Goal: Task Accomplishment & Management: Manage account settings

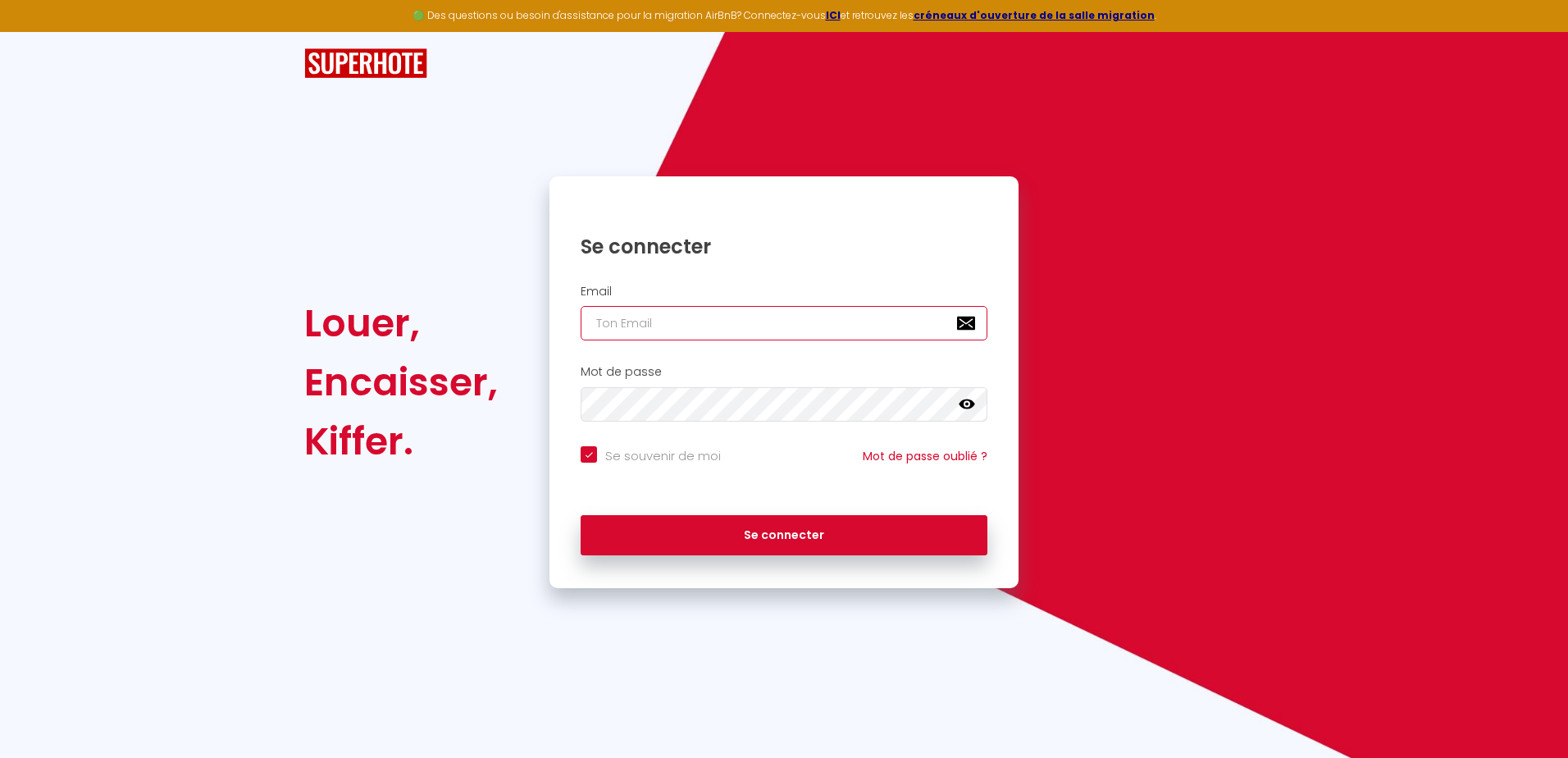
click at [672, 315] on input "email" at bounding box center [784, 322] width 407 height 34
type input "[EMAIL_ADDRESS][DOMAIN_NAME]"
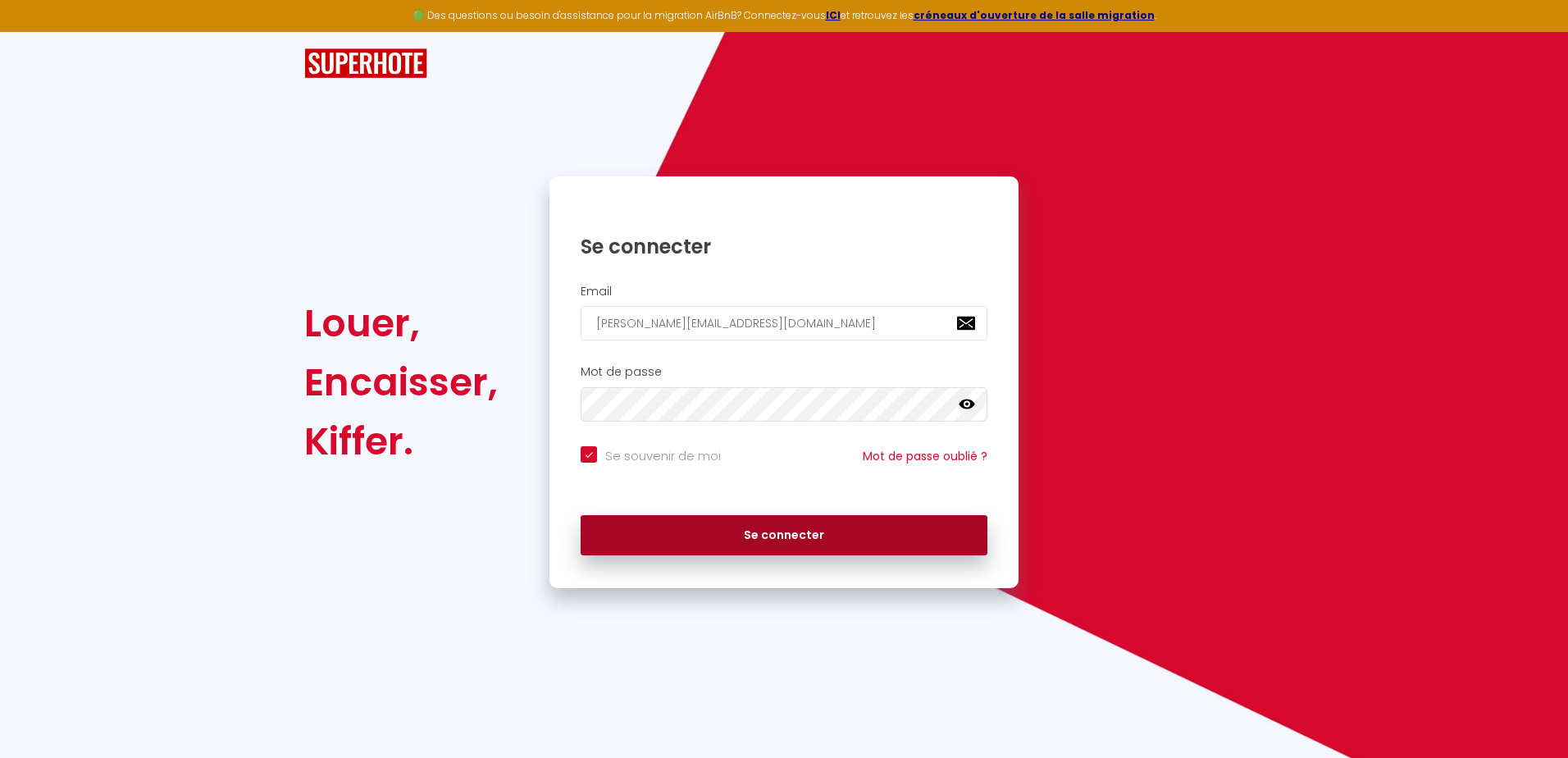
click at [774, 537] on button "Se connecter" at bounding box center [784, 535] width 407 height 41
checkbox input "true"
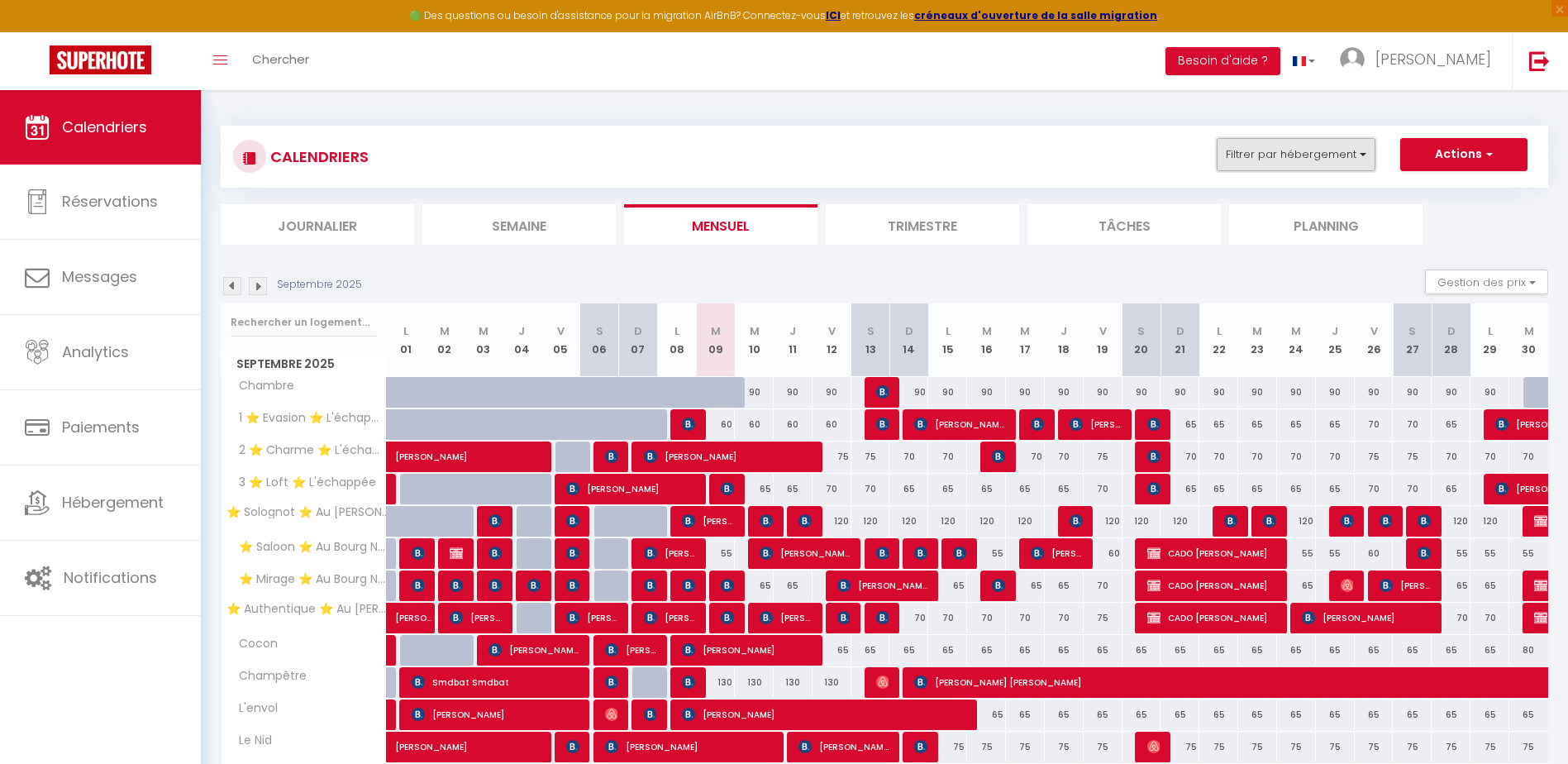
click at [1232, 160] on button "Filtrer par hébergement" at bounding box center [1295, 154] width 158 height 33
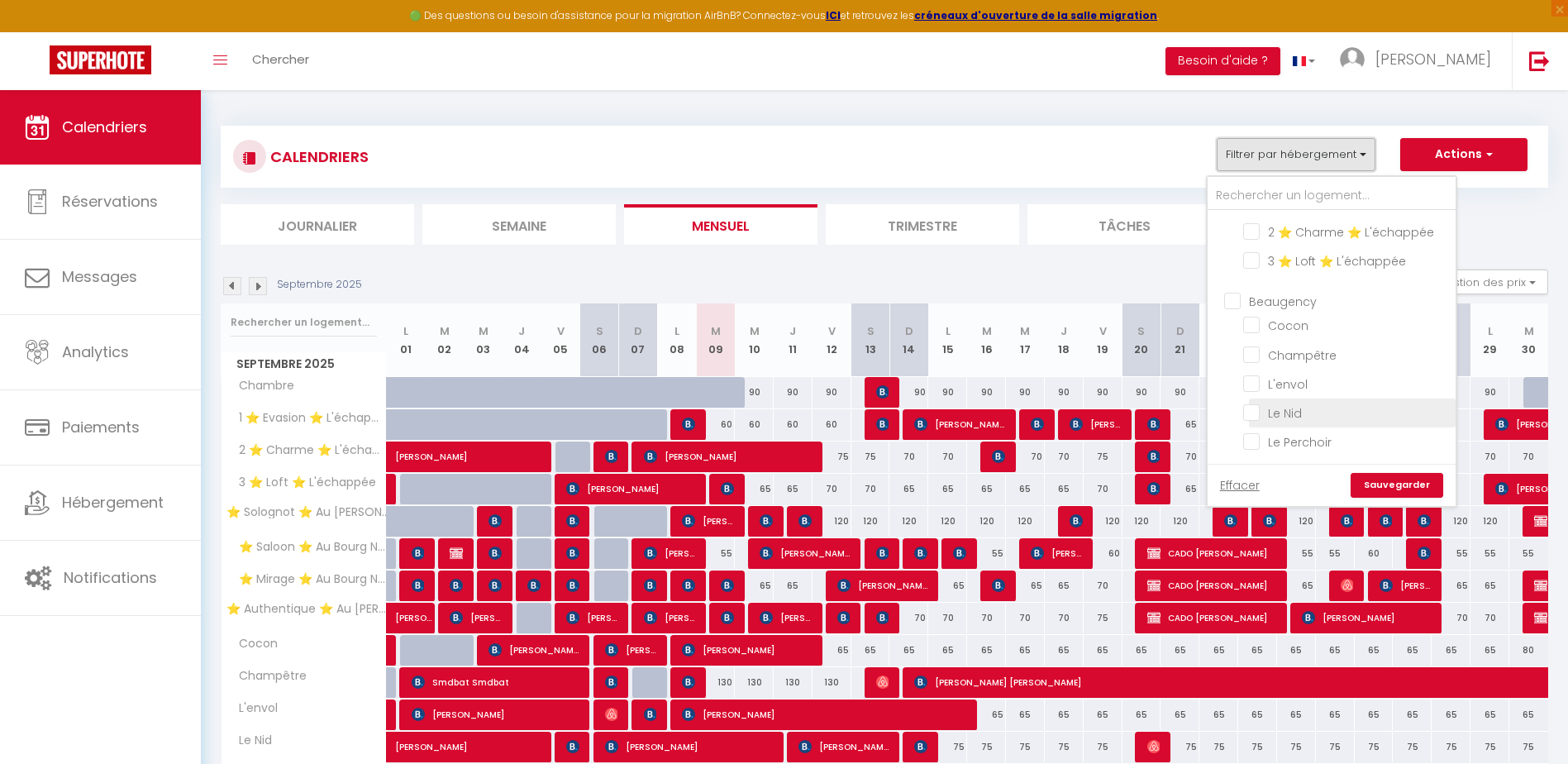
scroll to position [302, 0]
click at [1232, 263] on input "Beaugency" at bounding box center [1348, 271] width 248 height 17
checkbox input "true"
checkbox input "false"
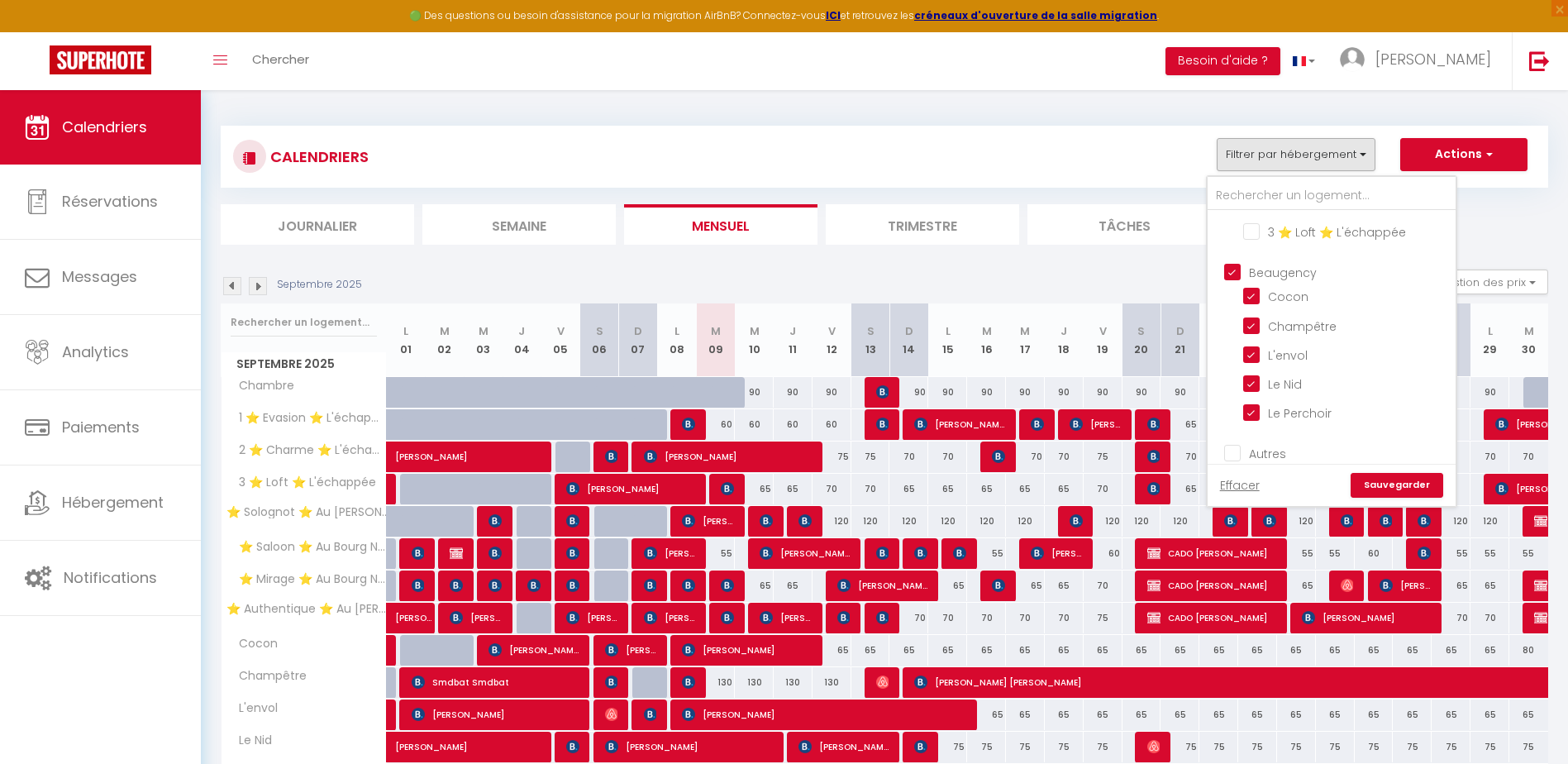
checkbox input "false"
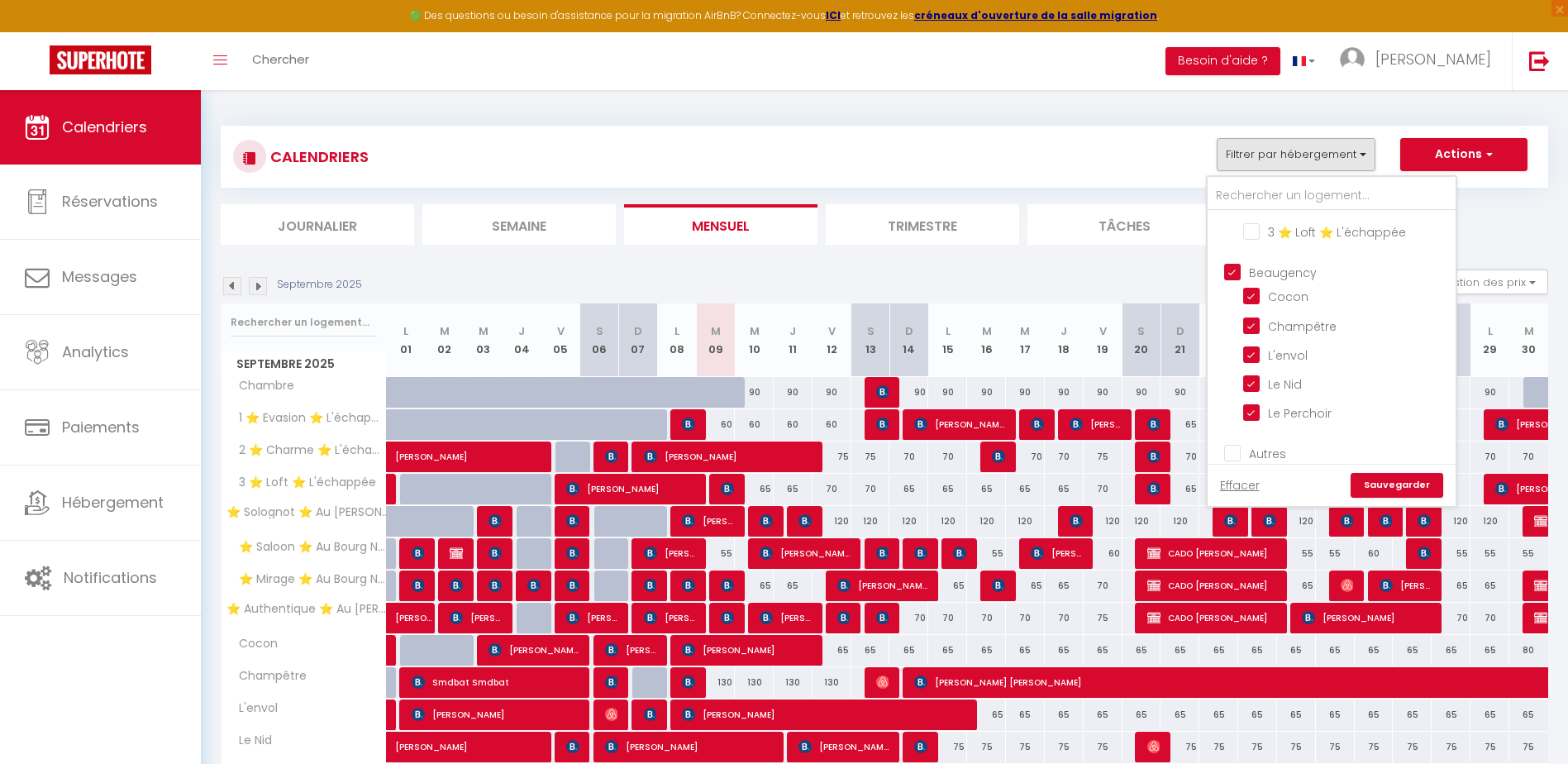
checkbox input "true"
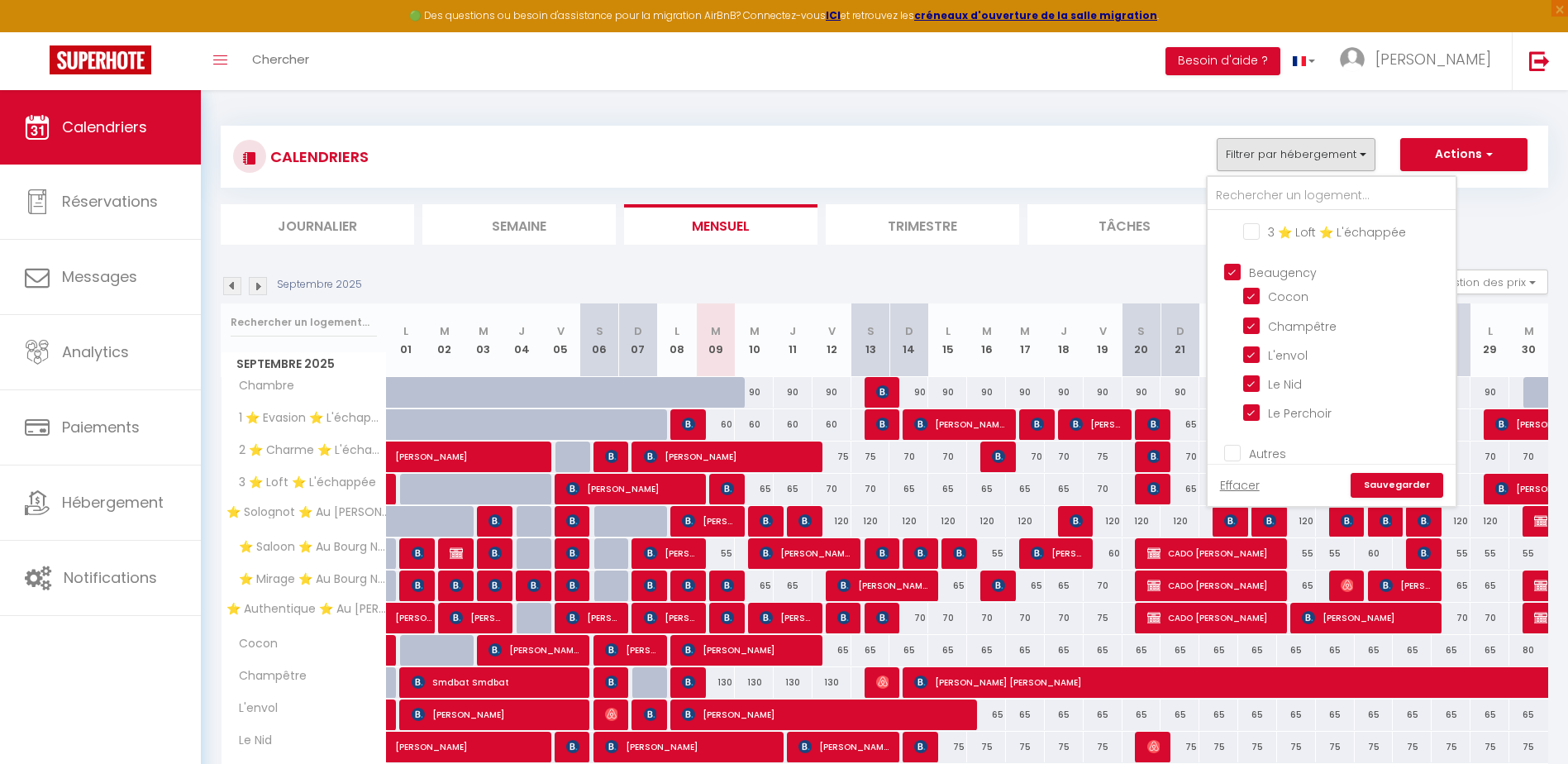
checkbox input "false"
click at [1380, 490] on link "Sauvegarder" at bounding box center [1396, 485] width 93 height 25
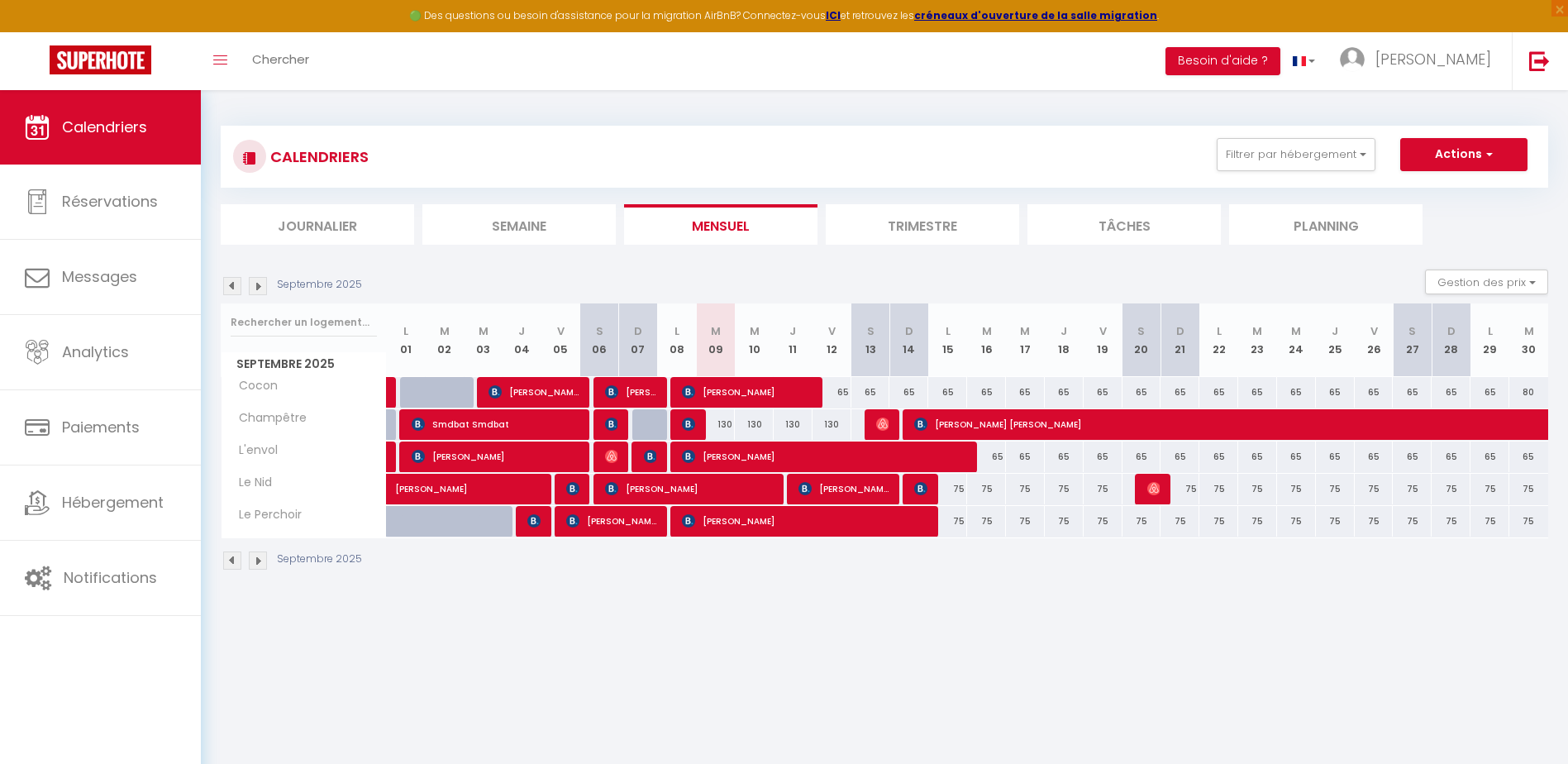
click at [230, 293] on img at bounding box center [232, 286] width 18 height 18
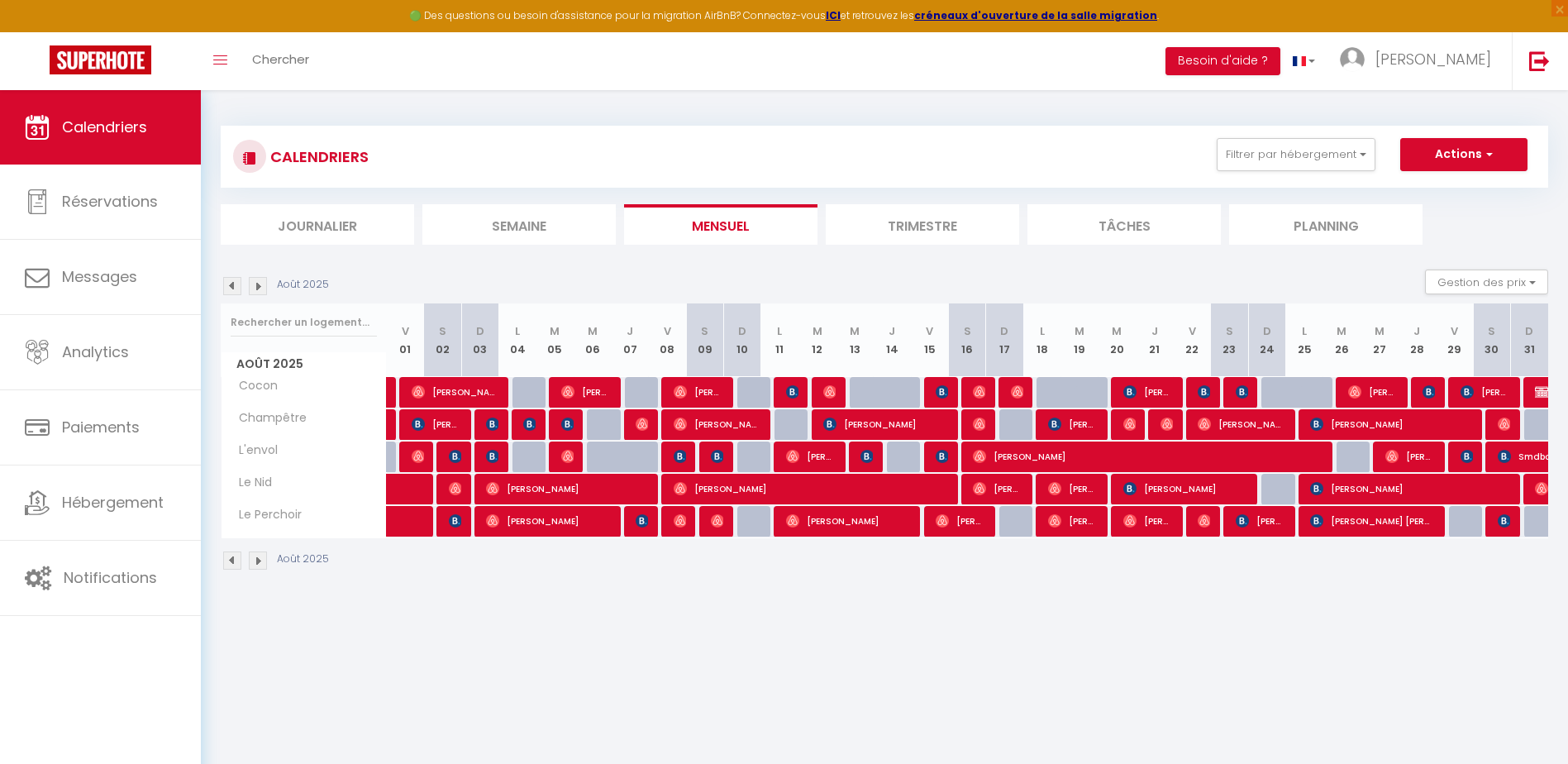
click at [230, 293] on img at bounding box center [232, 286] width 18 height 18
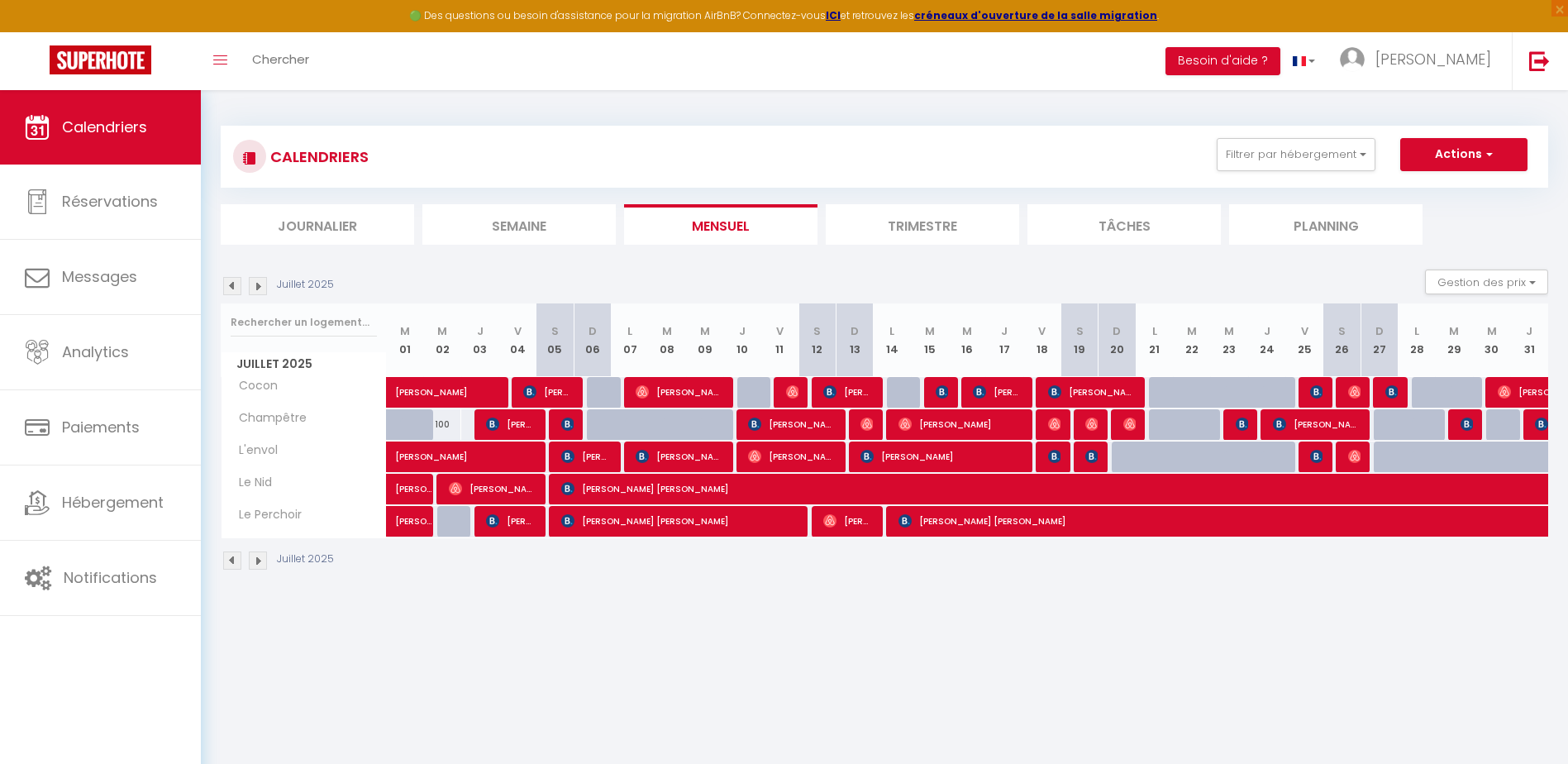
click at [230, 293] on img at bounding box center [232, 286] width 18 height 18
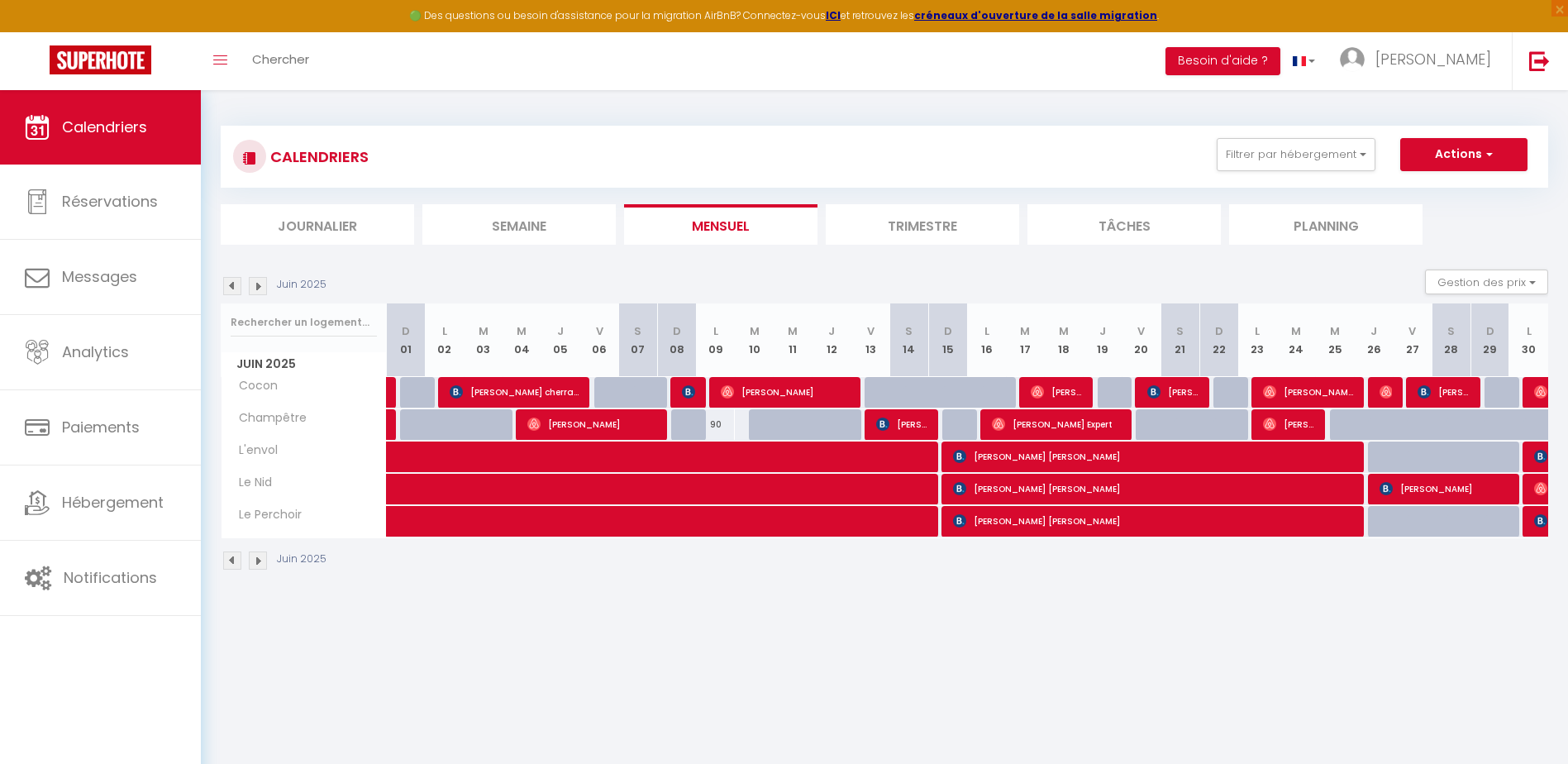
click at [261, 281] on img at bounding box center [258, 286] width 18 height 18
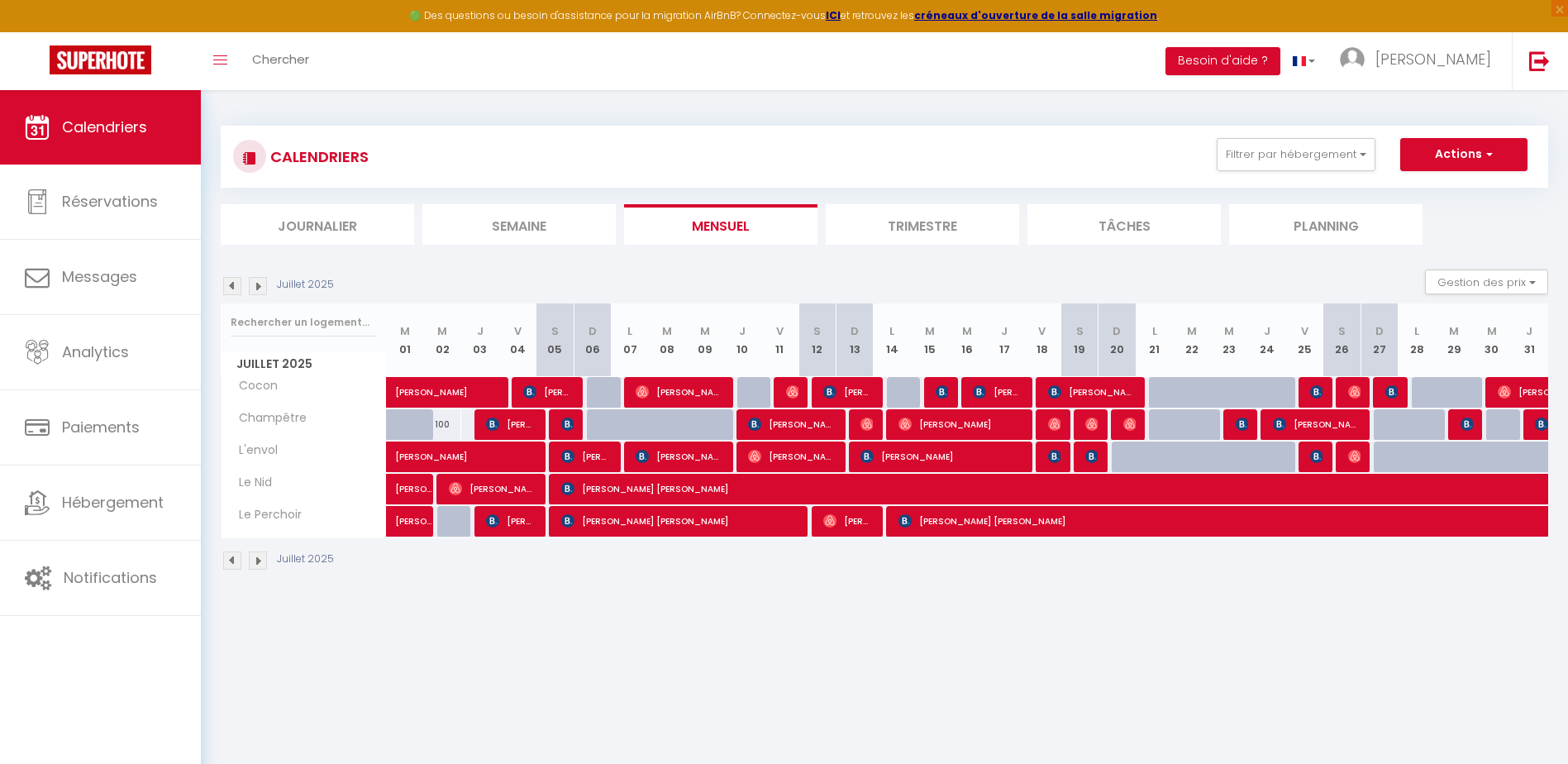
click at [252, 286] on img at bounding box center [258, 286] width 18 height 18
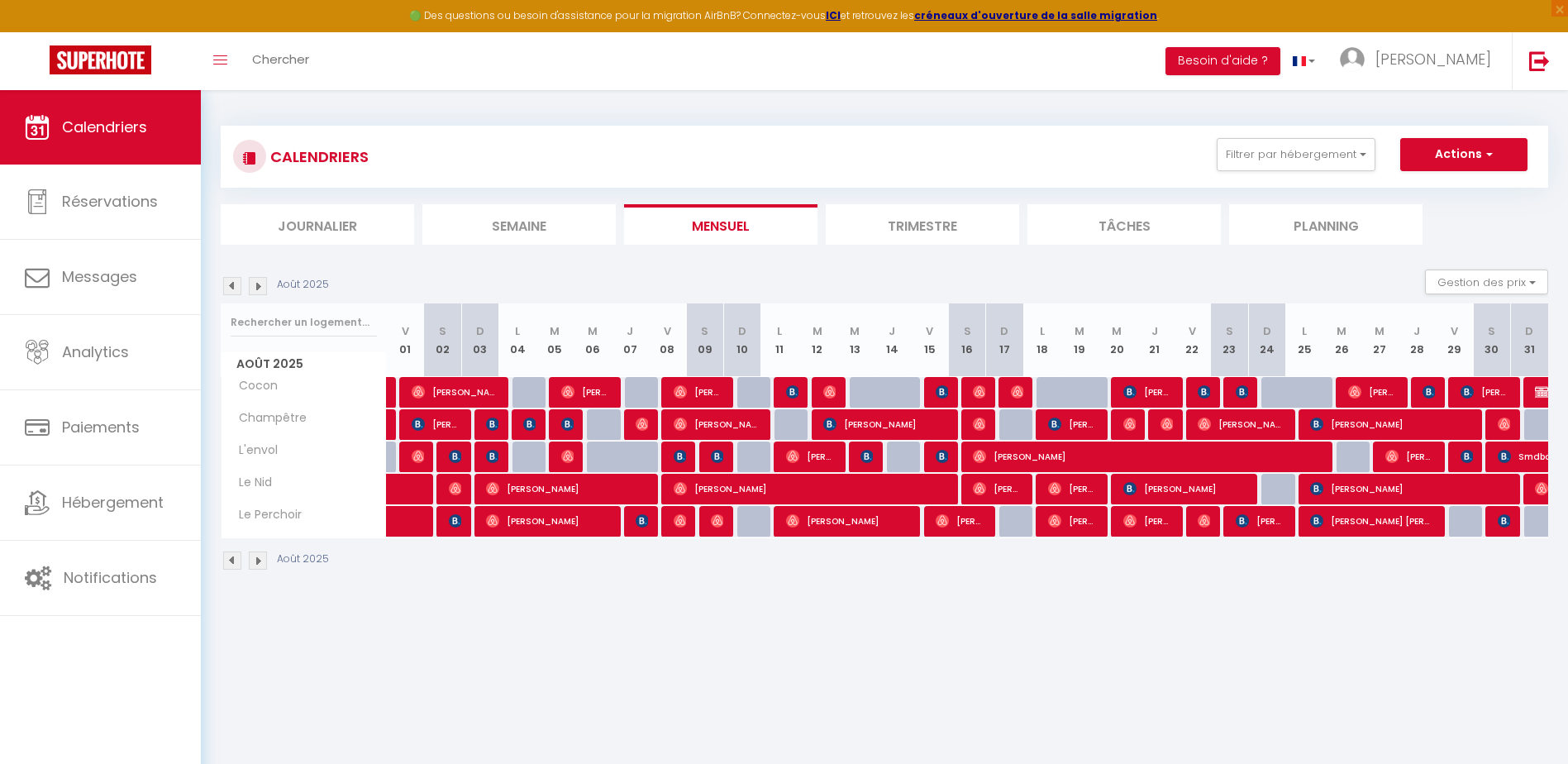
click at [1525, 394] on div at bounding box center [1541, 392] width 38 height 31
click at [1540, 388] on img at bounding box center [1541, 392] width 13 height 13
select select "OK"
select select "KO"
select select "0"
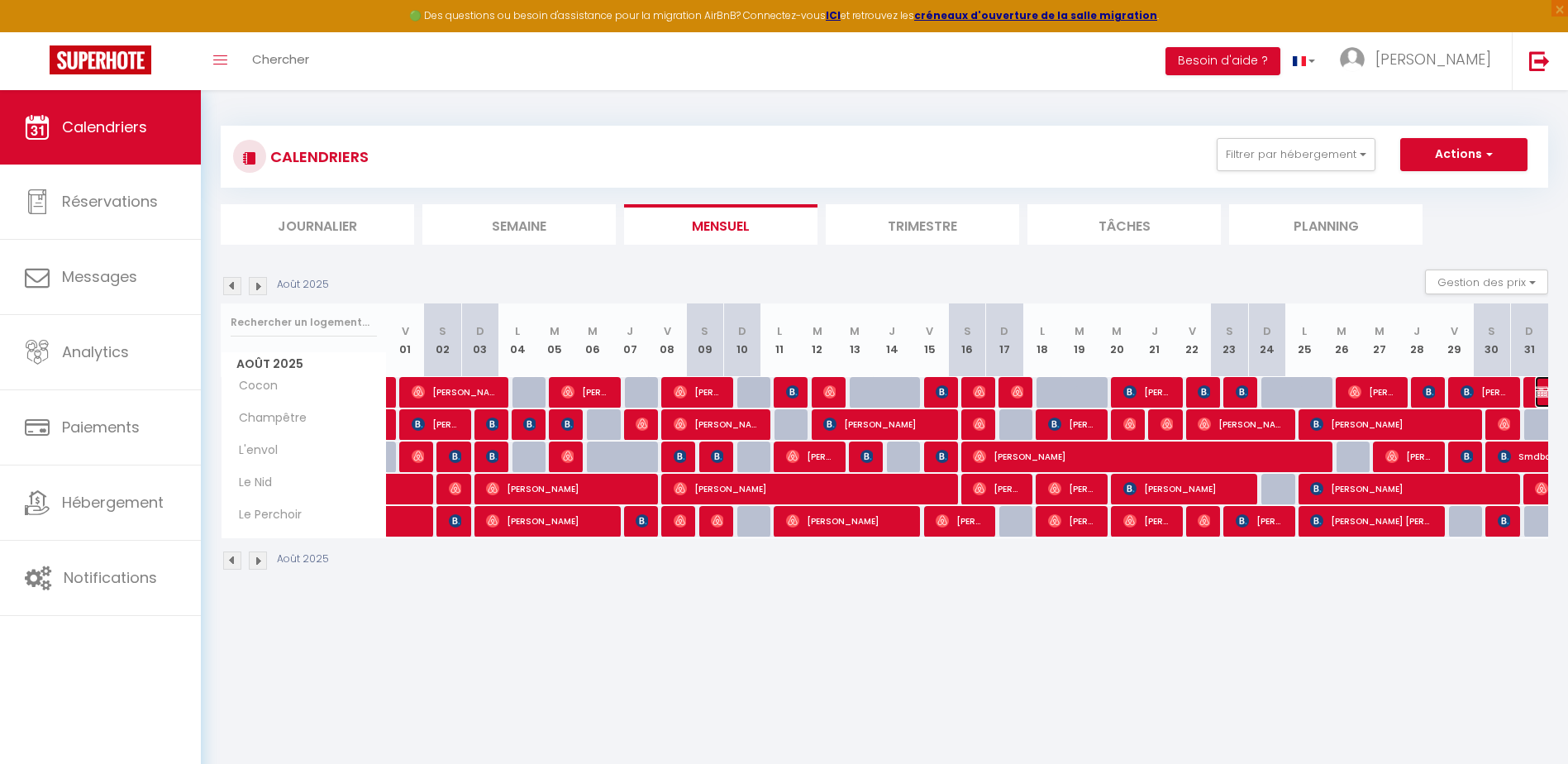
select select "0"
select select "1"
select select
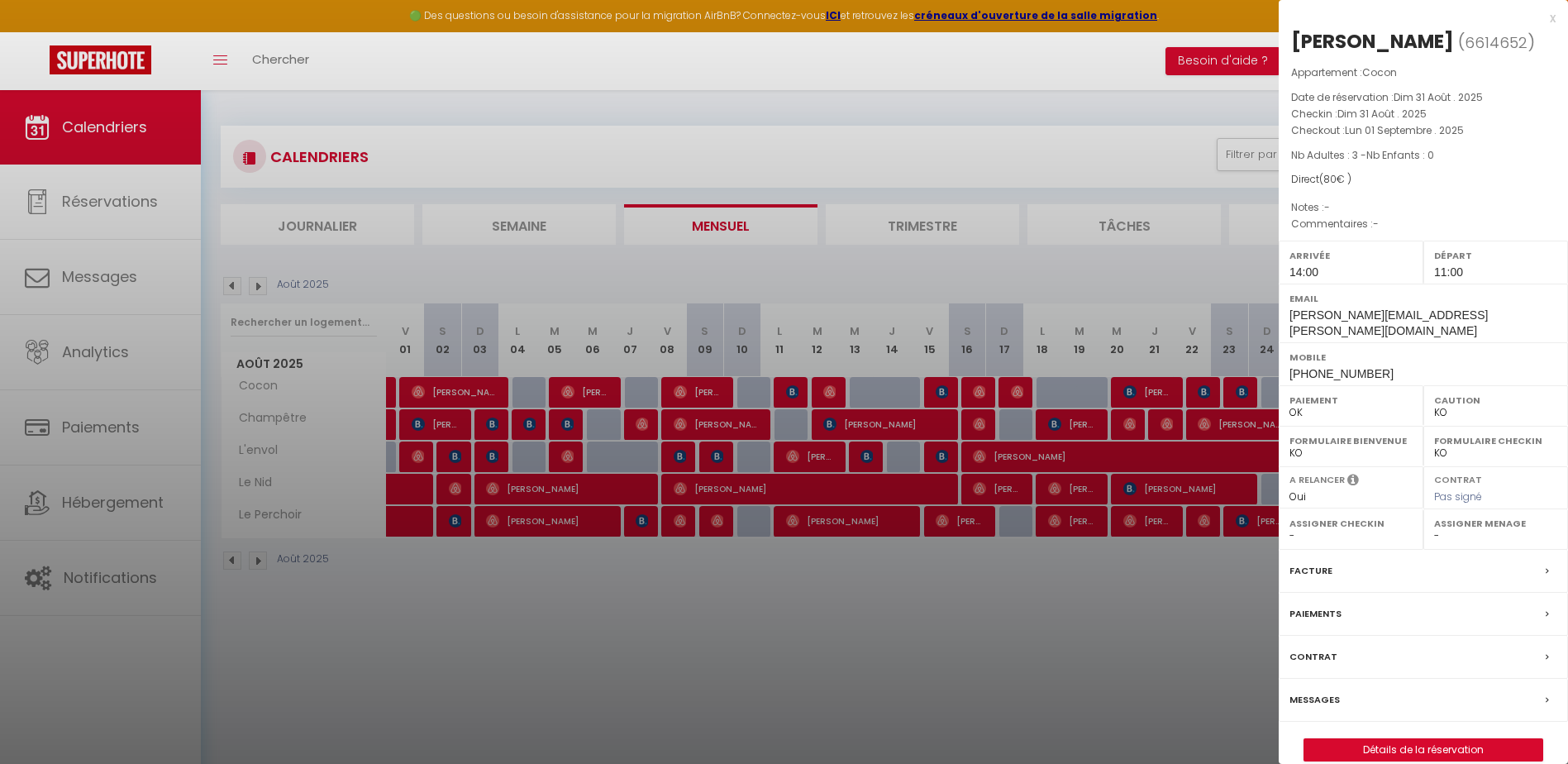
click at [1322, 605] on label "Paiements" at bounding box center [1315, 613] width 52 height 18
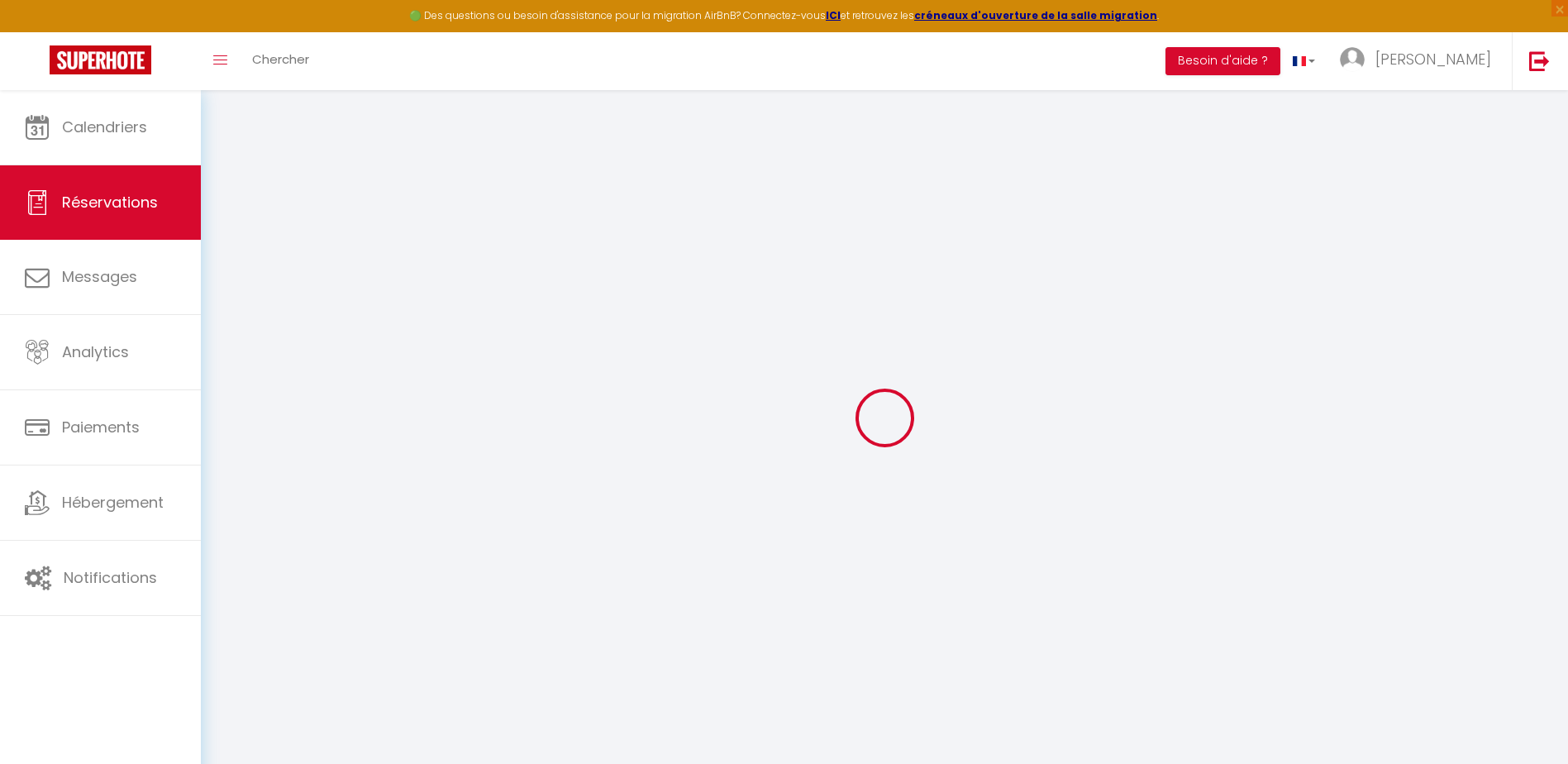
select select
checkbox input "false"
select select
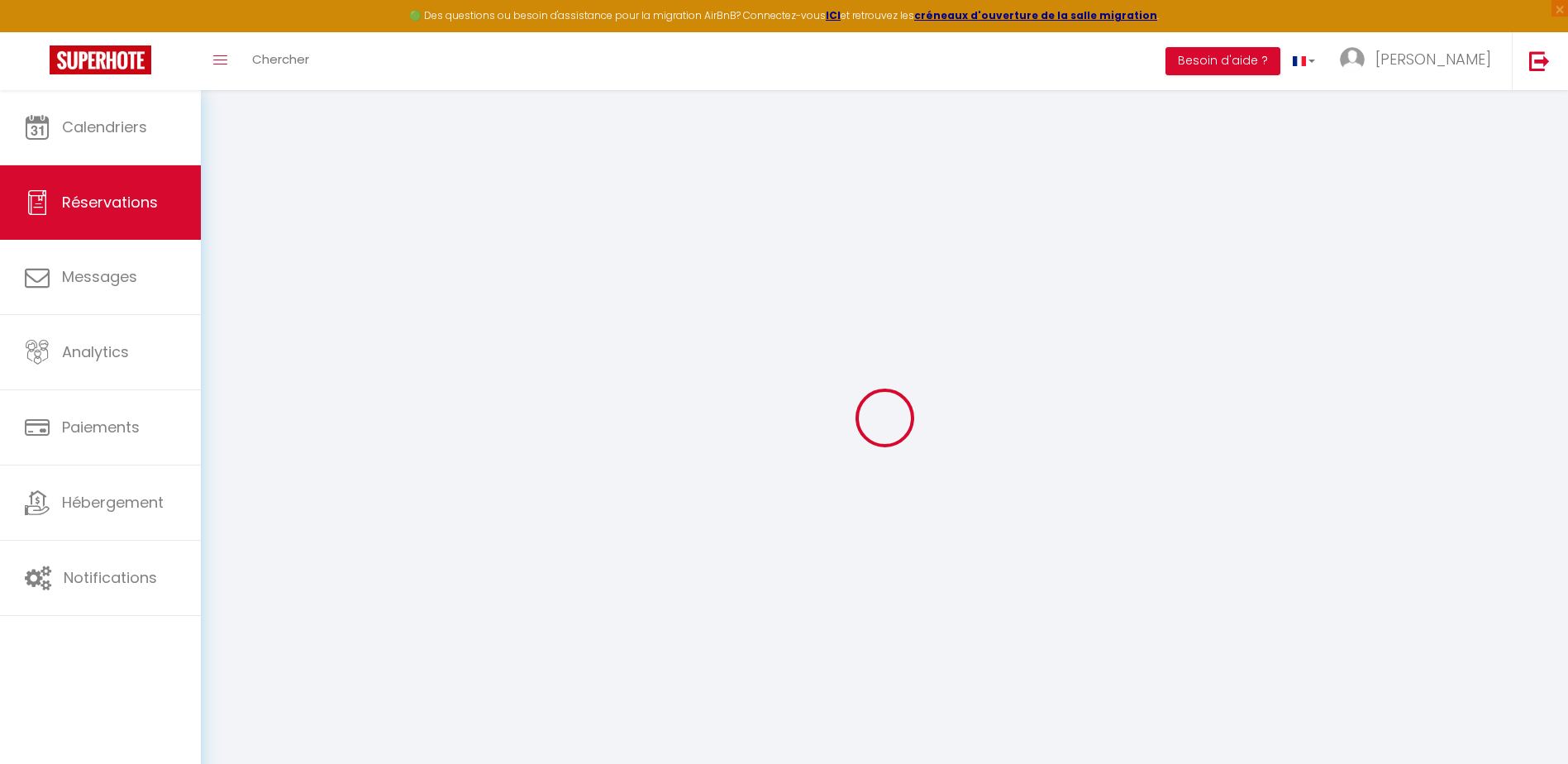
select select
checkbox input "false"
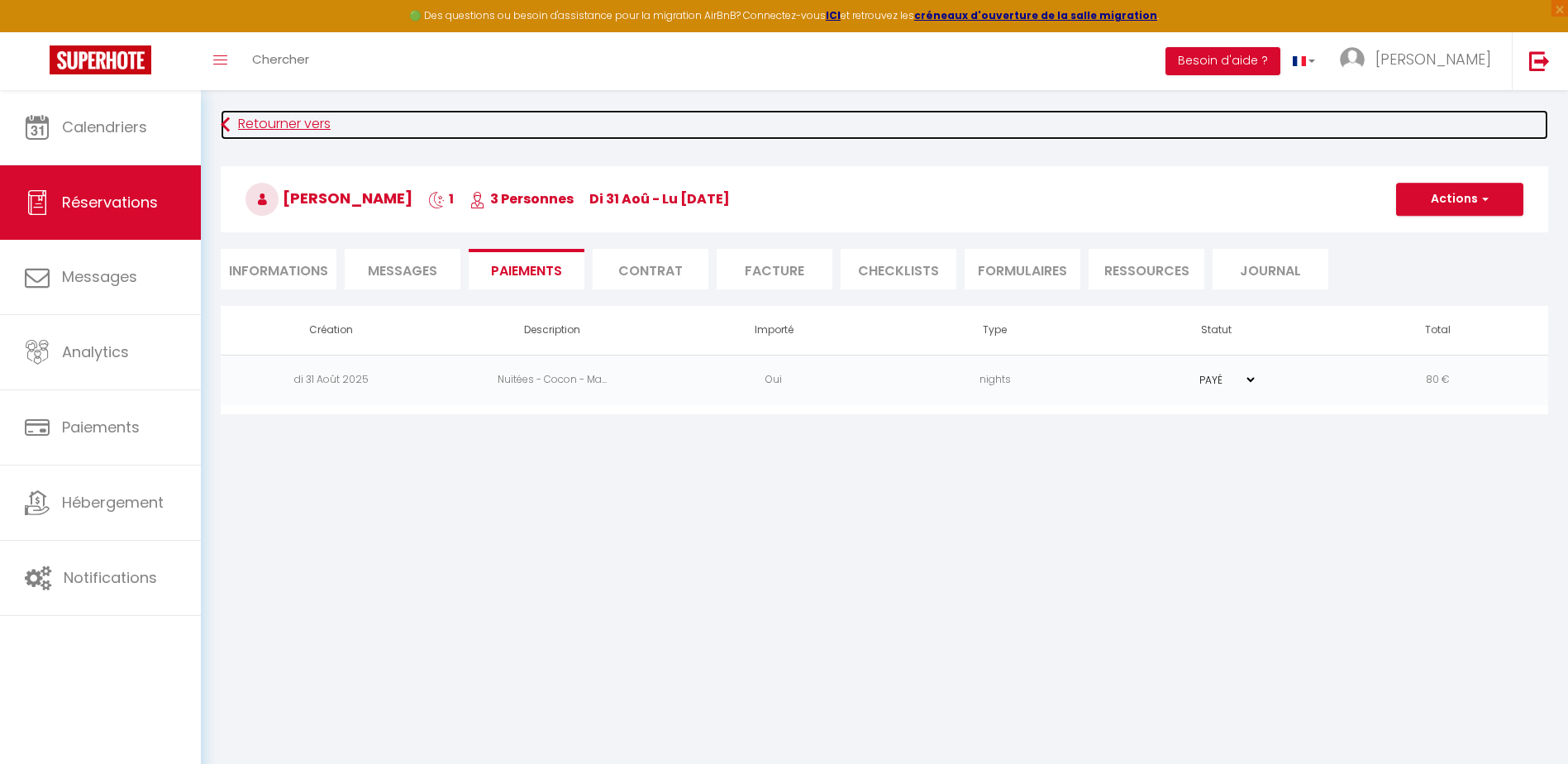
click at [251, 124] on link "Retourner vers" at bounding box center [884, 125] width 1328 height 30
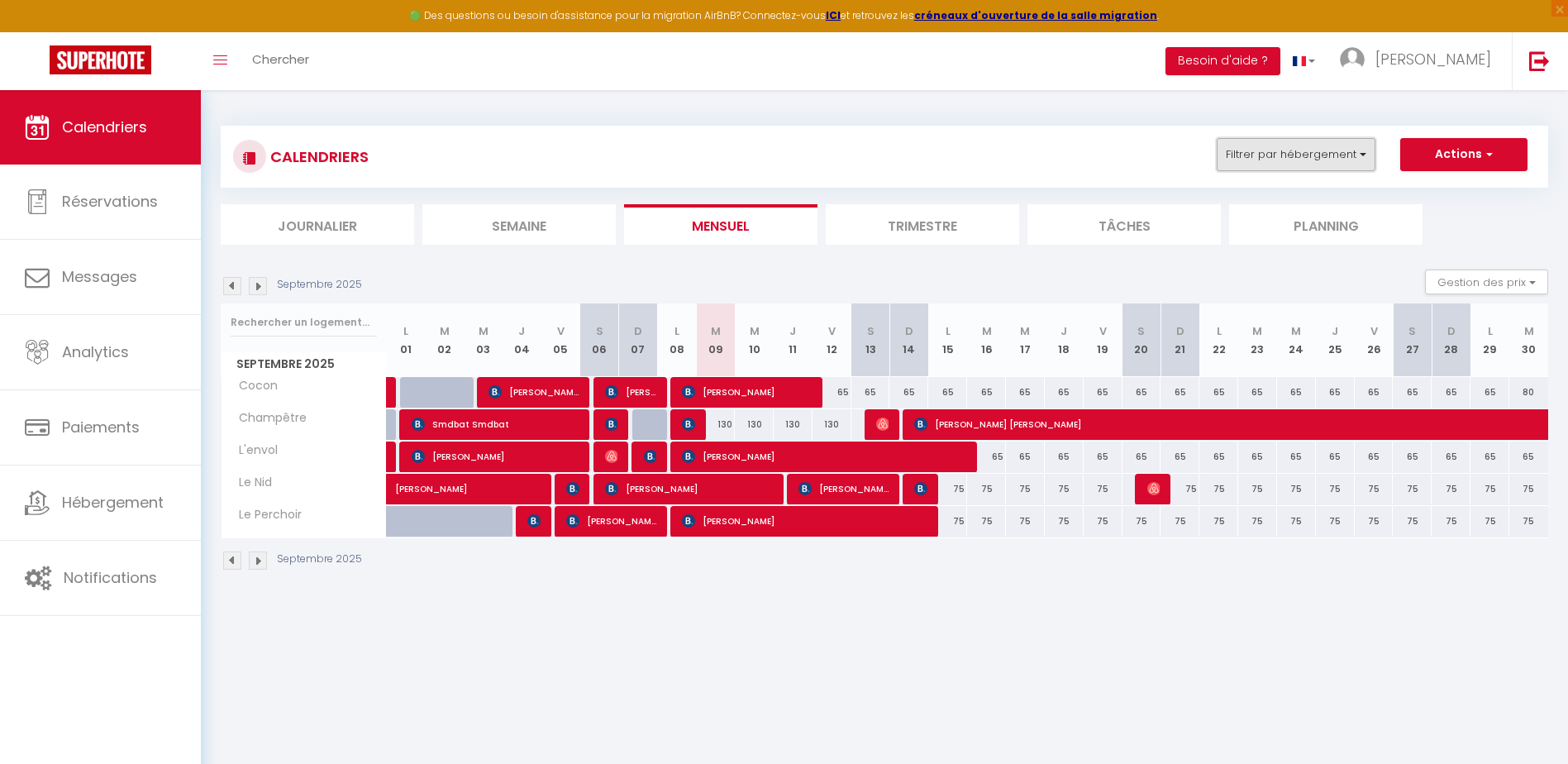
click at [1276, 151] on button "Filtrer par hébergement" at bounding box center [1295, 154] width 158 height 33
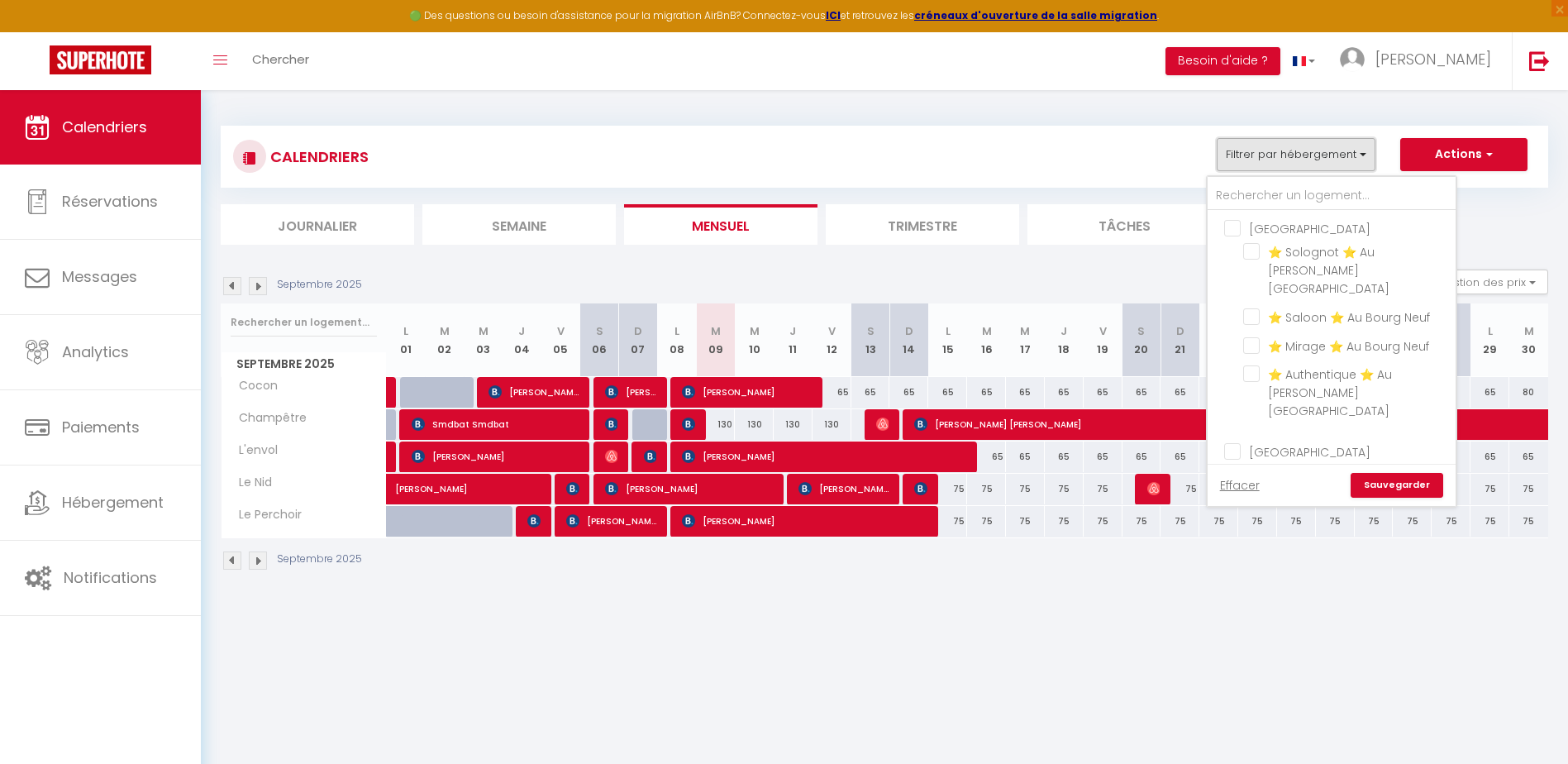
scroll to position [302, 0]
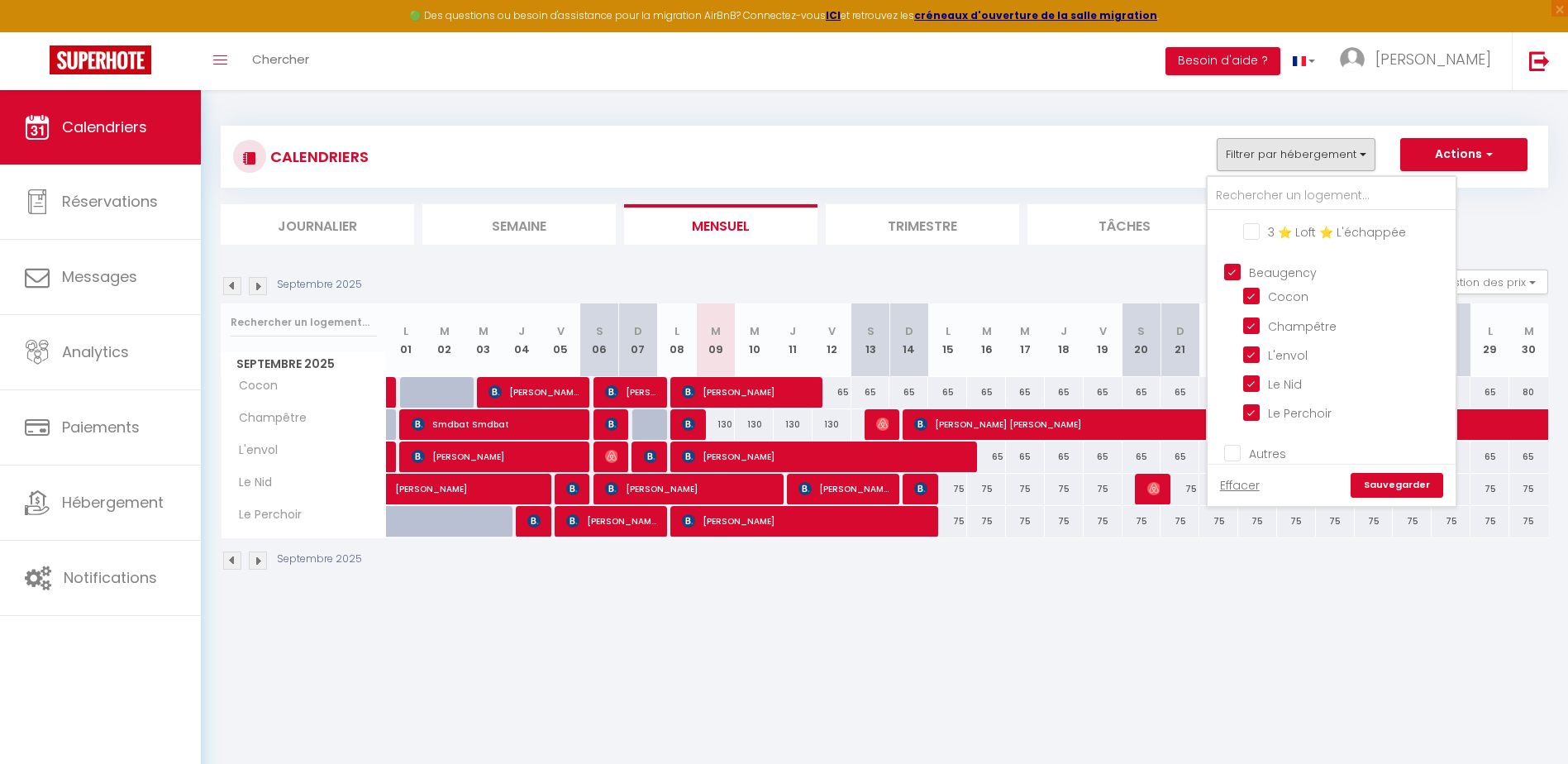
click at [1228, 263] on input "Beaugency" at bounding box center [1348, 271] width 248 height 17
checkbox input "false"
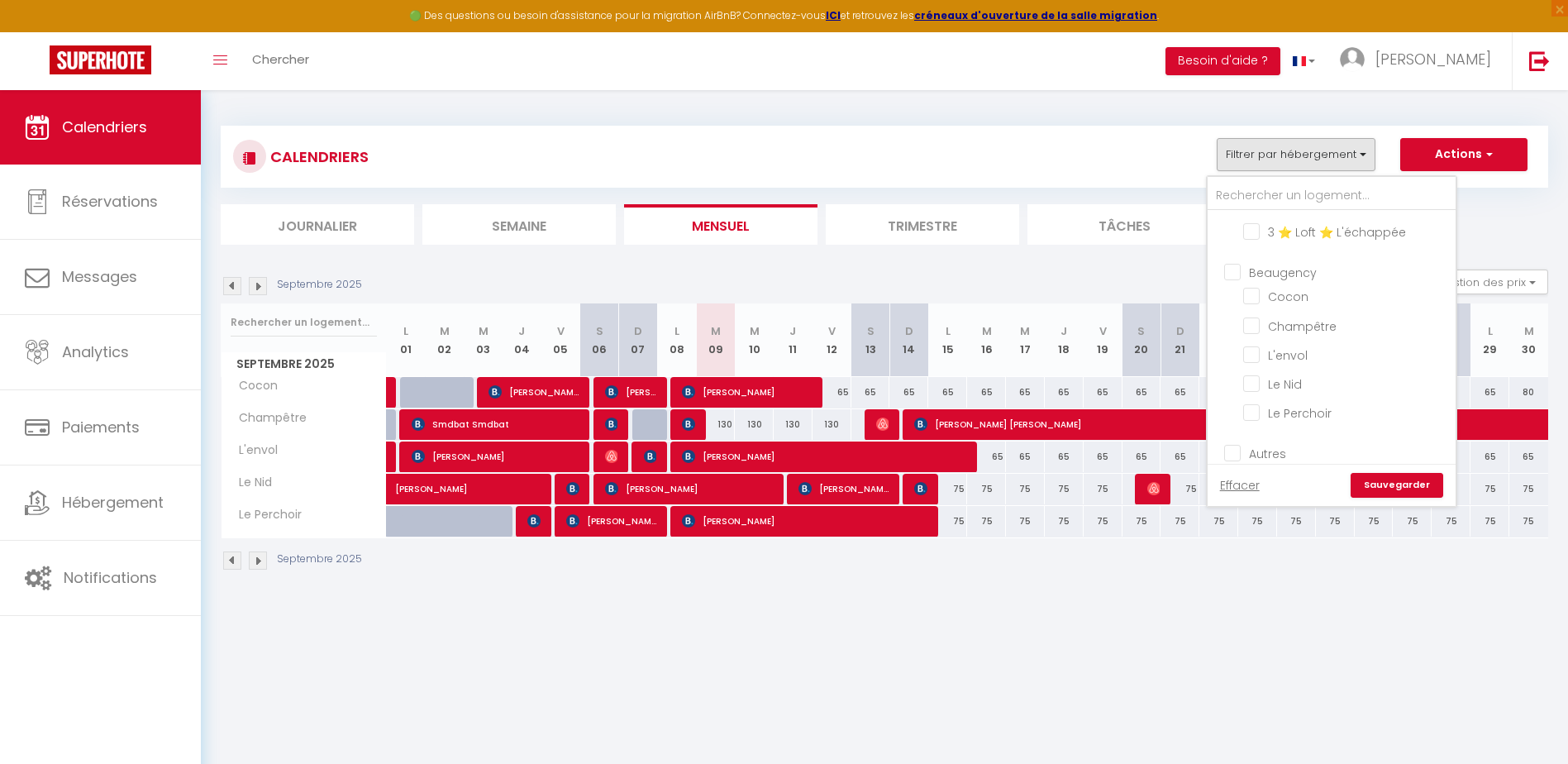
checkbox input "false"
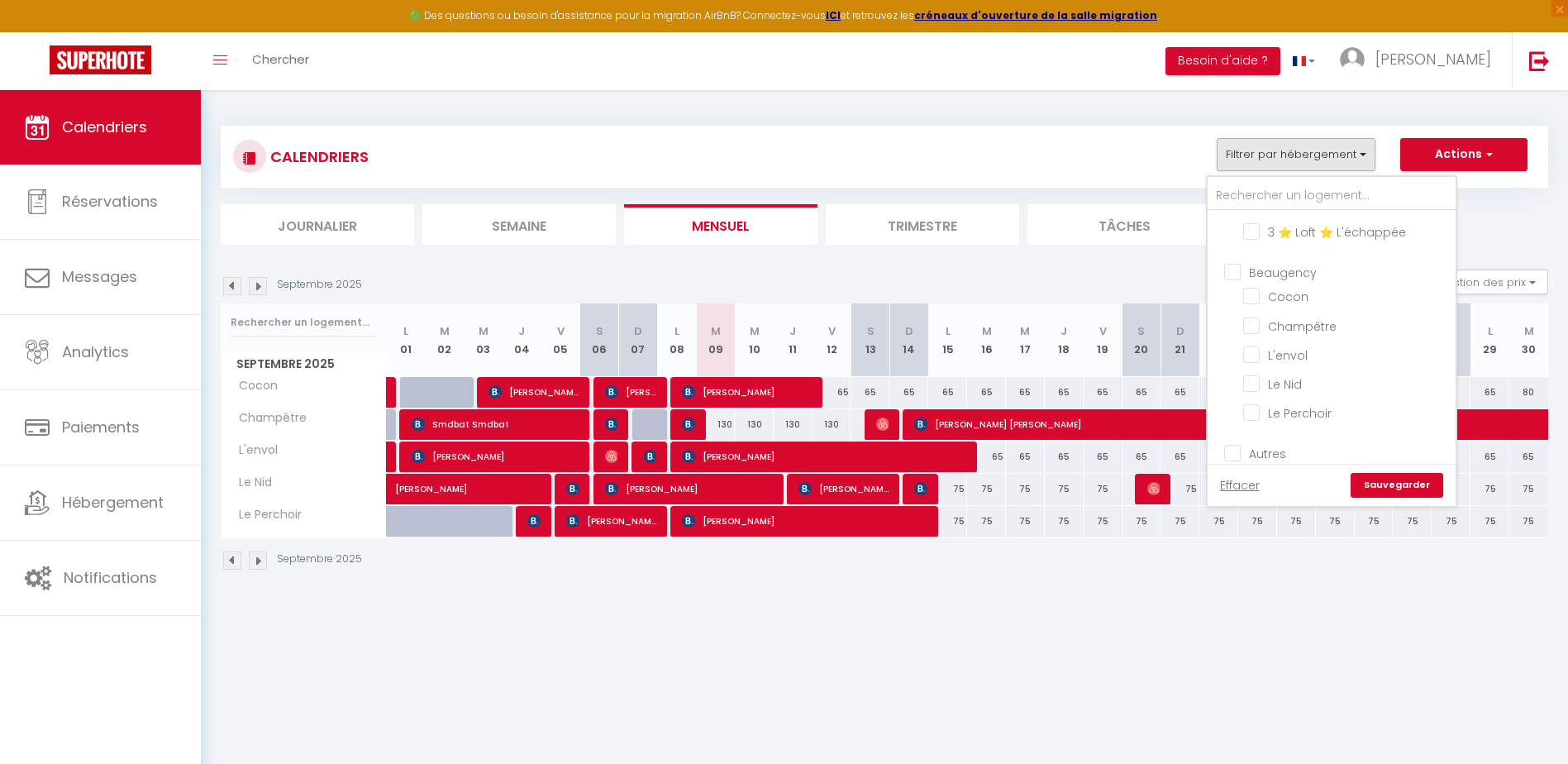
checkbox input "false"
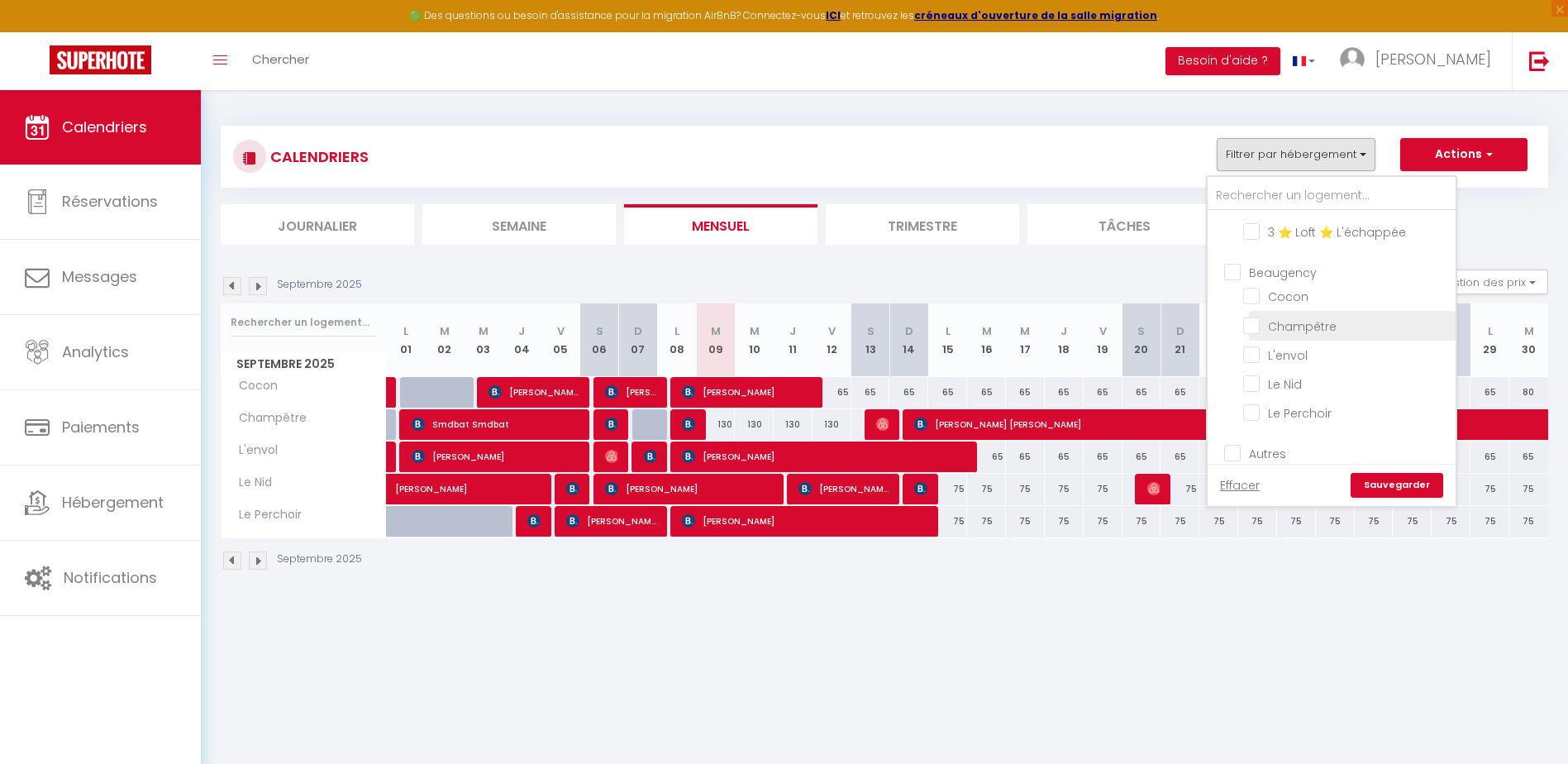
scroll to position [0, 0]
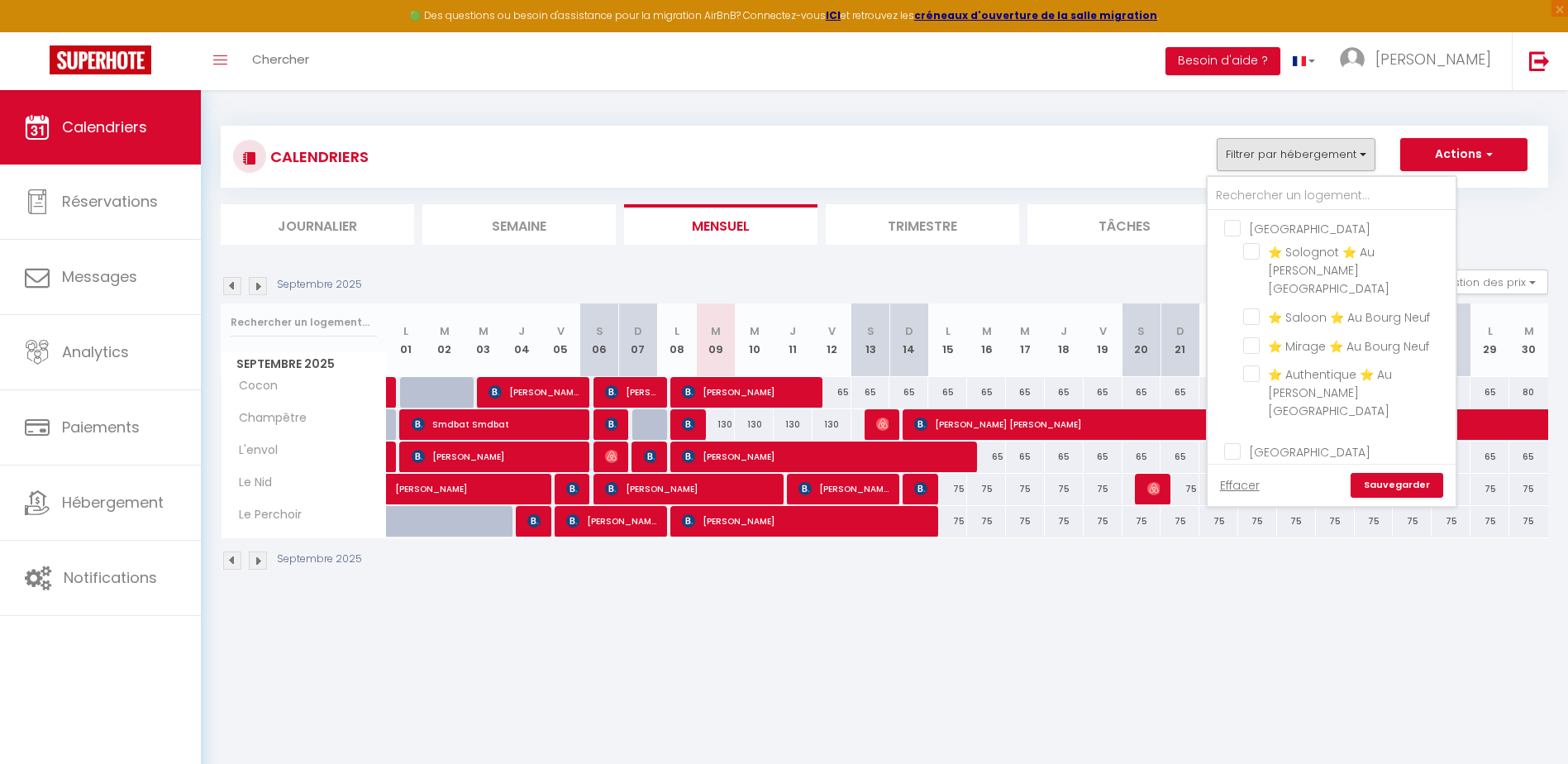
click at [1233, 232] on input "[GEOGRAPHIC_DATA]" at bounding box center [1348, 227] width 248 height 17
checkbox input "true"
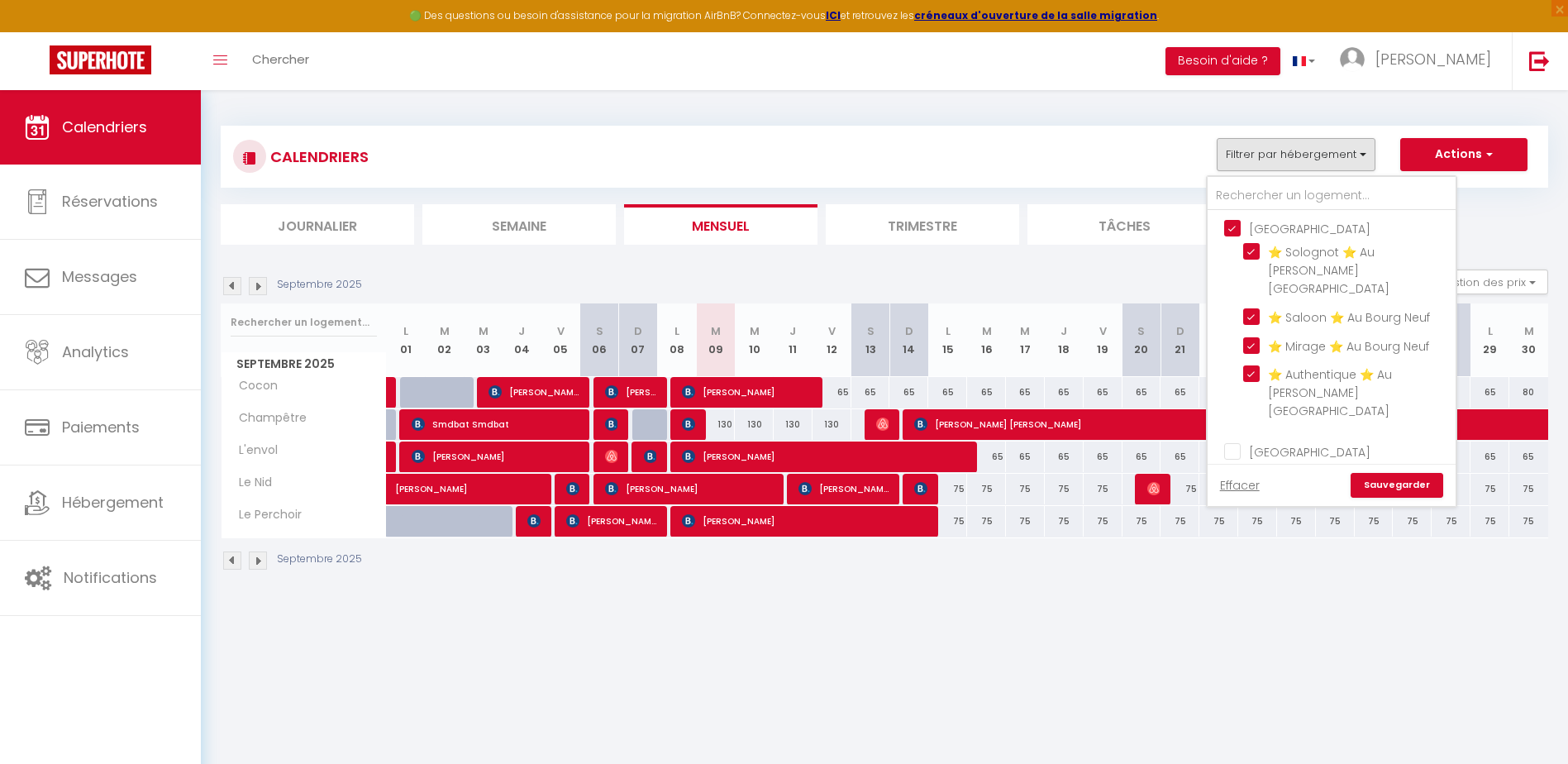
checkbox input "true"
checkbox input "false"
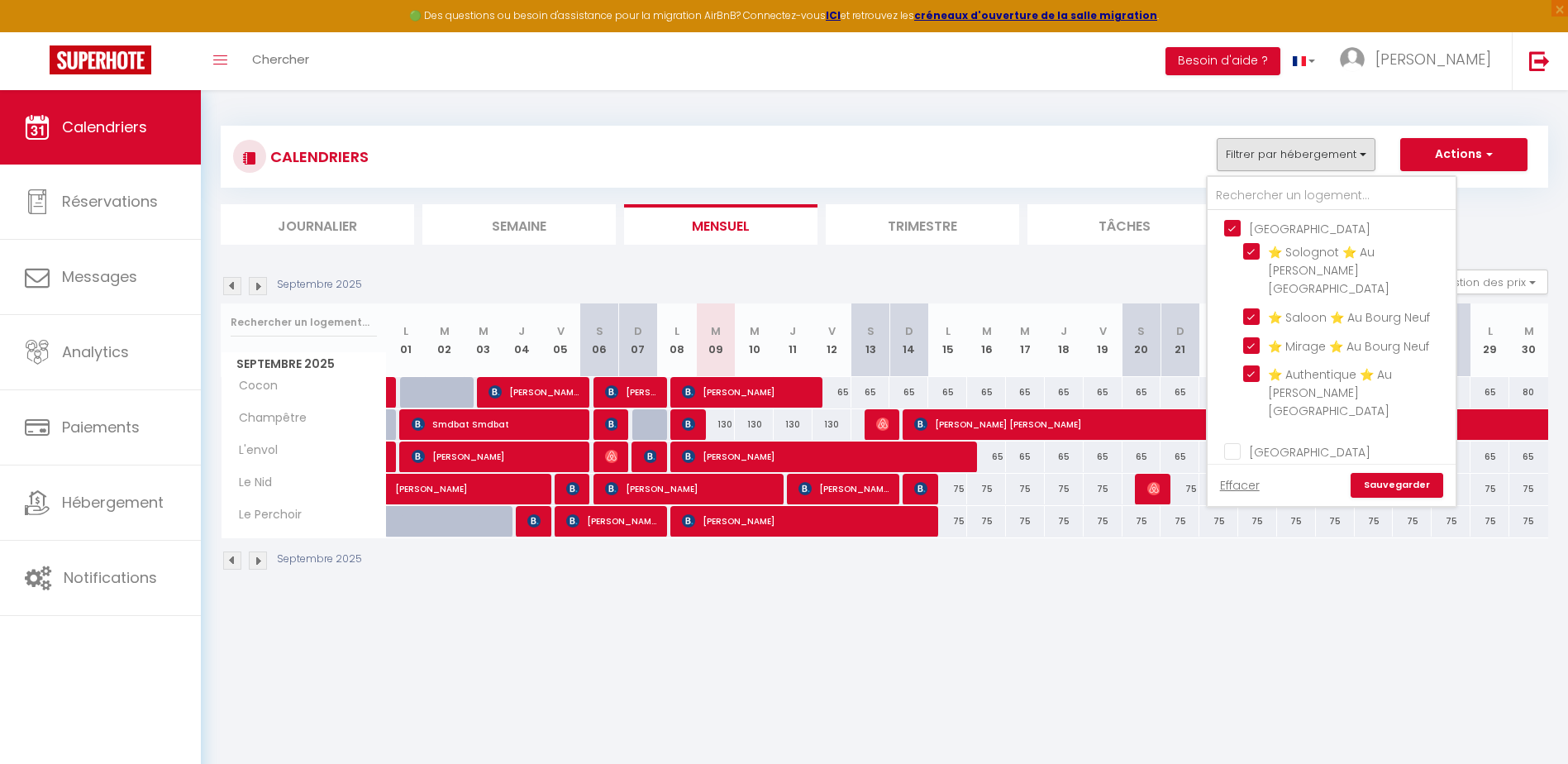
click at [1389, 493] on link "Sauvegarder" at bounding box center [1396, 485] width 93 height 25
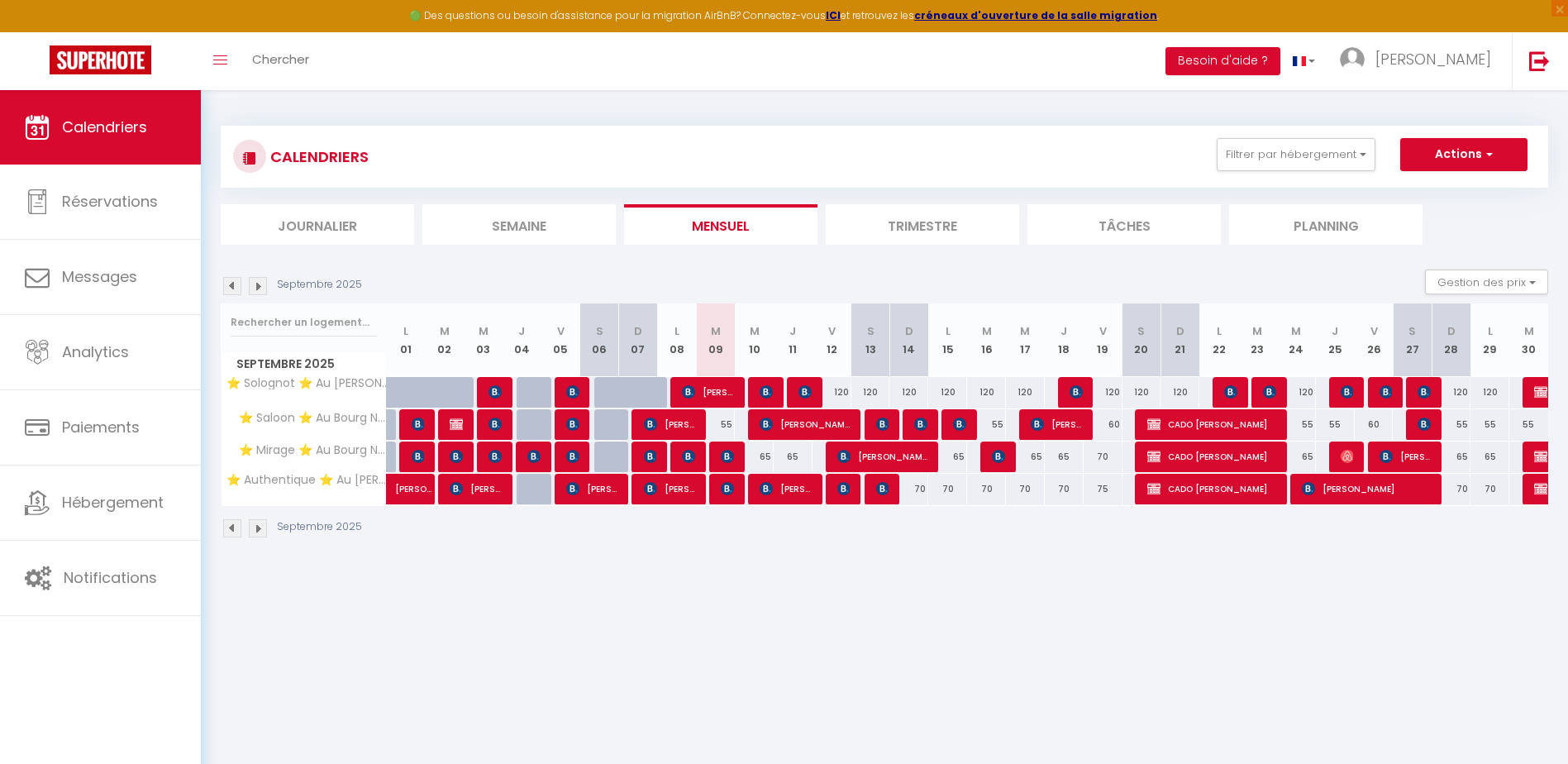
click at [234, 287] on img at bounding box center [232, 286] width 18 height 18
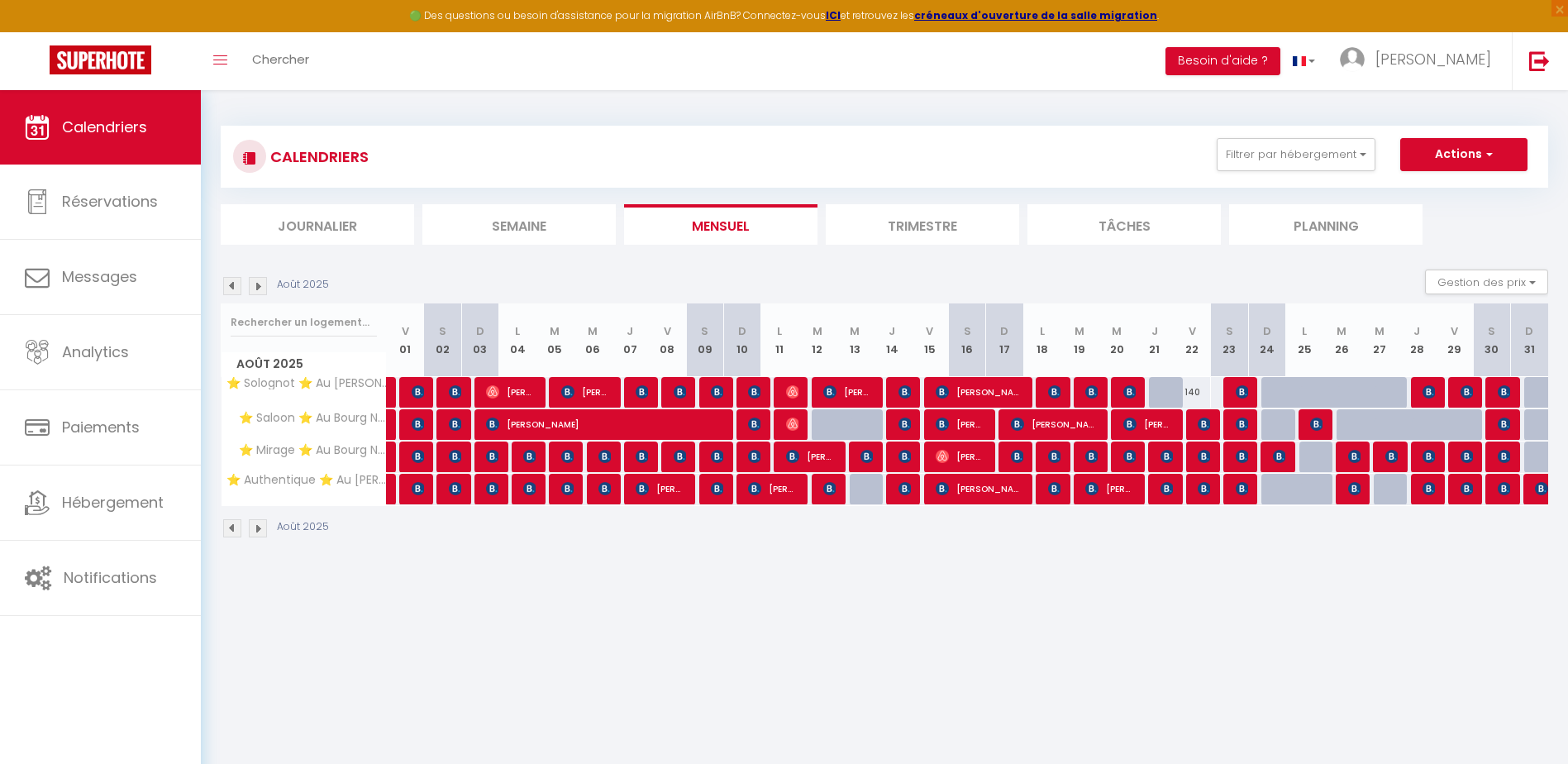
click at [234, 287] on img at bounding box center [232, 286] width 18 height 18
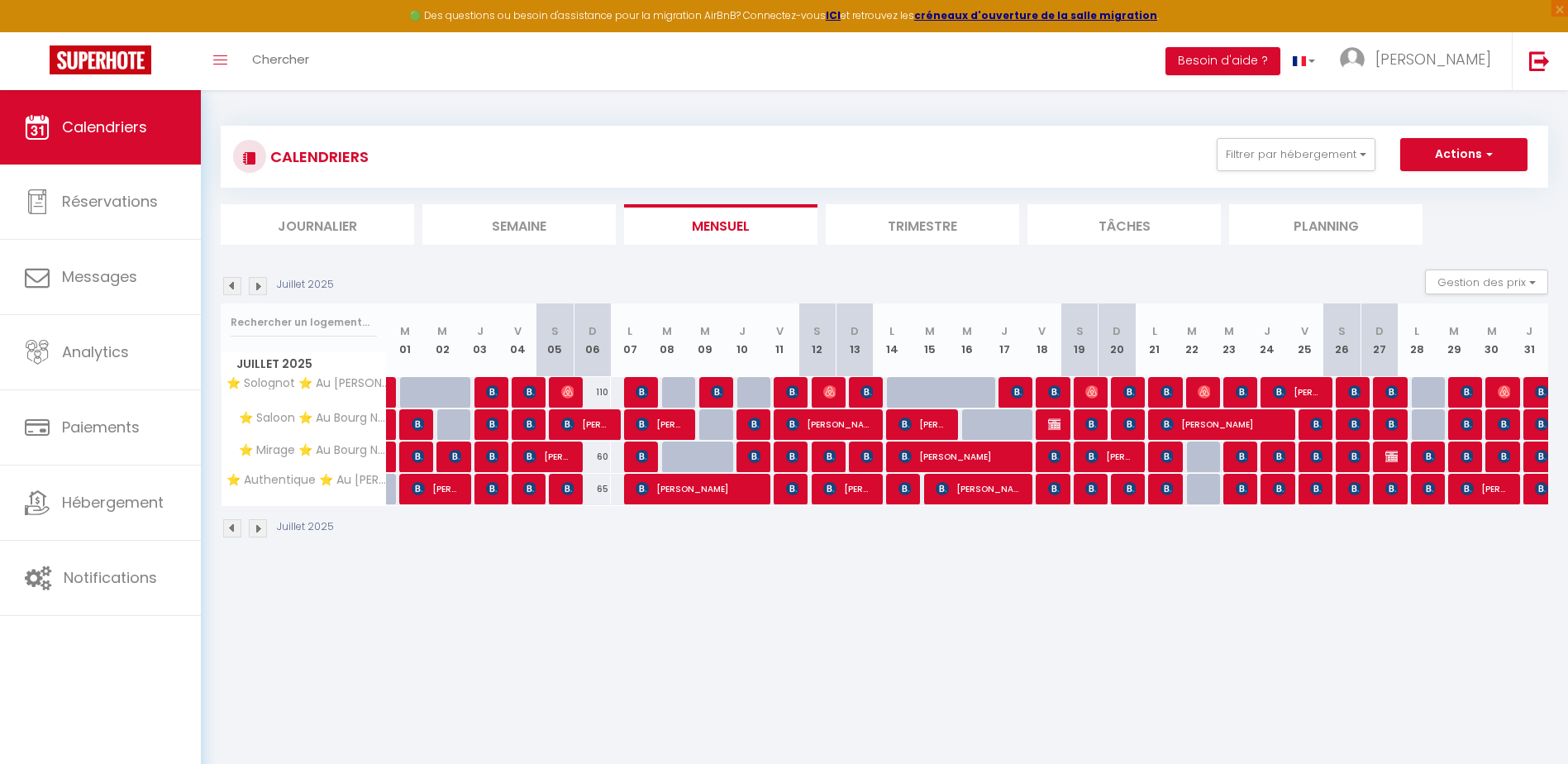
click at [234, 287] on img at bounding box center [232, 286] width 18 height 18
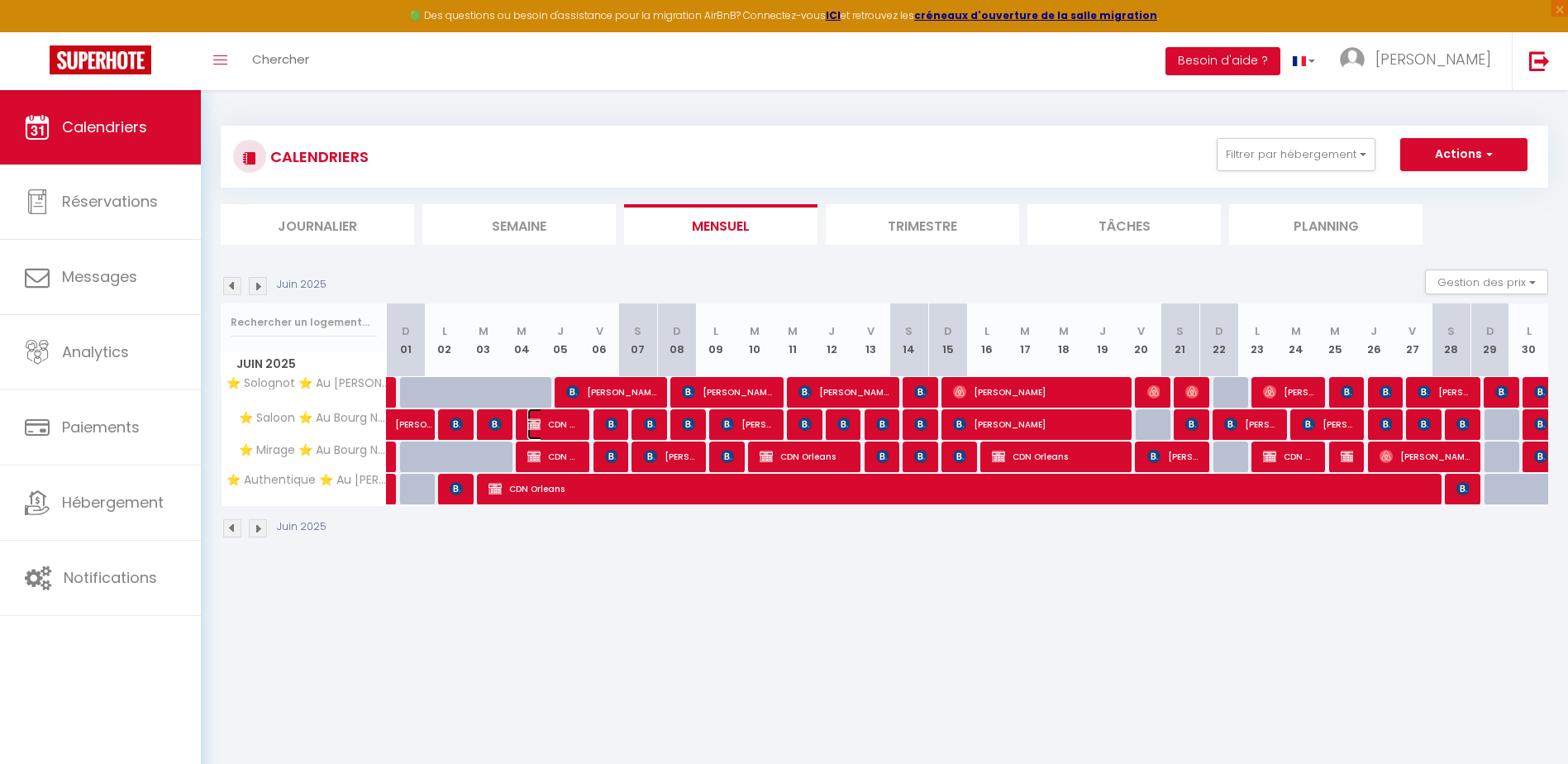
click at [568, 421] on span "CDN Orleans" at bounding box center [553, 423] width 52 height 31
select select "OK"
select select "KO"
select select "0"
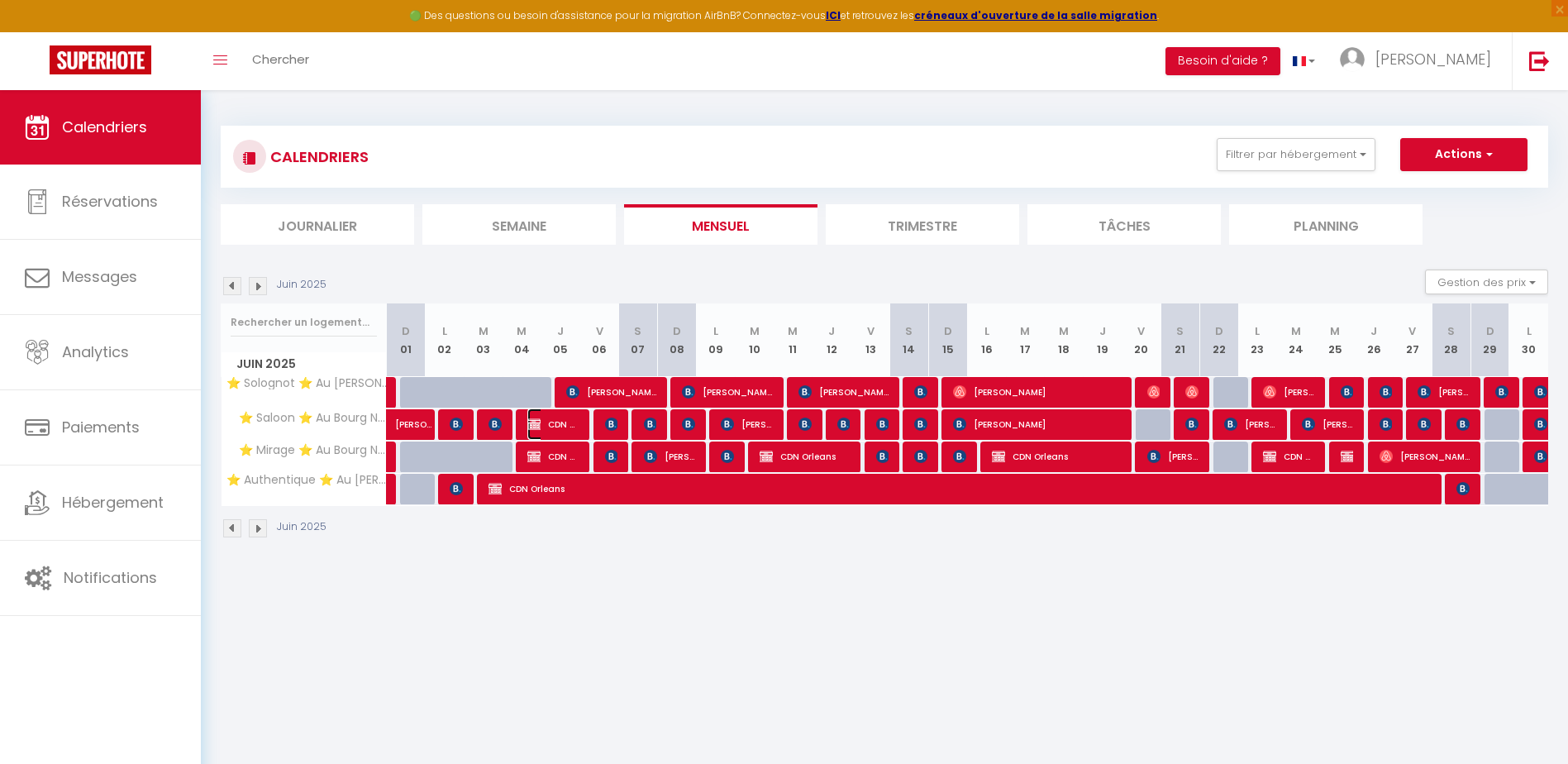
select select "1"
select select
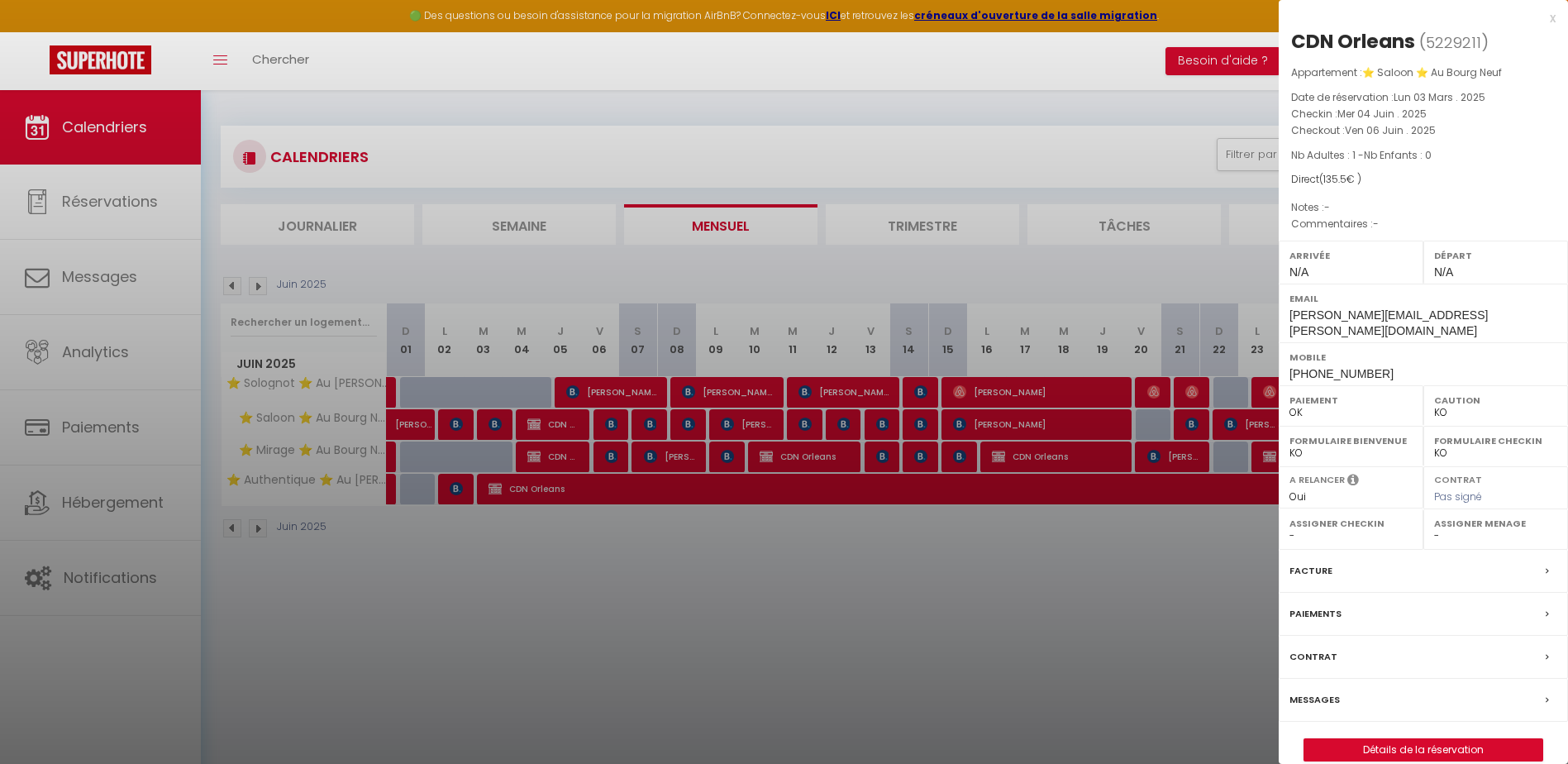
click at [850, 643] on div at bounding box center [784, 382] width 1568 height 764
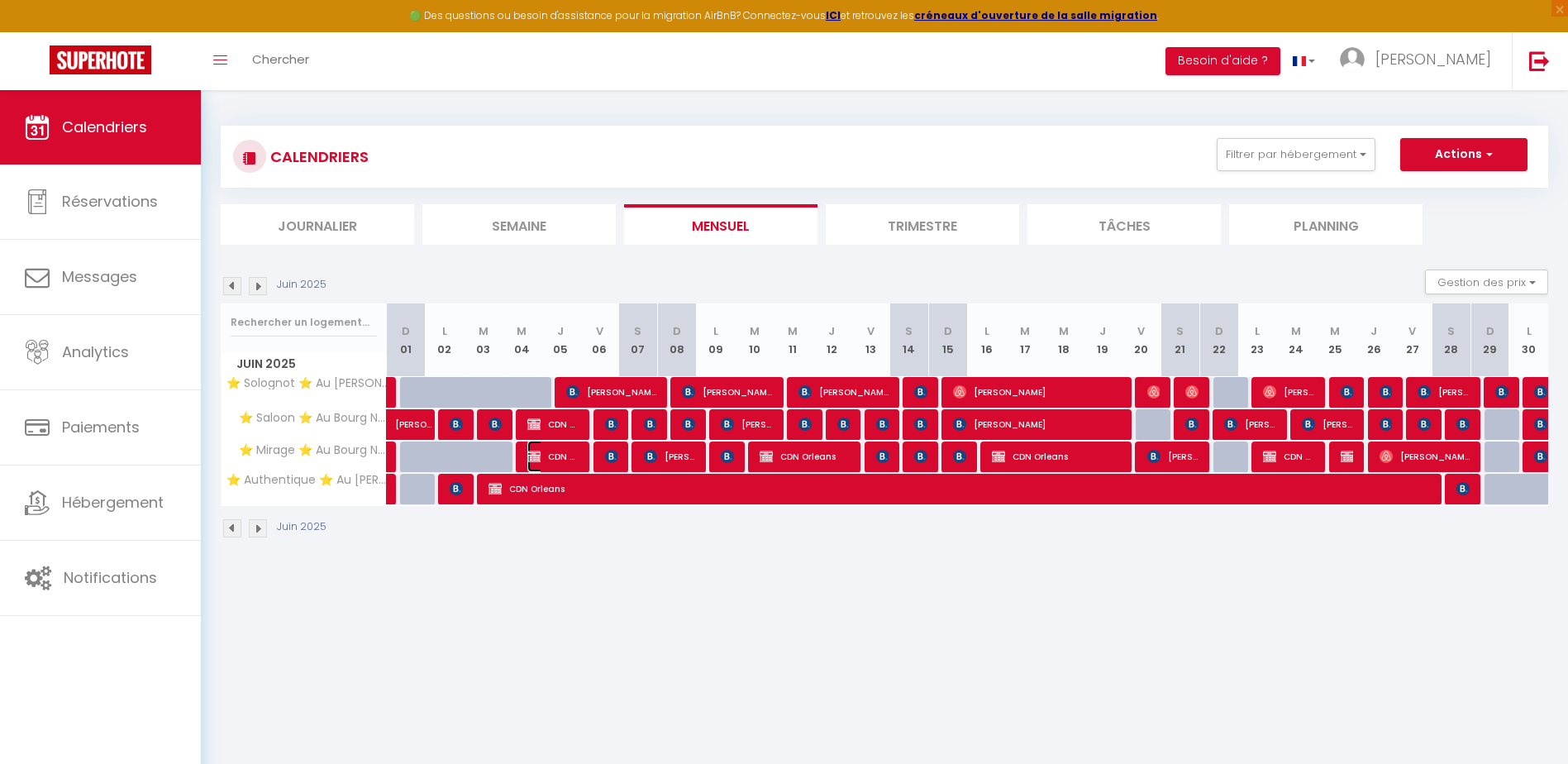
click at [570, 454] on span "CDN Orleans" at bounding box center [553, 456] width 52 height 31
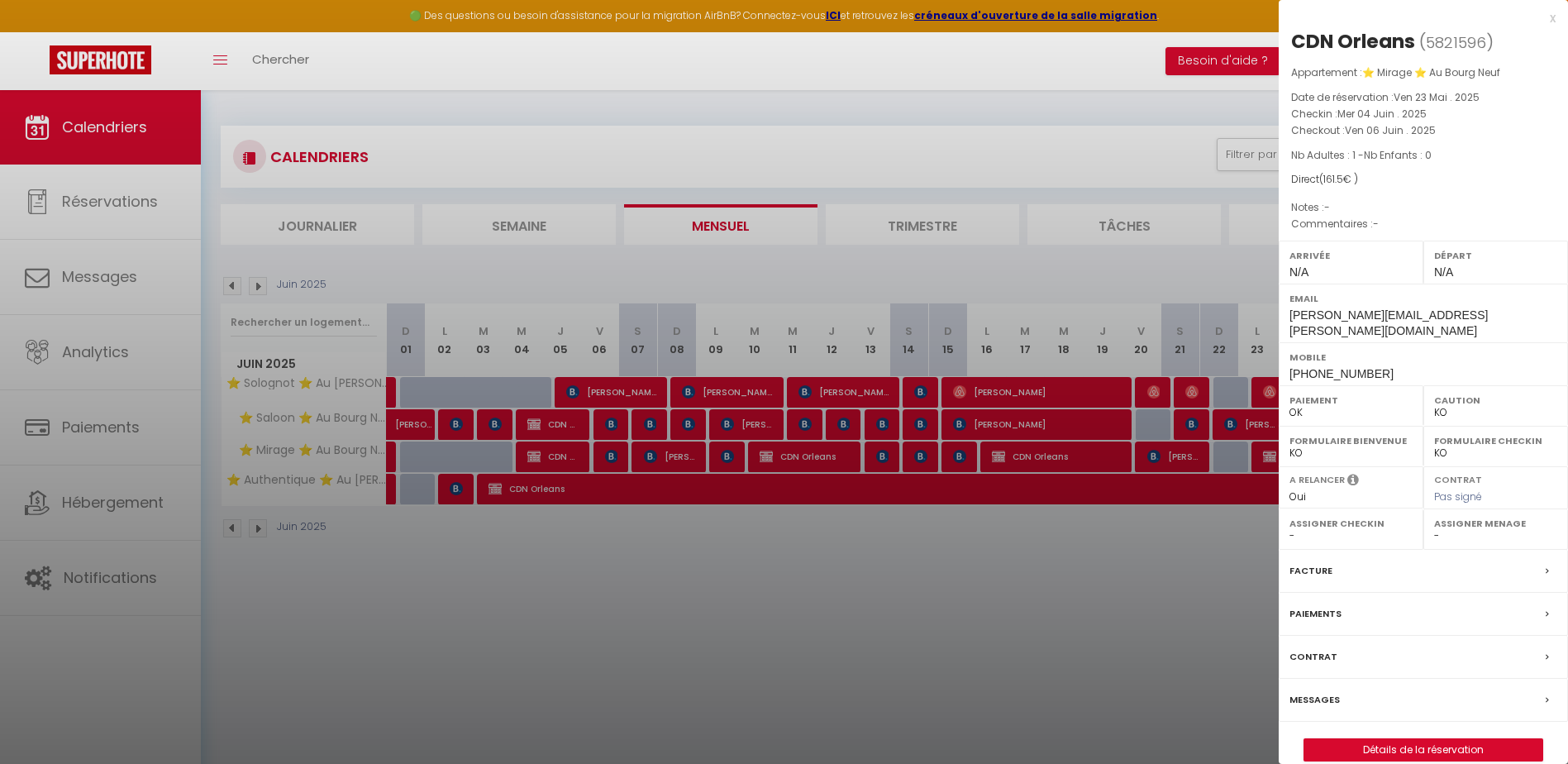
click at [760, 457] on div at bounding box center [784, 382] width 1568 height 764
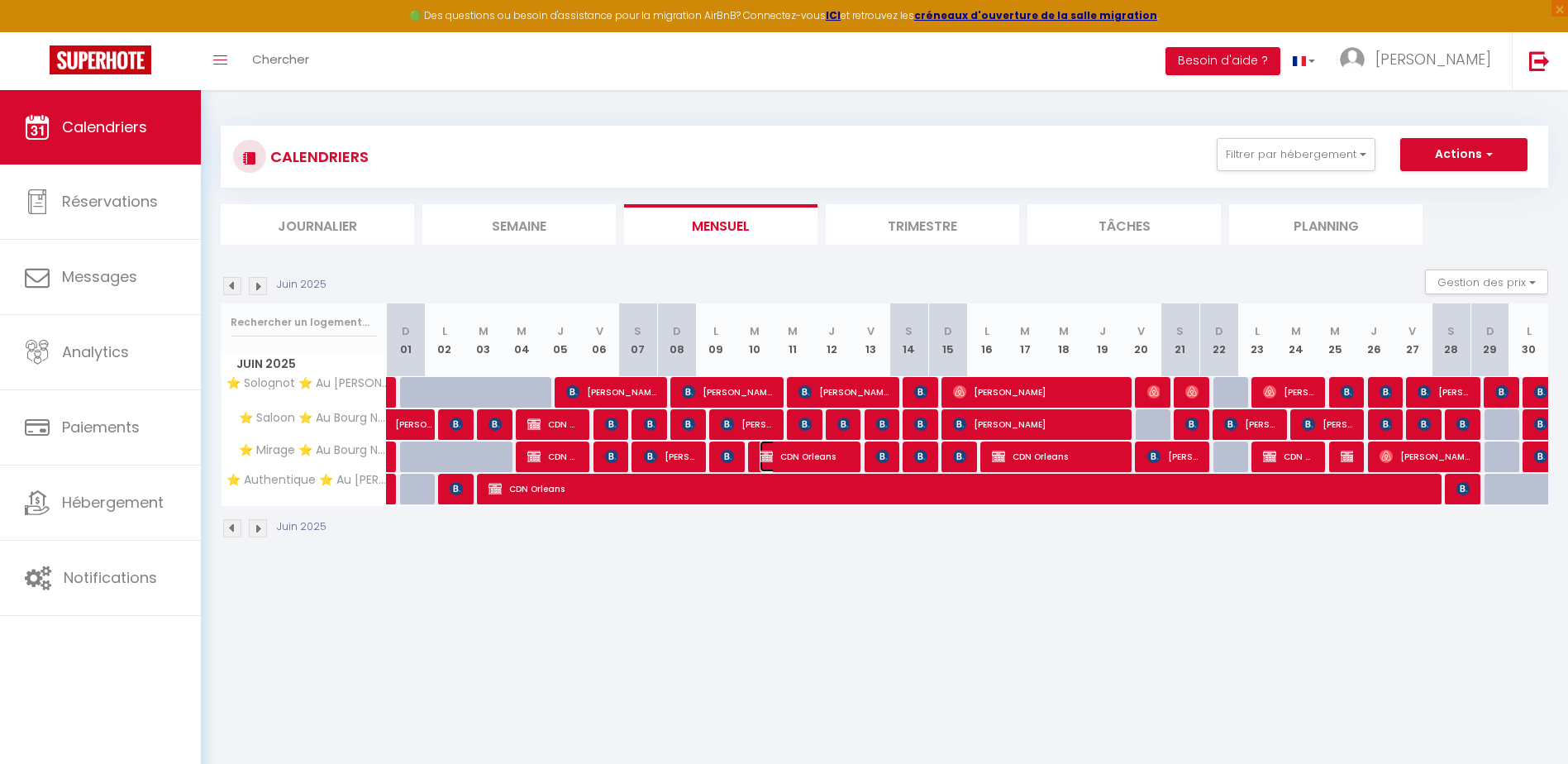
click at [809, 453] on span "CDN Orleans" at bounding box center [805, 456] width 91 height 31
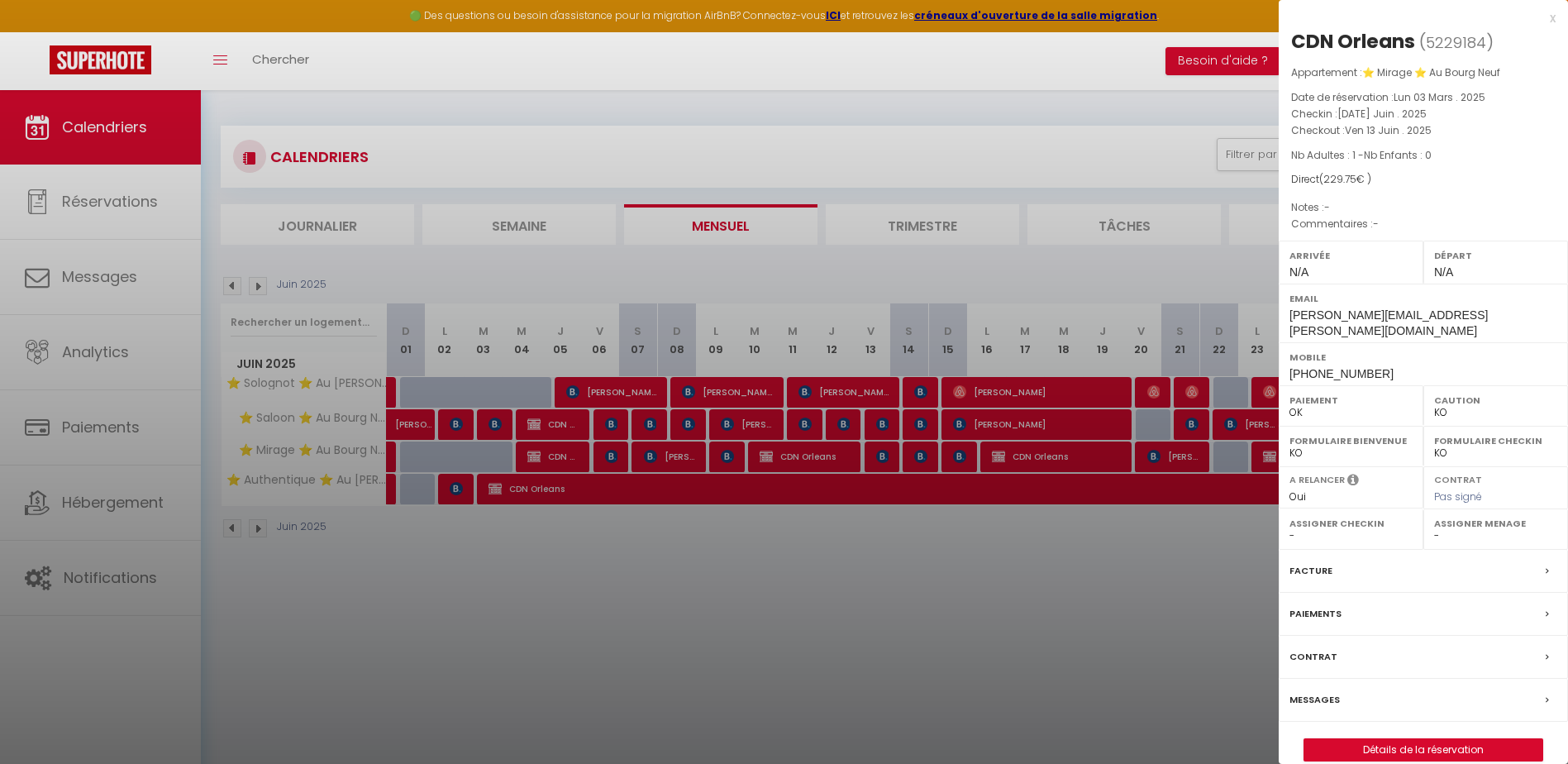
click at [996, 508] on div at bounding box center [784, 382] width 1568 height 764
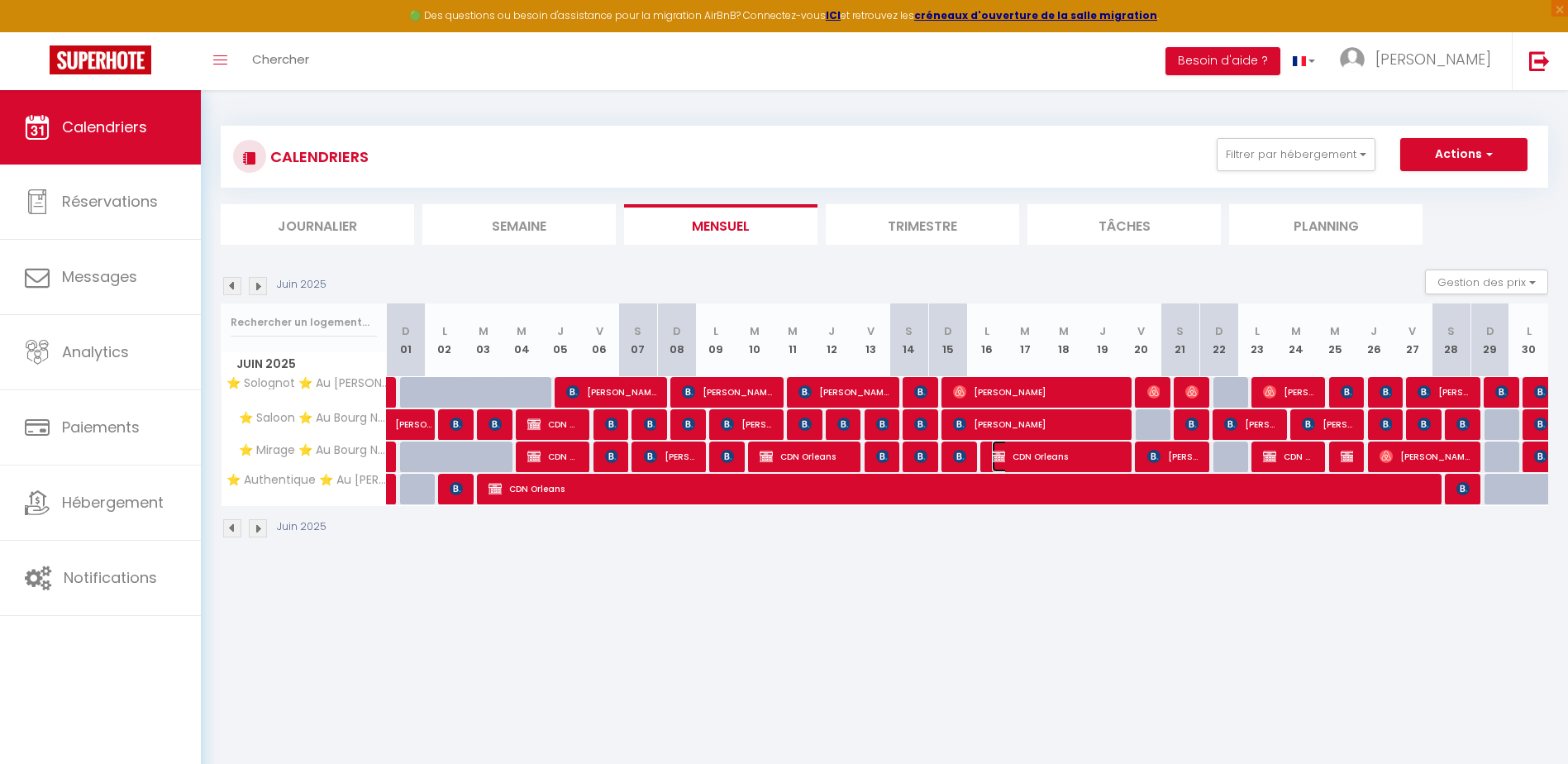
click at [1034, 462] on span "CDN Orleans" at bounding box center [1056, 456] width 130 height 31
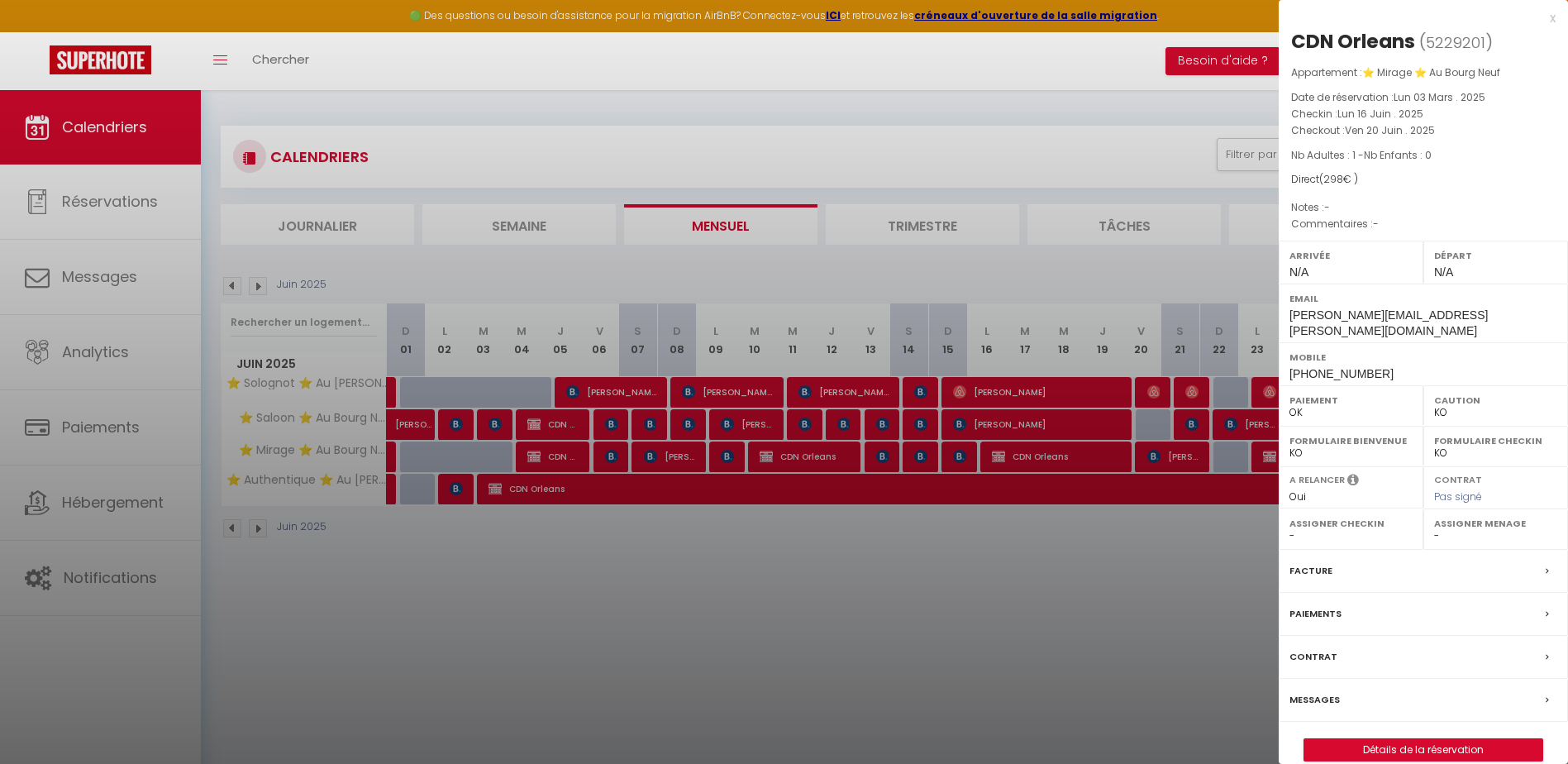
click at [1096, 589] on div at bounding box center [784, 382] width 1568 height 764
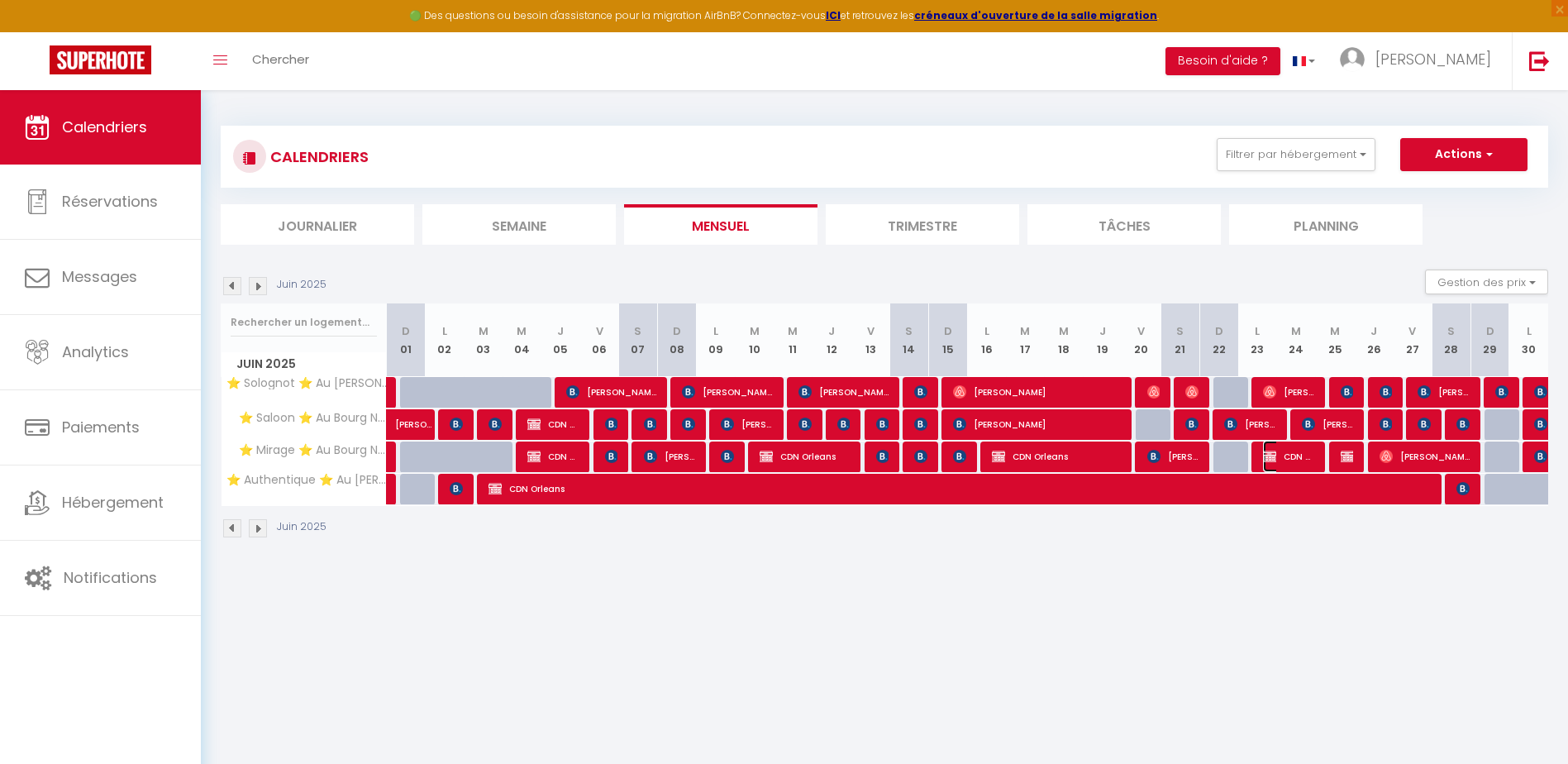
click at [1296, 458] on span "CDN Orleans" at bounding box center [1289, 456] width 52 height 31
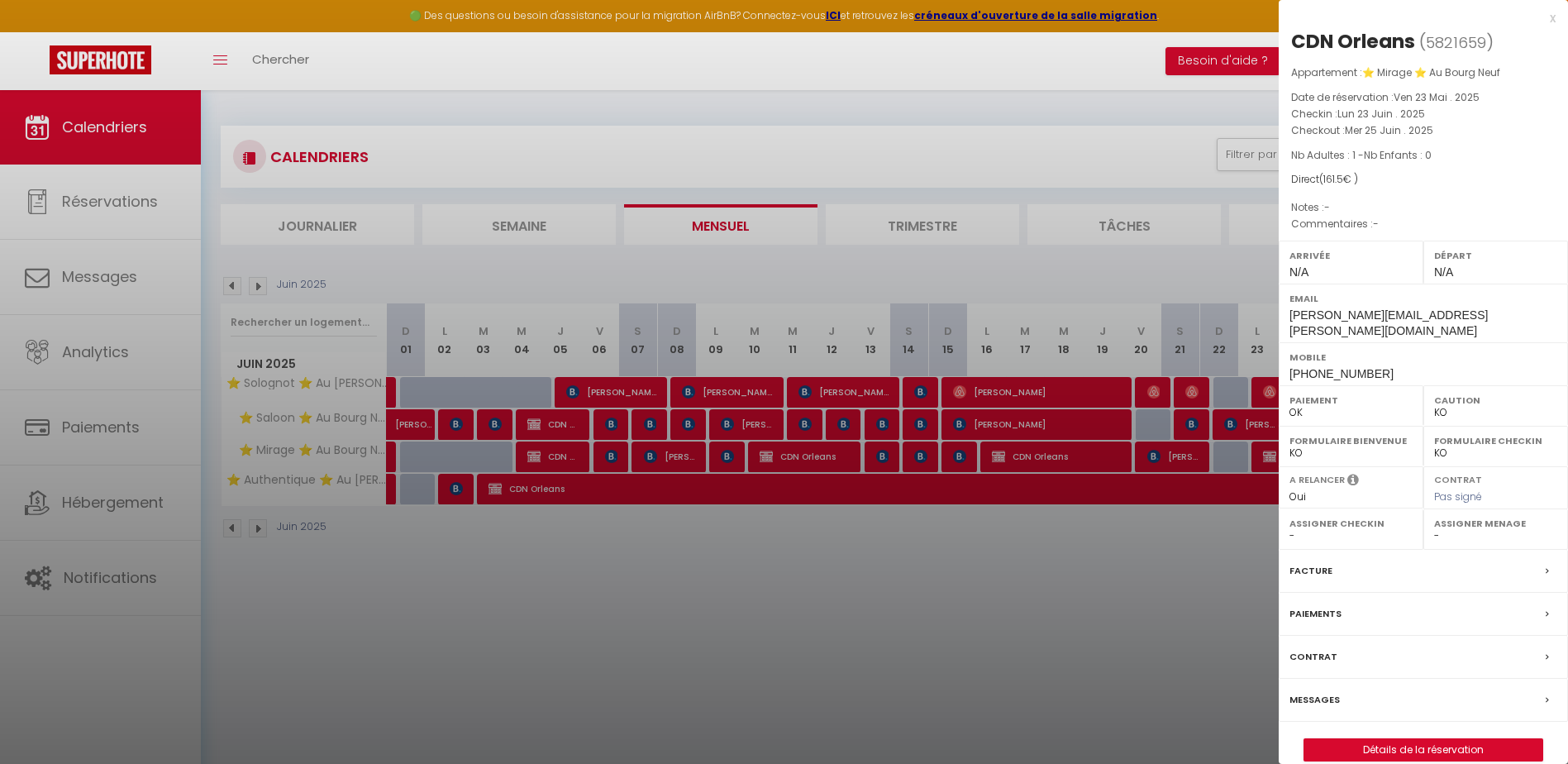
click at [1210, 560] on div at bounding box center [784, 382] width 1568 height 764
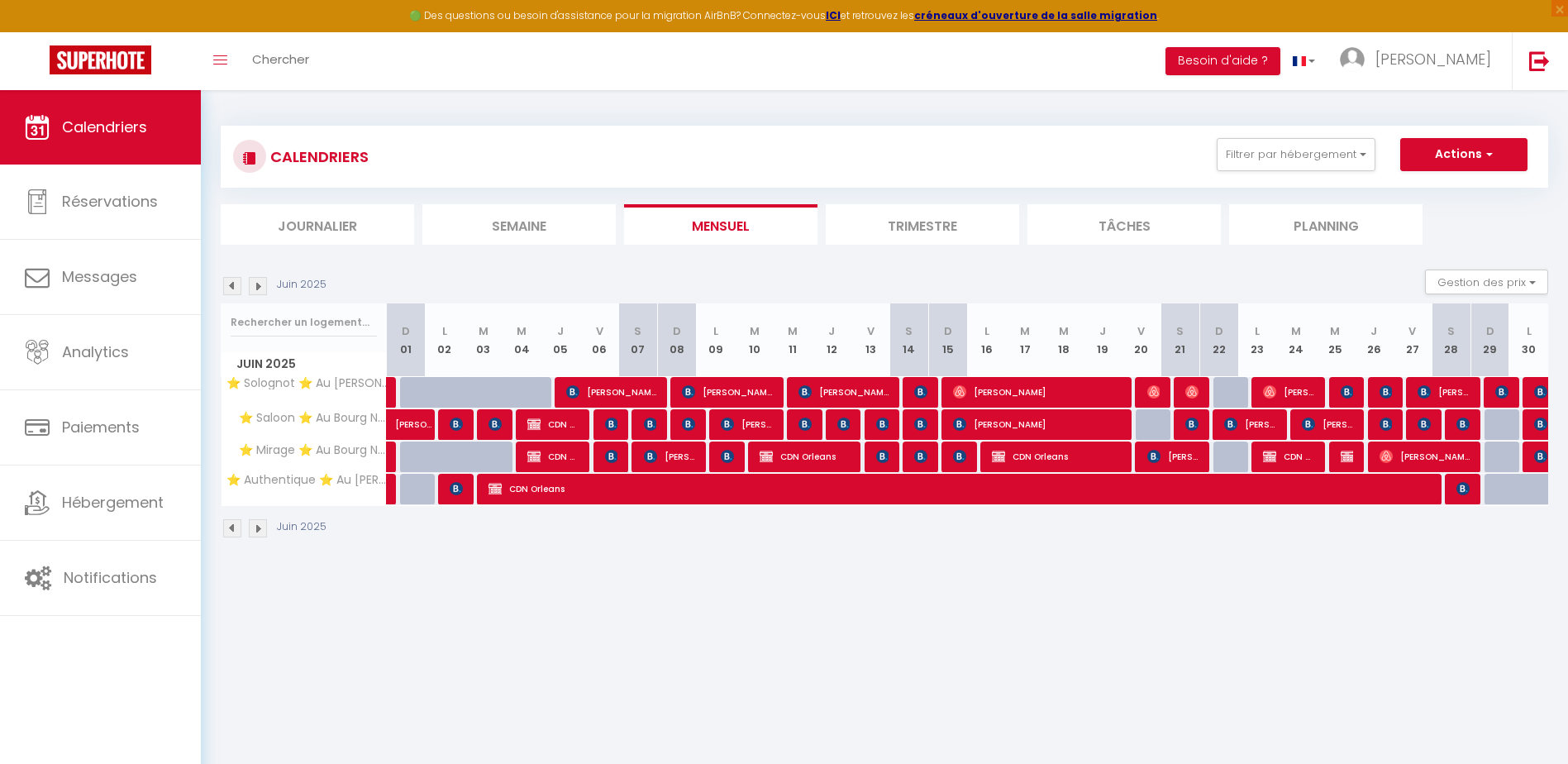
click at [1336, 453] on div at bounding box center [1349, 457] width 39 height 31
click at [1346, 456] on img at bounding box center [1347, 457] width 13 height 13
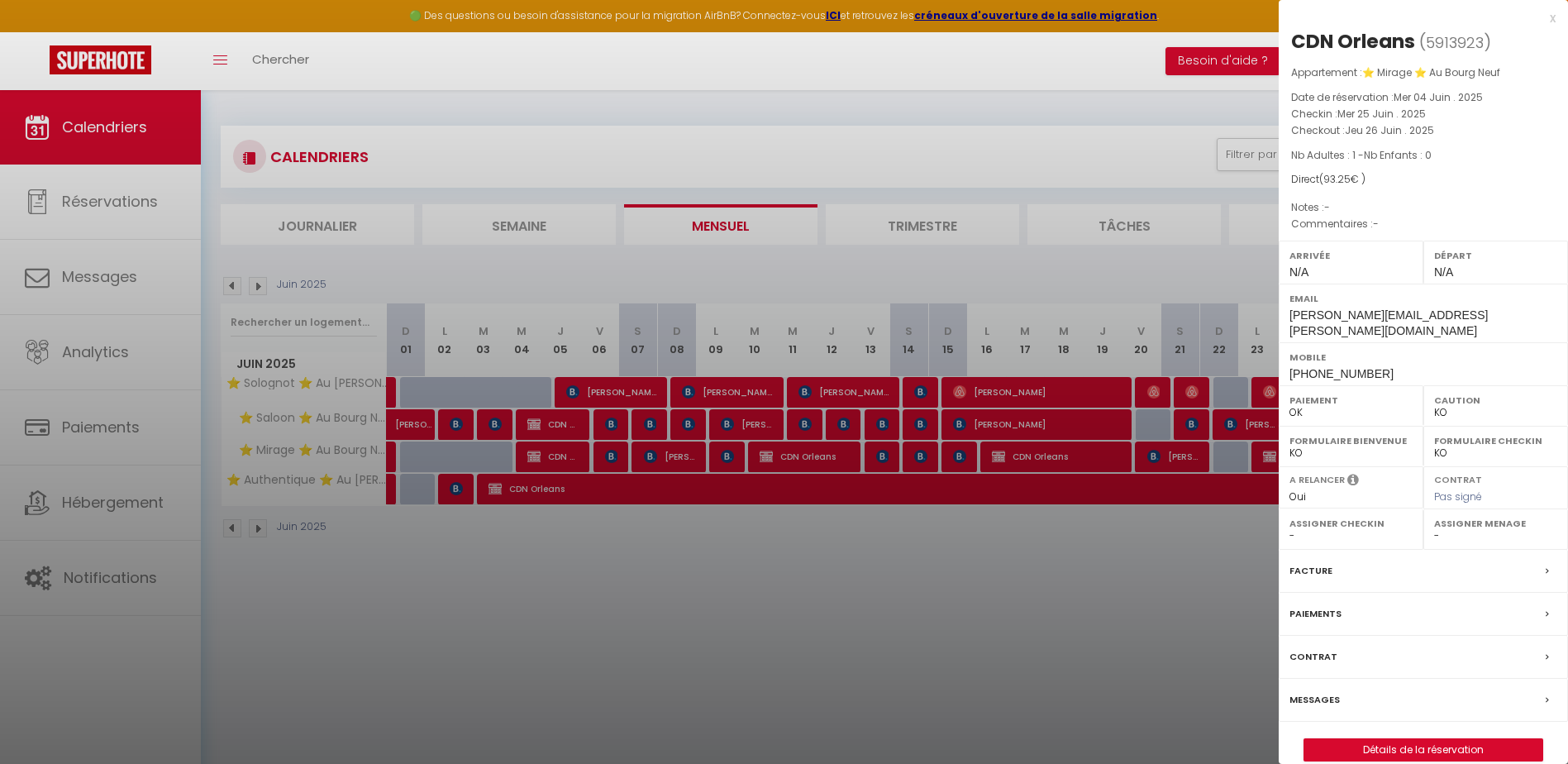
click at [1045, 599] on div at bounding box center [784, 382] width 1568 height 764
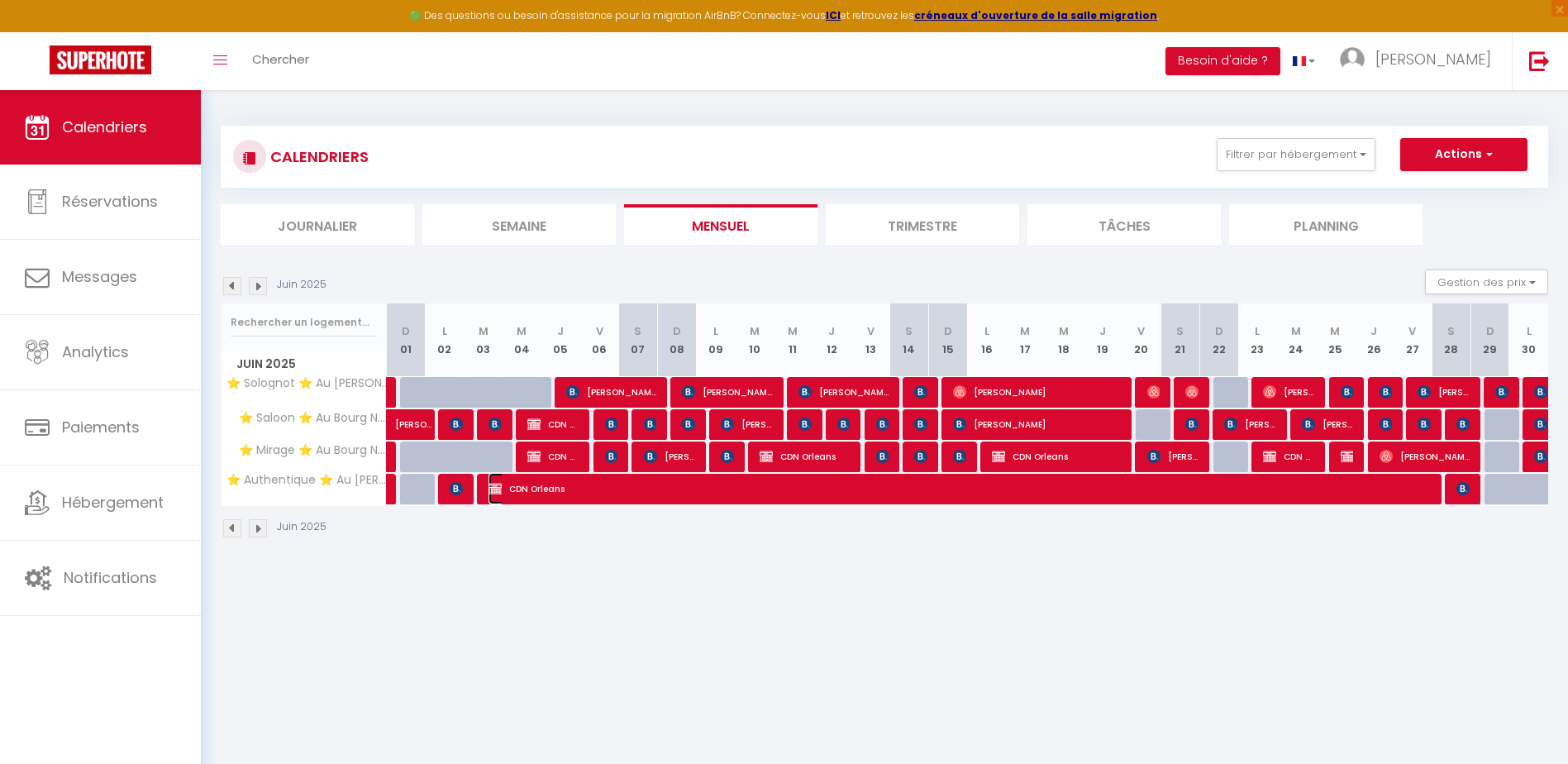
click at [884, 493] on span "CDN Orleans" at bounding box center [961, 488] width 946 height 31
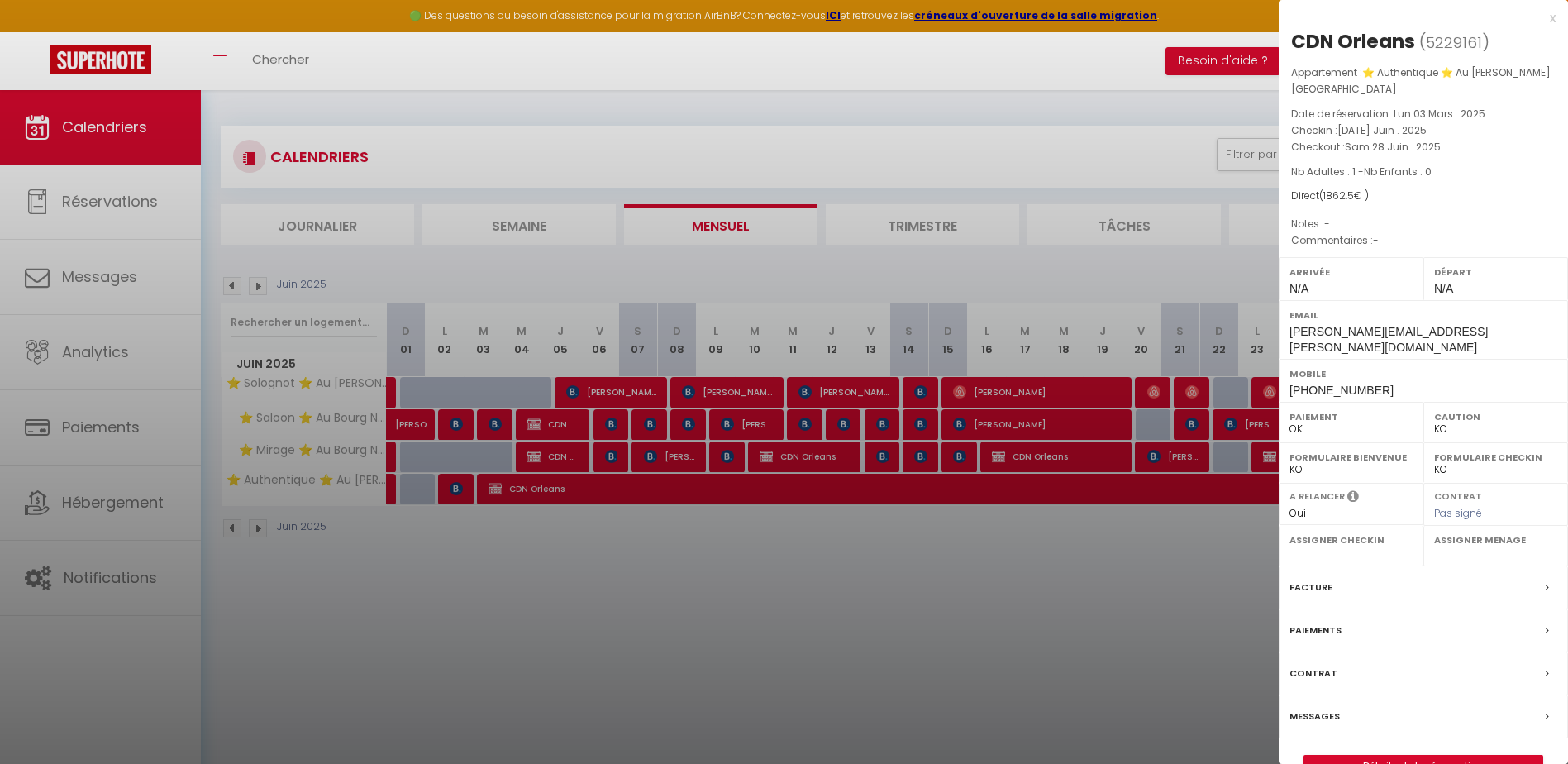
click at [704, 588] on div at bounding box center [784, 382] width 1568 height 764
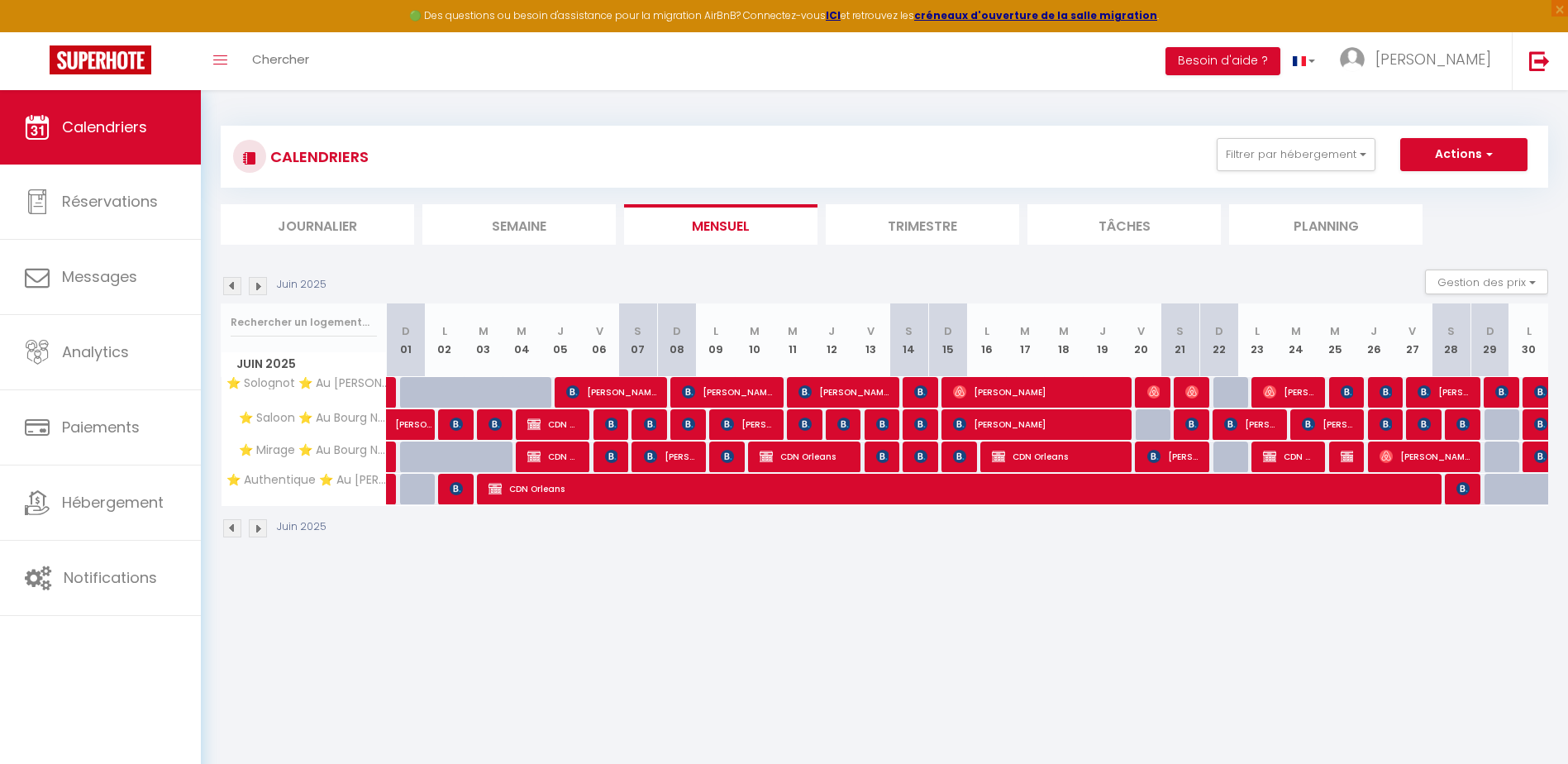
click at [249, 277] on img at bounding box center [258, 286] width 18 height 18
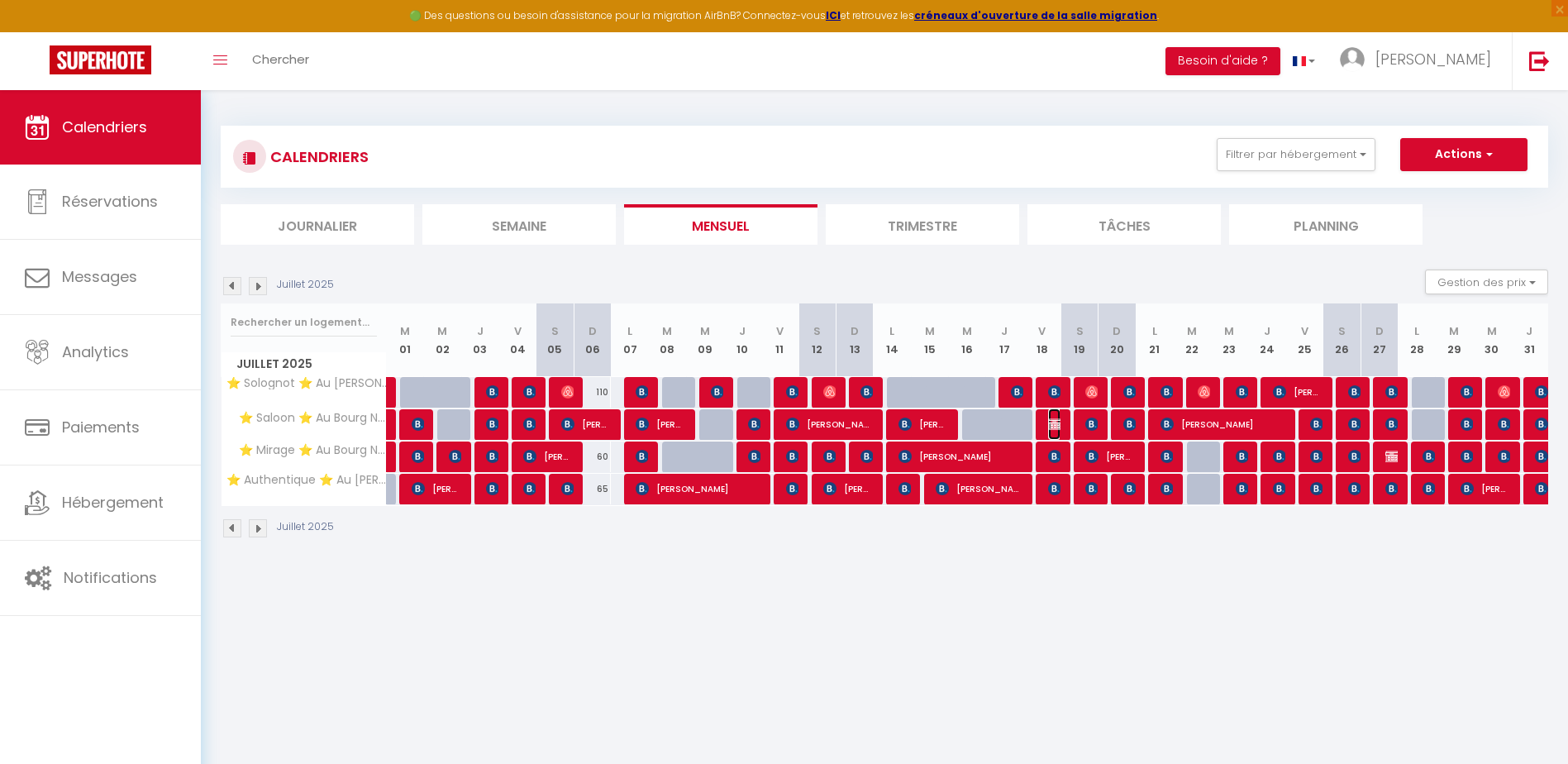
click at [1048, 426] on img at bounding box center [1055, 424] width 13 height 13
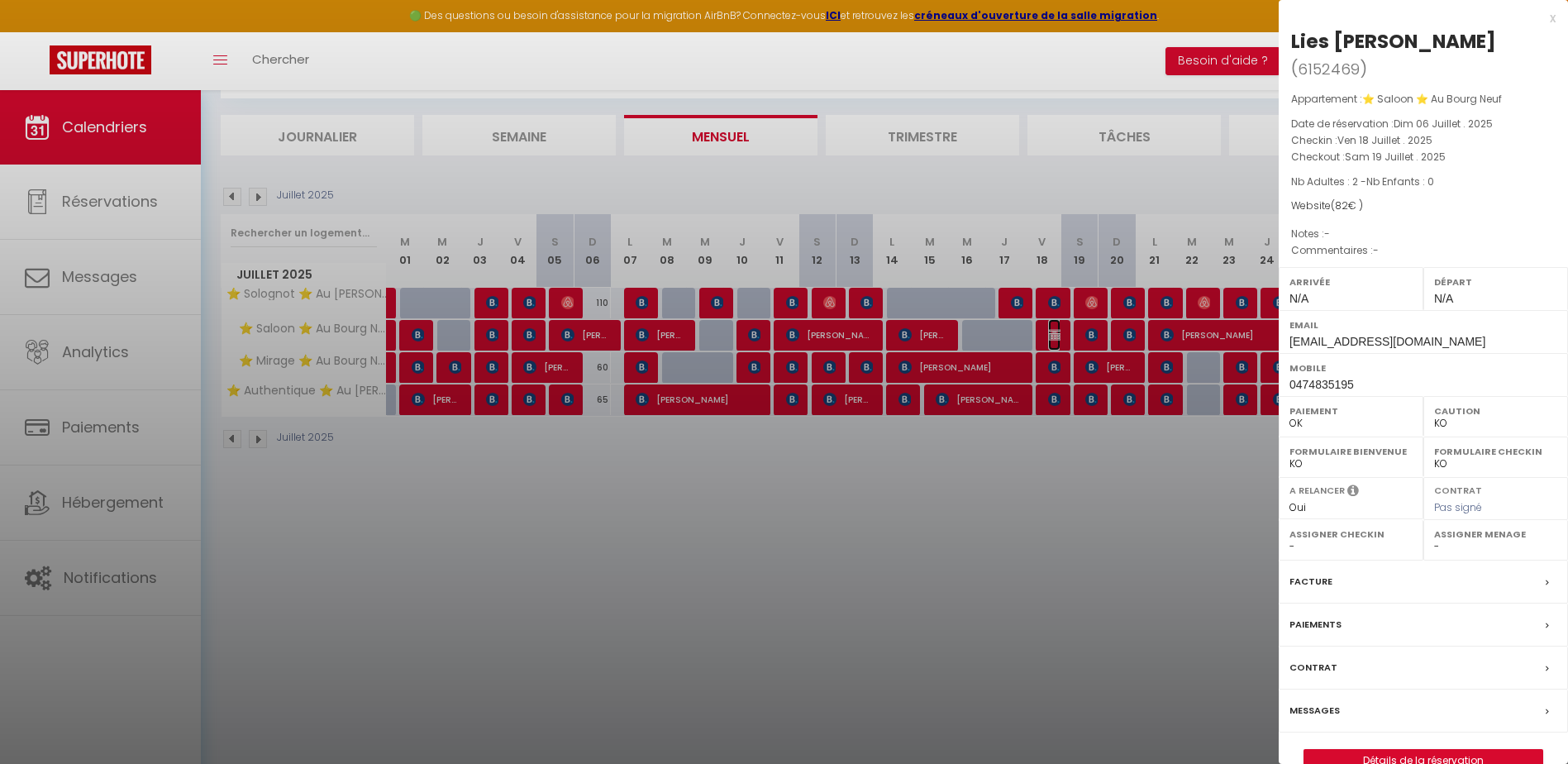
scroll to position [90, 0]
click at [858, 556] on div at bounding box center [784, 382] width 1568 height 764
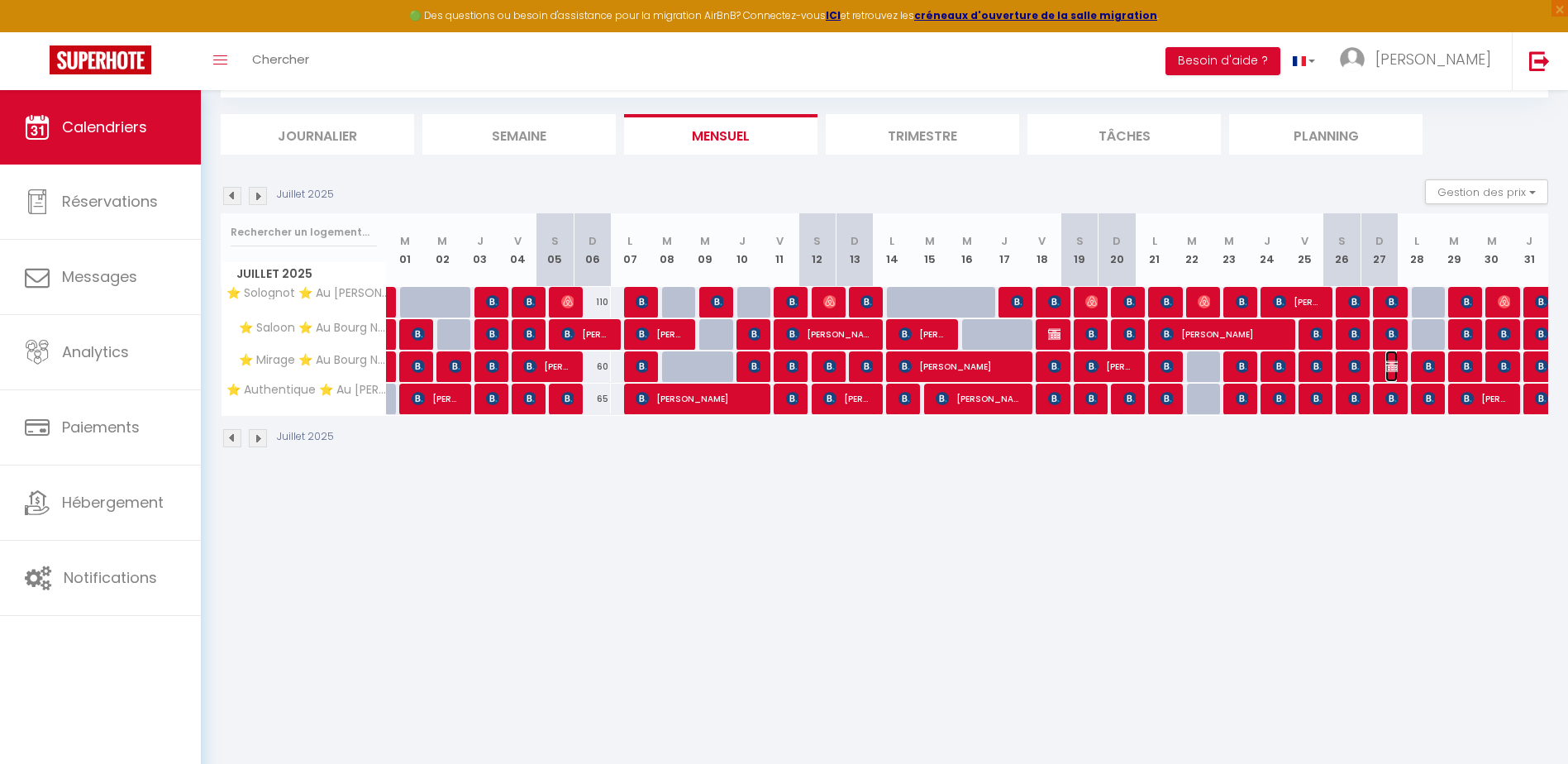
click at [1390, 367] on img at bounding box center [1392, 366] width 13 height 13
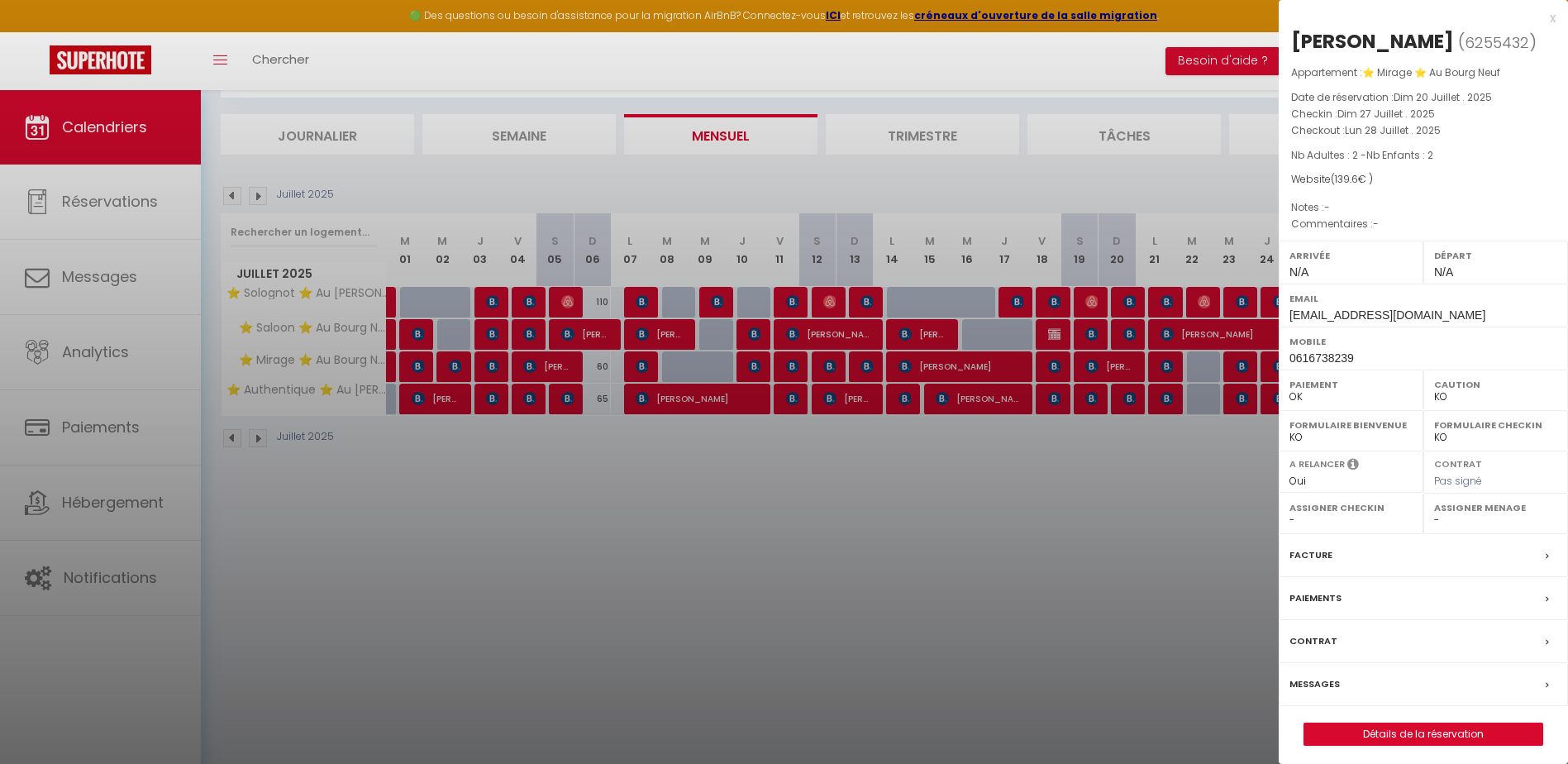
drag, startPoint x: 823, startPoint y: 562, endPoint x: 801, endPoint y: 551, distance: 24.6
click at [821, 562] on div at bounding box center [784, 382] width 1568 height 764
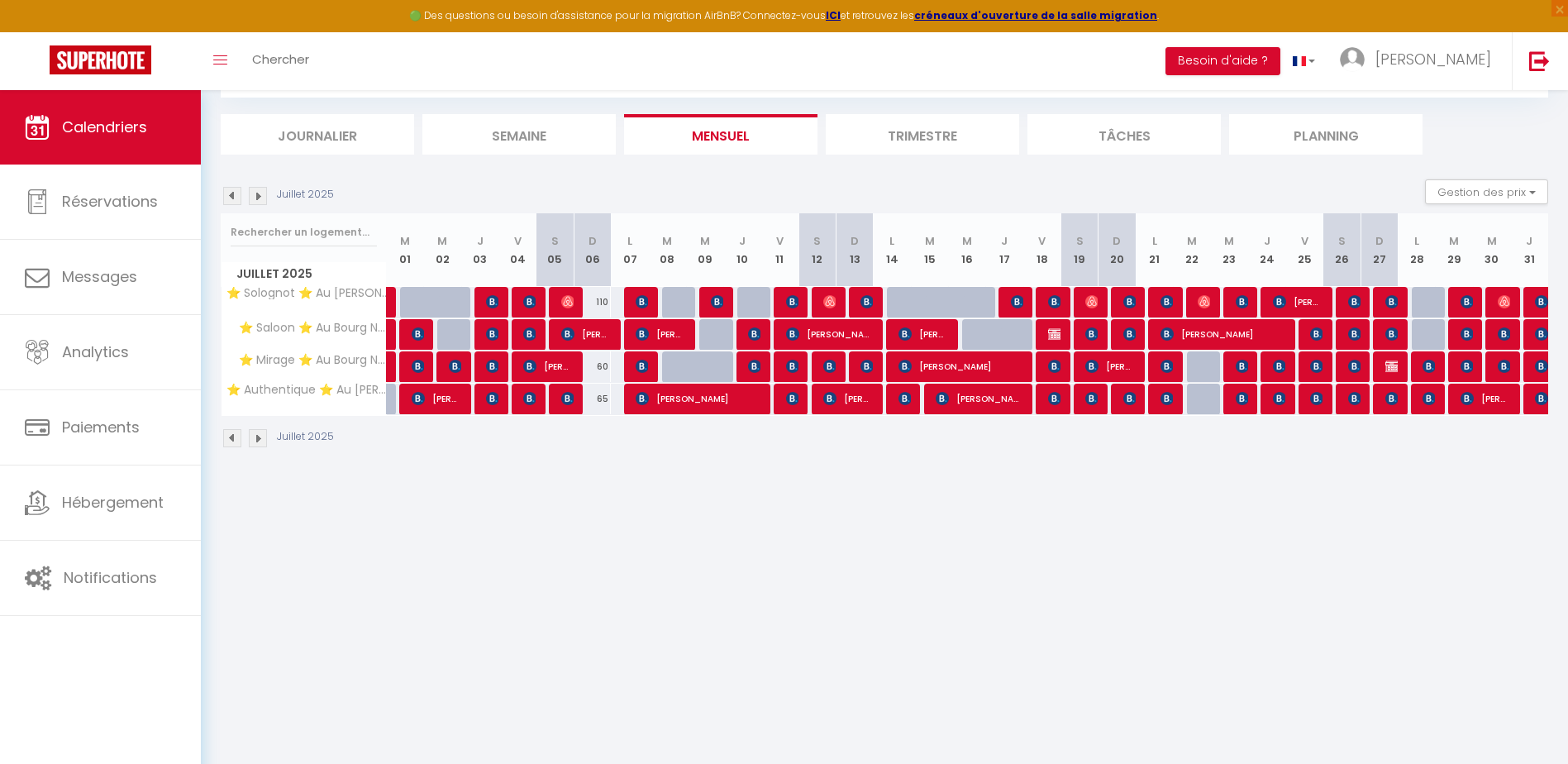
click at [254, 194] on img at bounding box center [258, 196] width 18 height 18
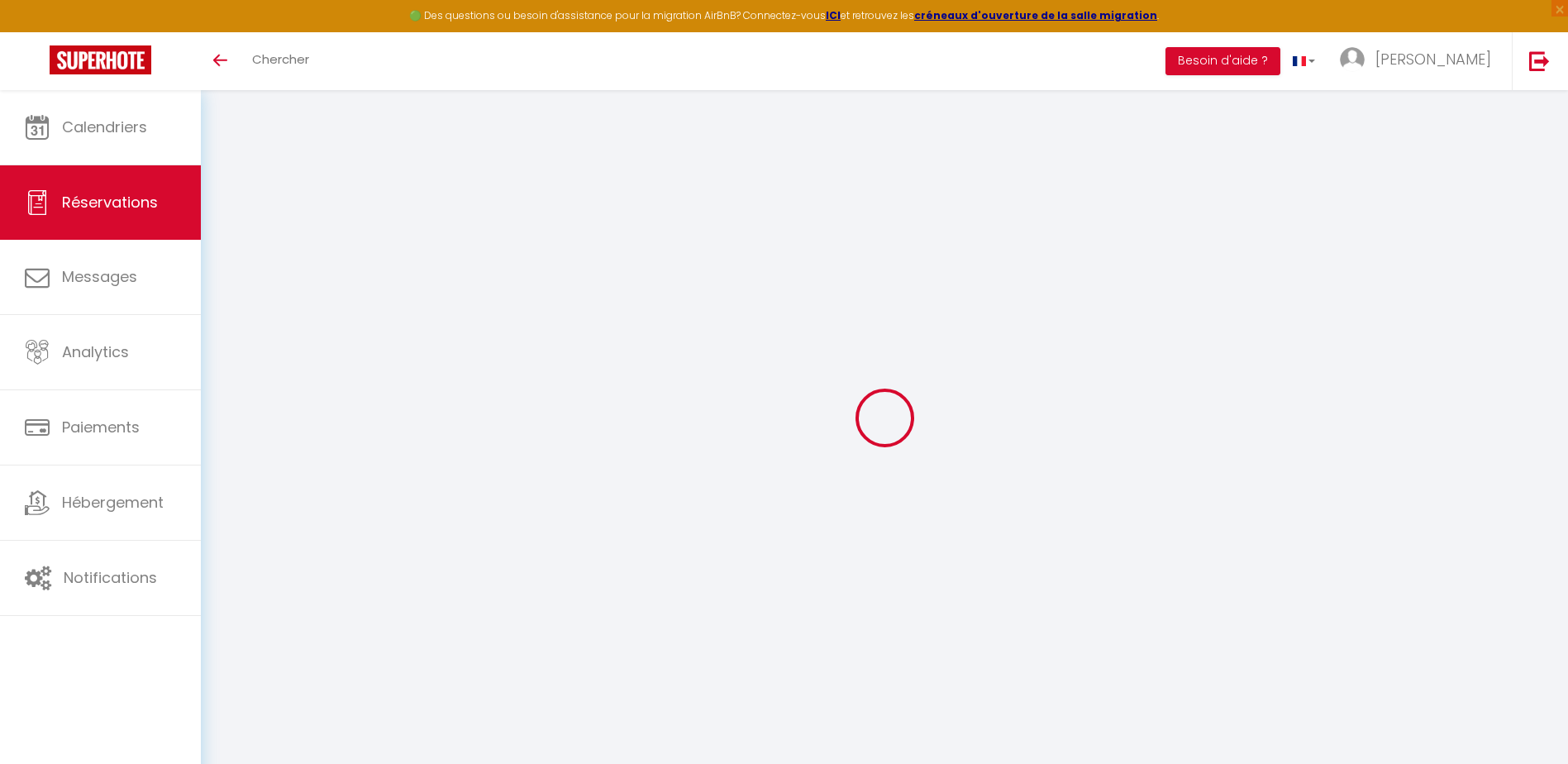
select select
checkbox input "false"
select select
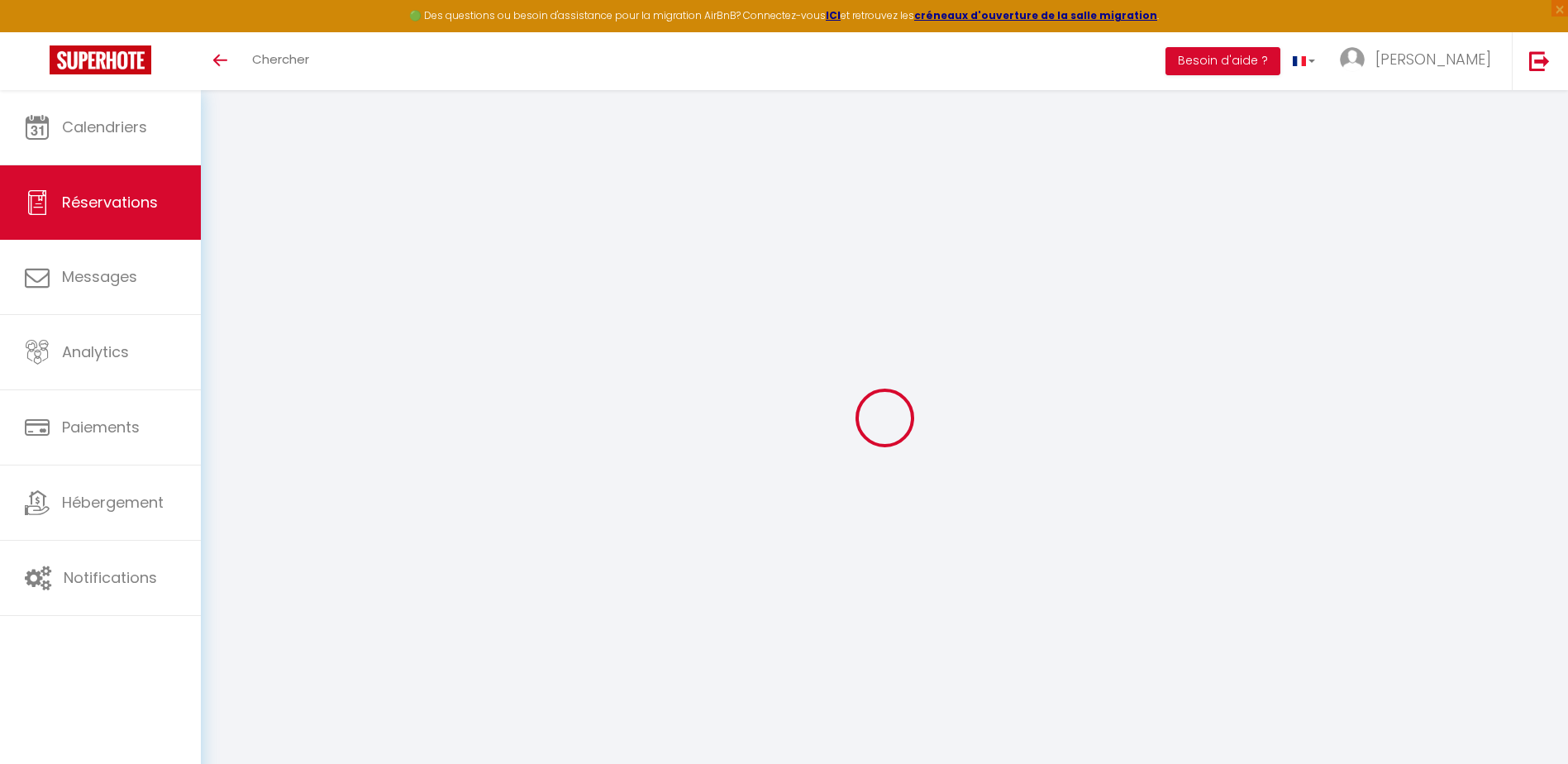
checkbox input "false"
type input "20"
type input "5.5"
select select
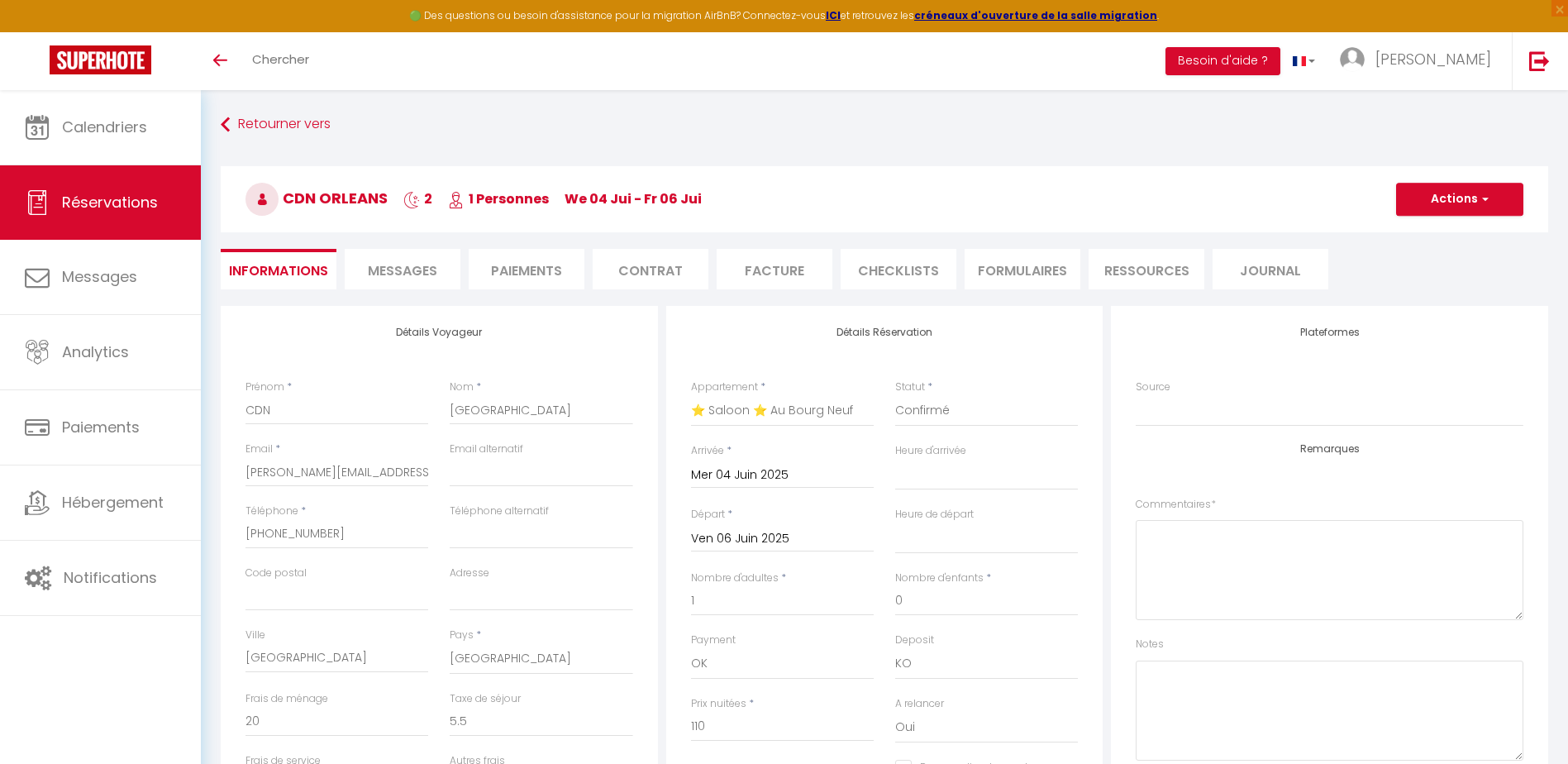
checkbox input "false"
select select
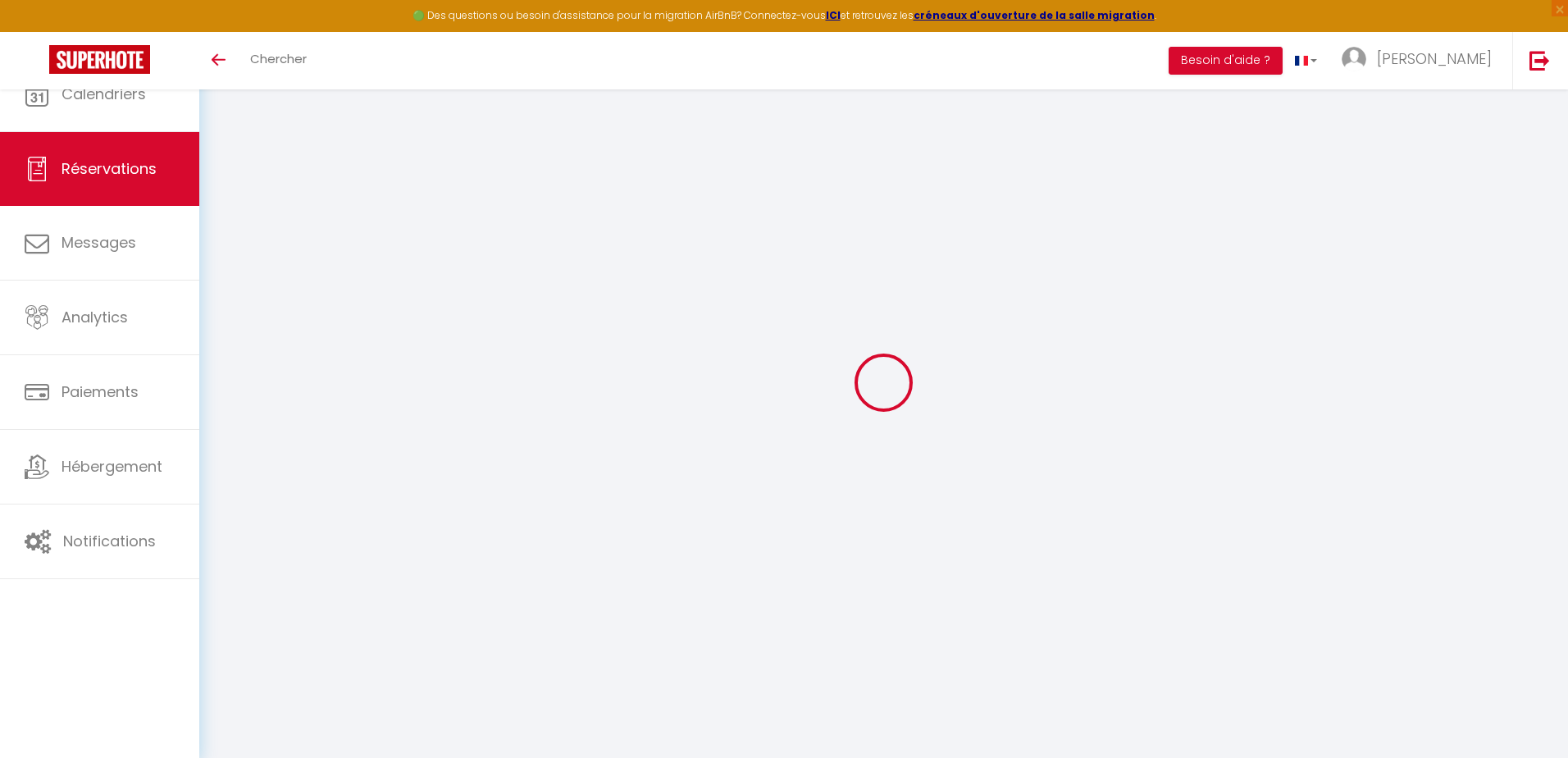
select select
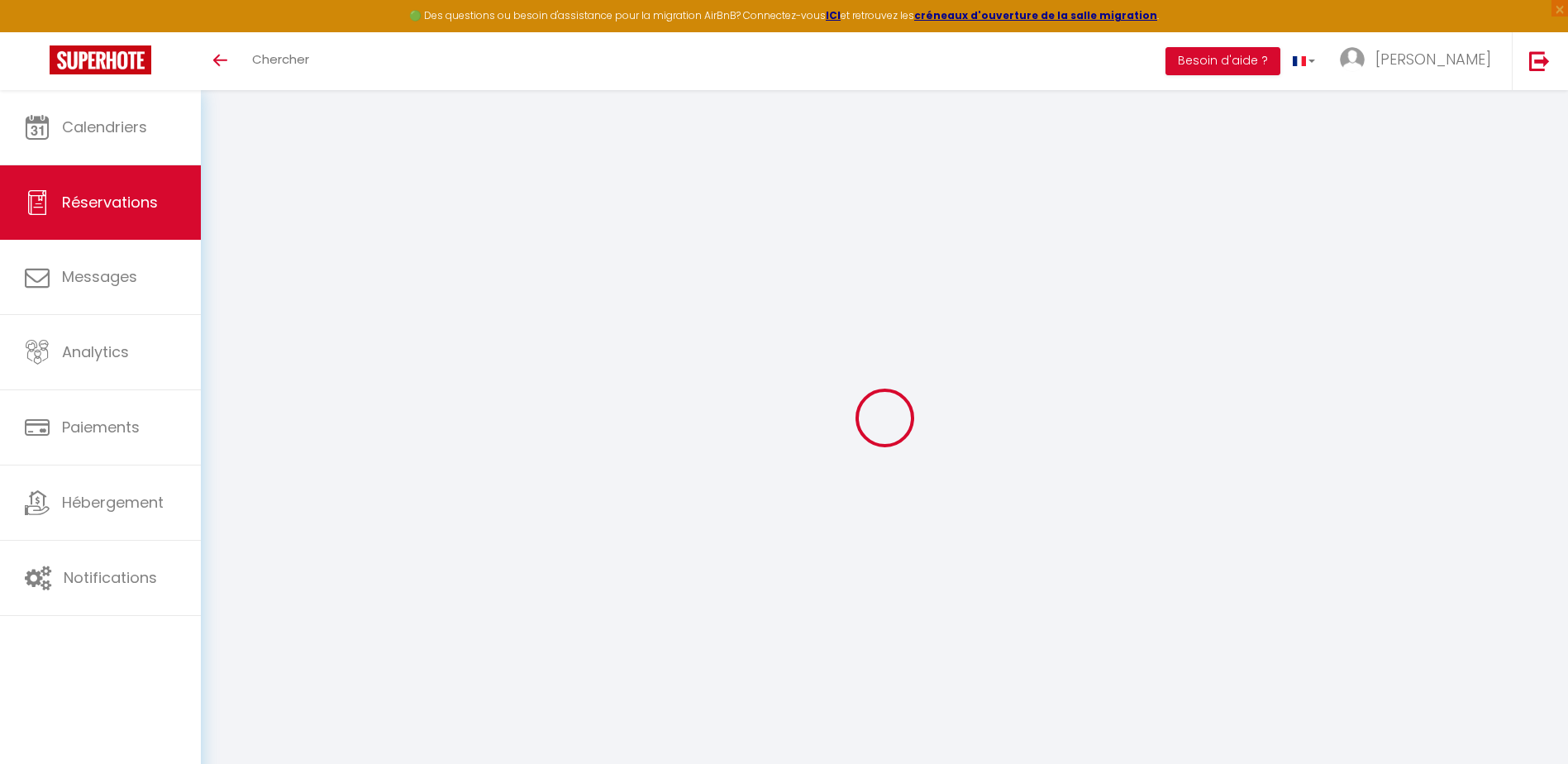
type input "CDN"
type input "[GEOGRAPHIC_DATA]"
type input "[PERSON_NAME][EMAIL_ADDRESS][DOMAIN_NAME]"
type input "[PHONE_NUMBER]"
type input "[GEOGRAPHIC_DATA]"
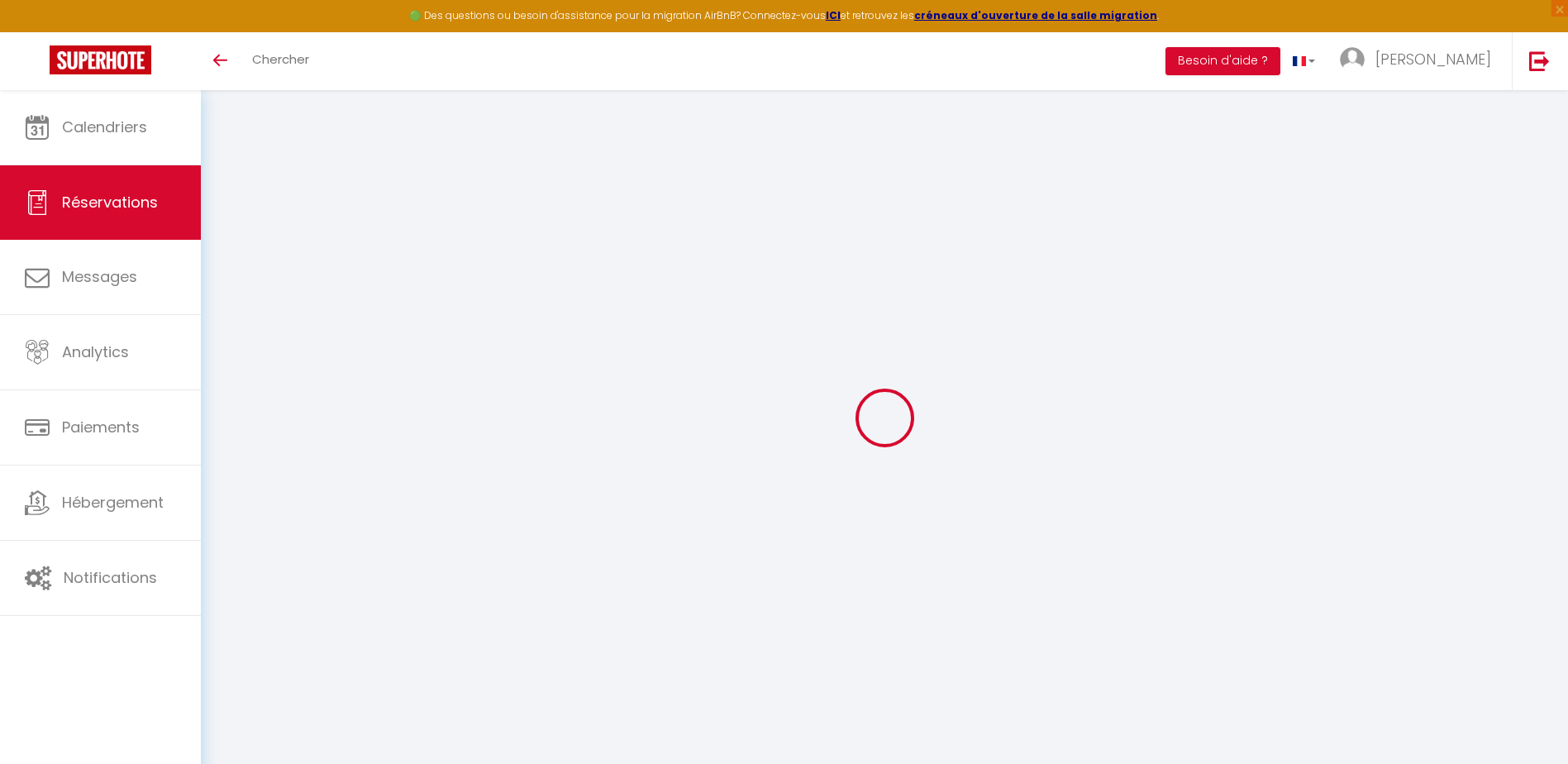
select select "FR"
select select "2226"
select select "1"
type input "Mer 04 Juin 2025"
select select
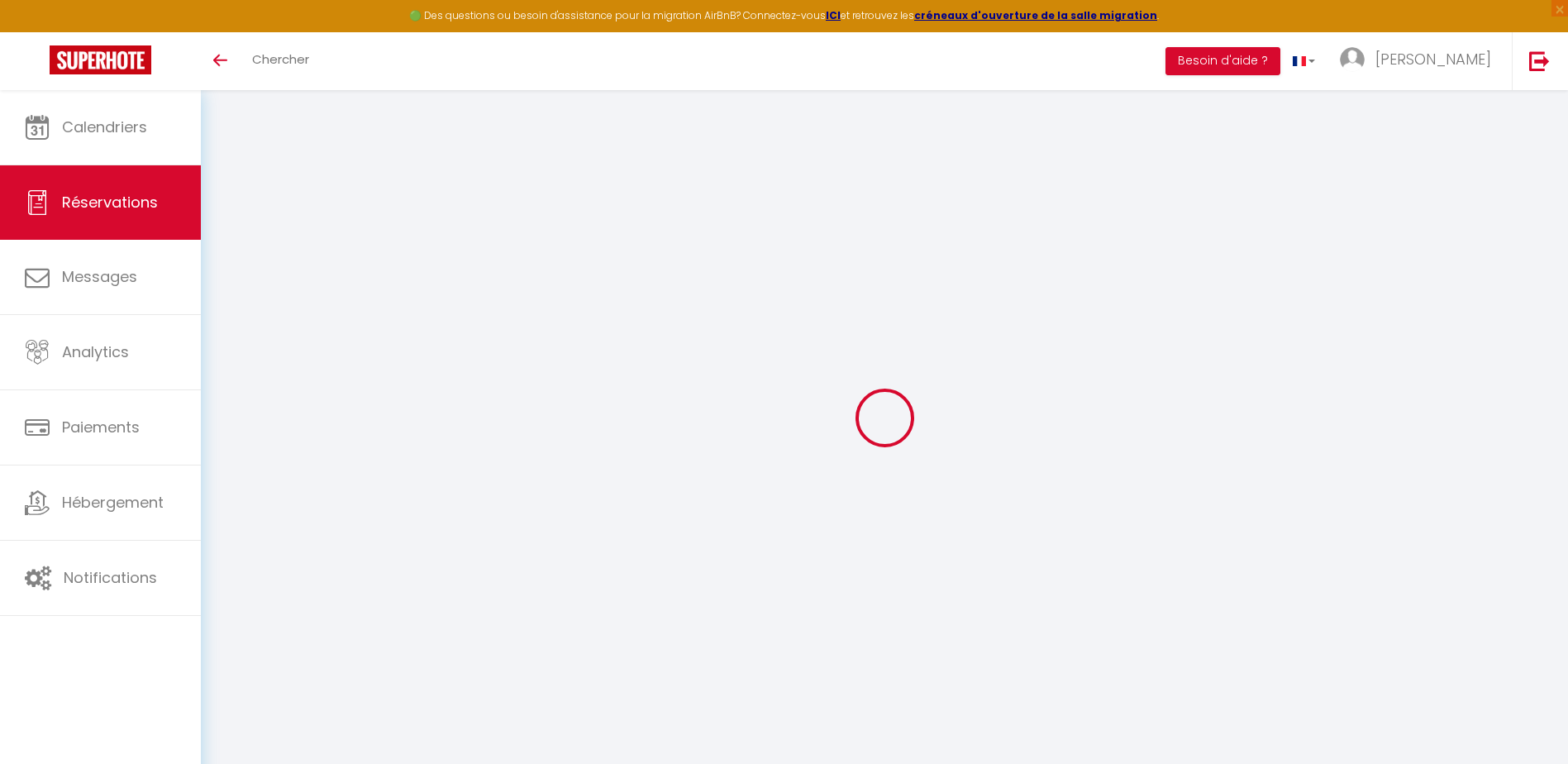
type input "Ven 06 Juin 2025"
select select
type input "1"
select select "12"
select select
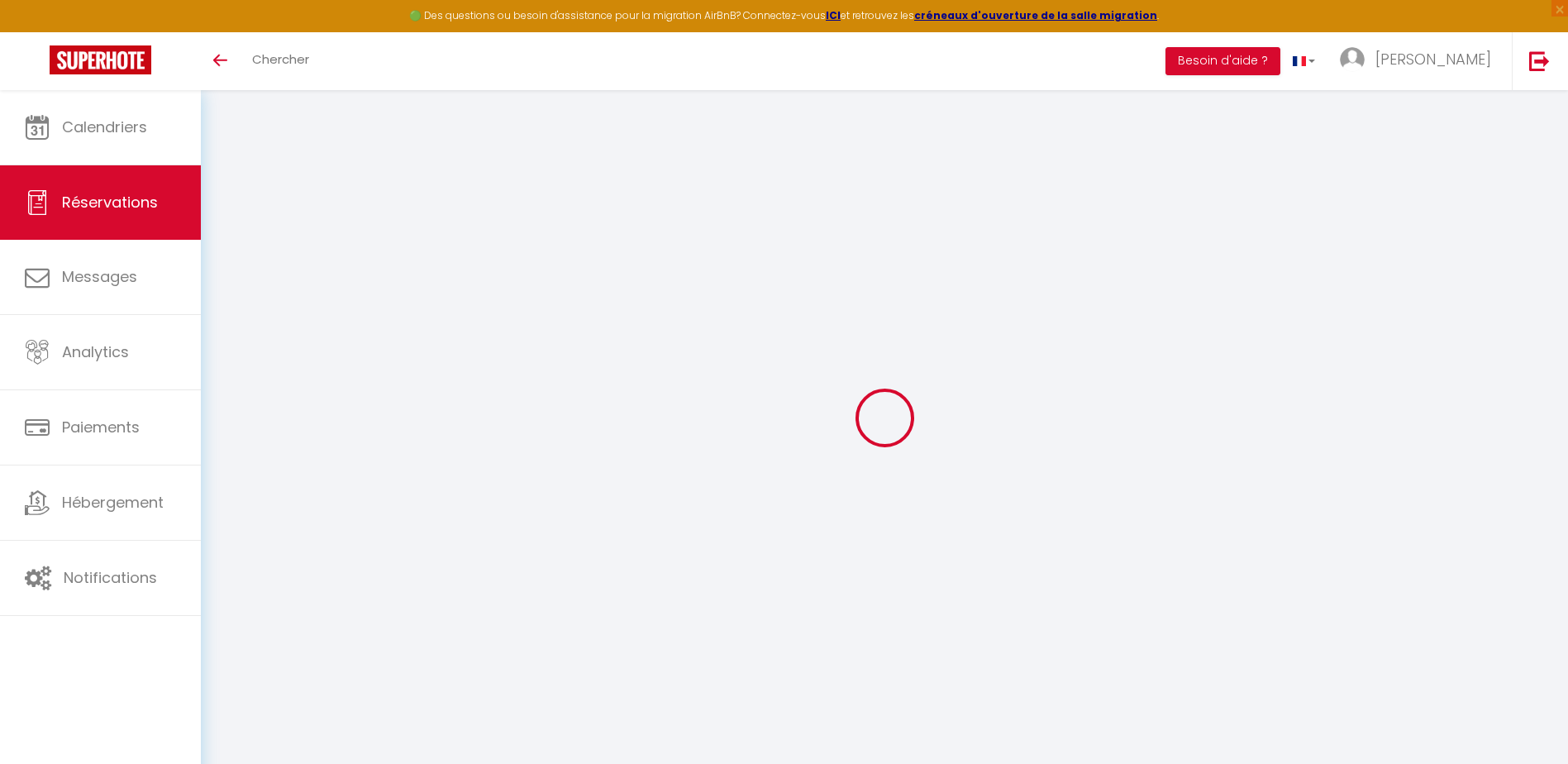
type input "130"
checkbox input "false"
type input "0"
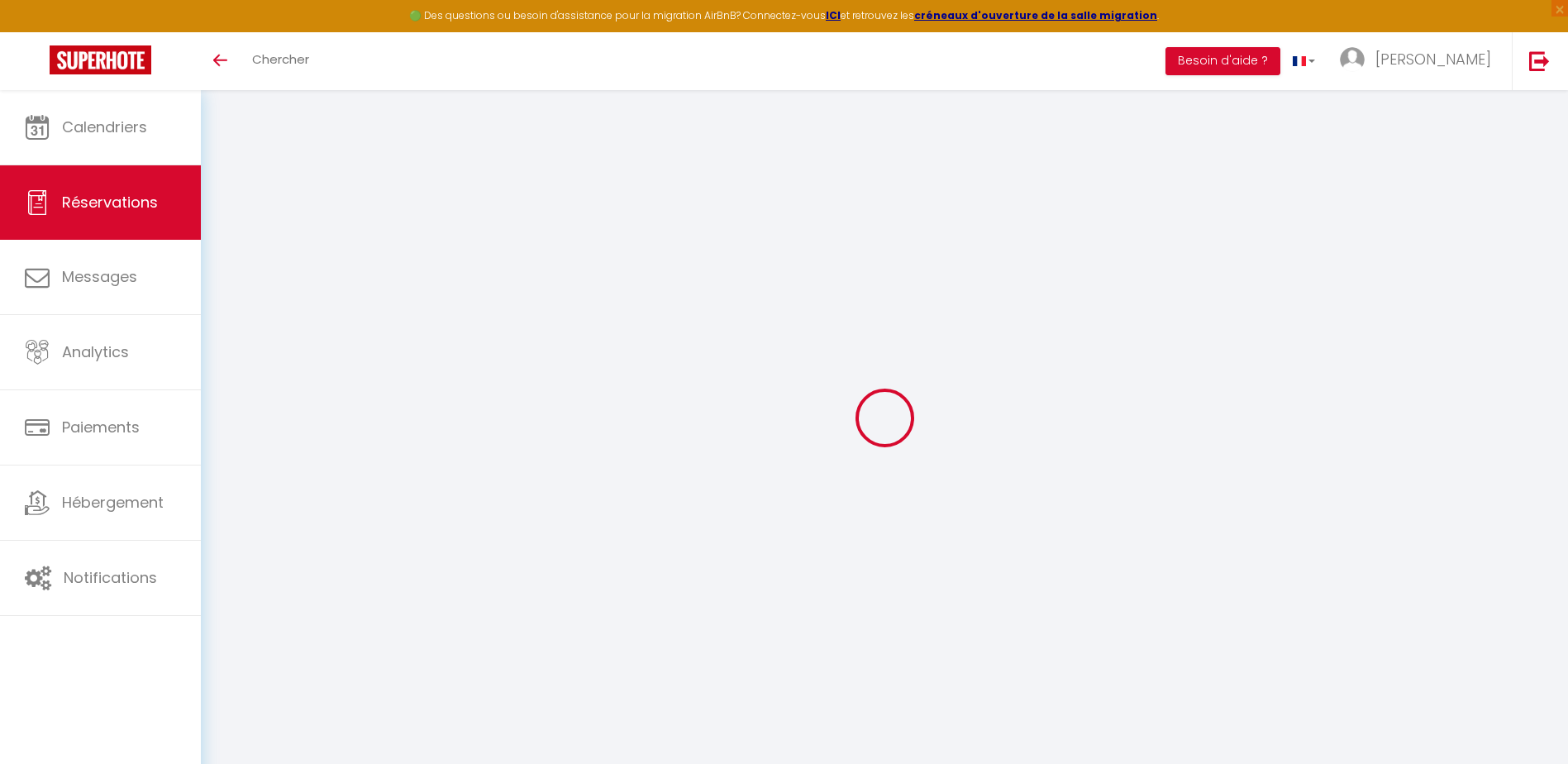
type input "0"
select select
select select "14"
checkbox input "false"
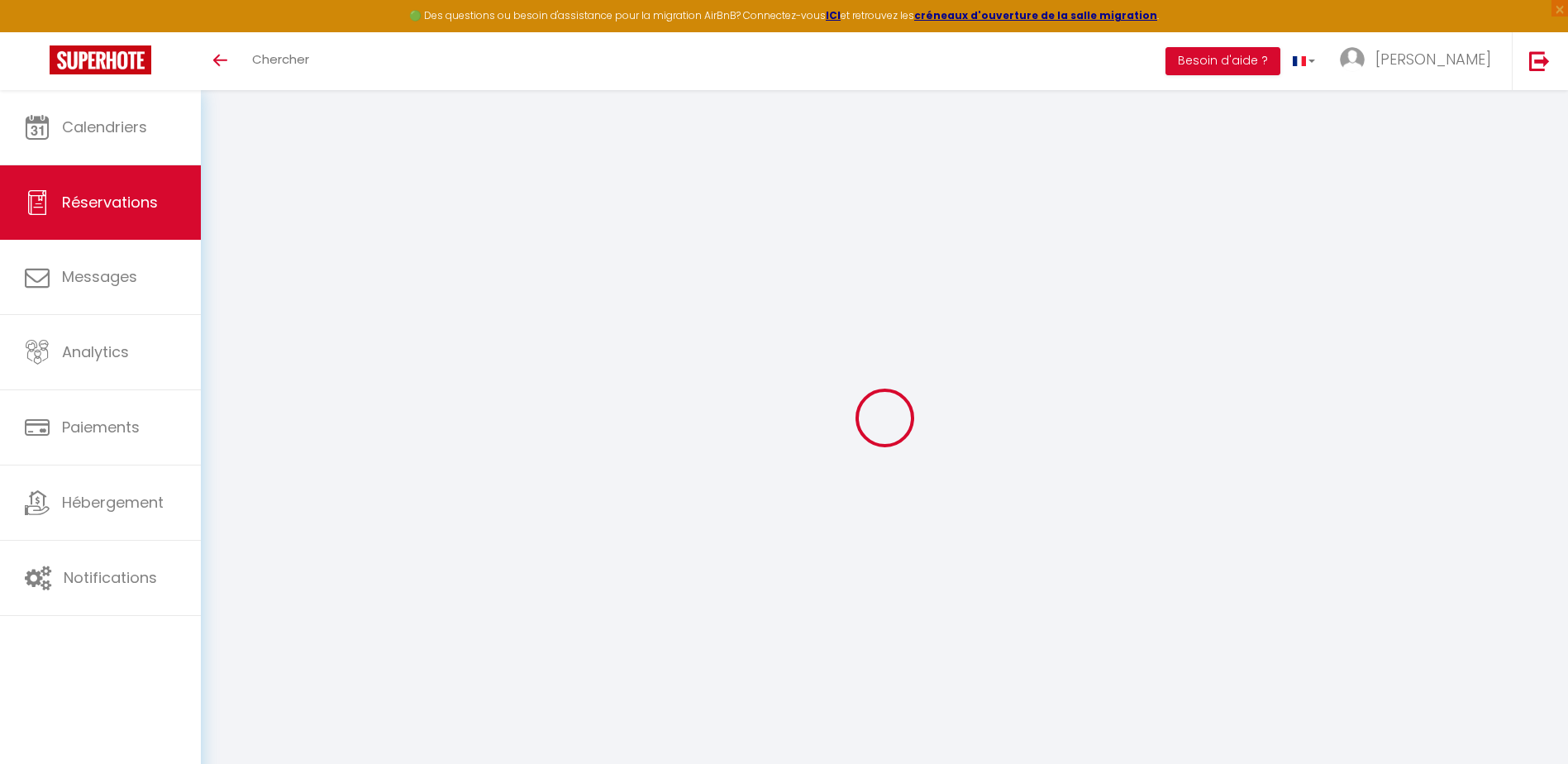
select select
checkbox input "false"
select select
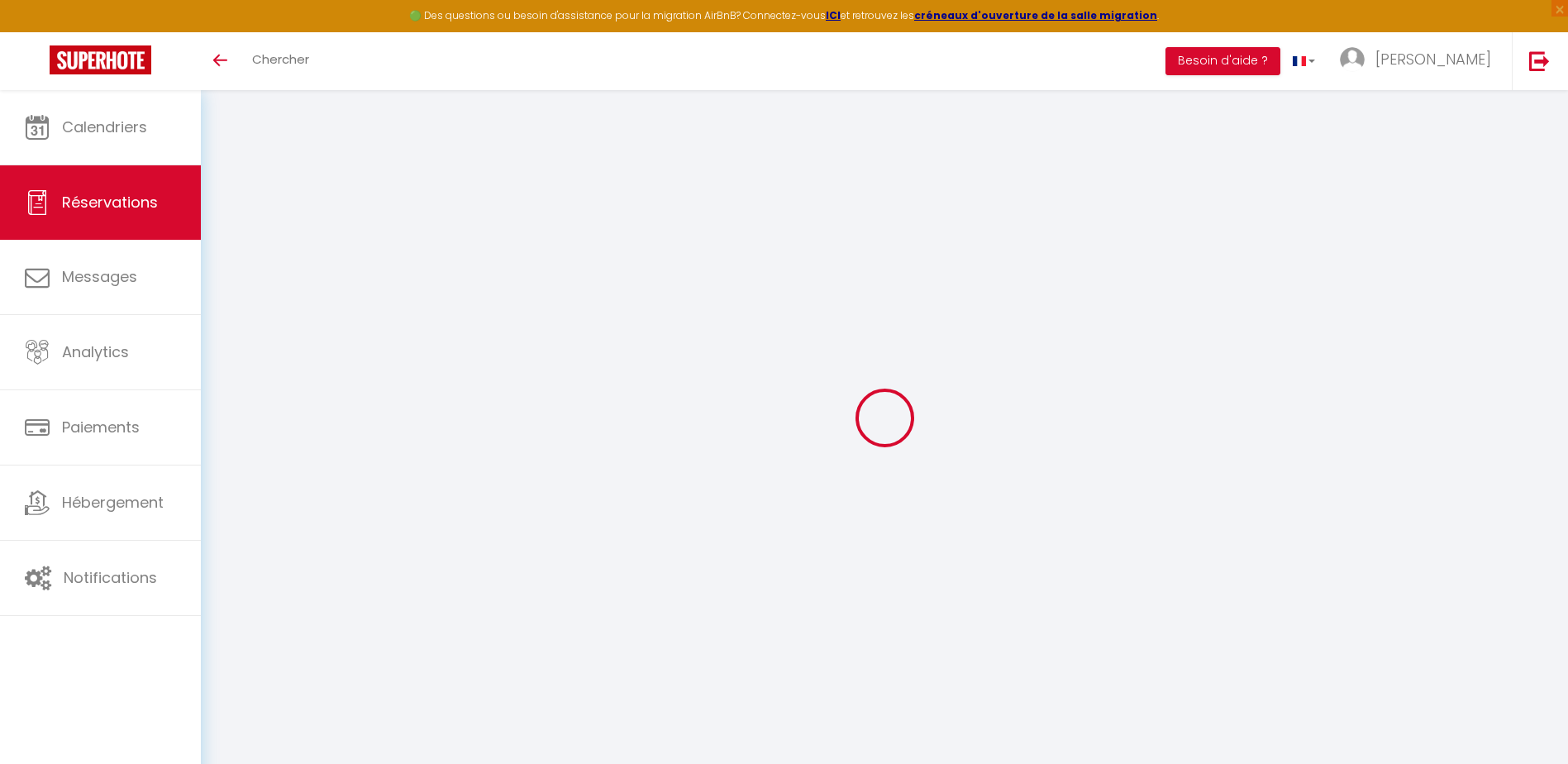
checkbox input "false"
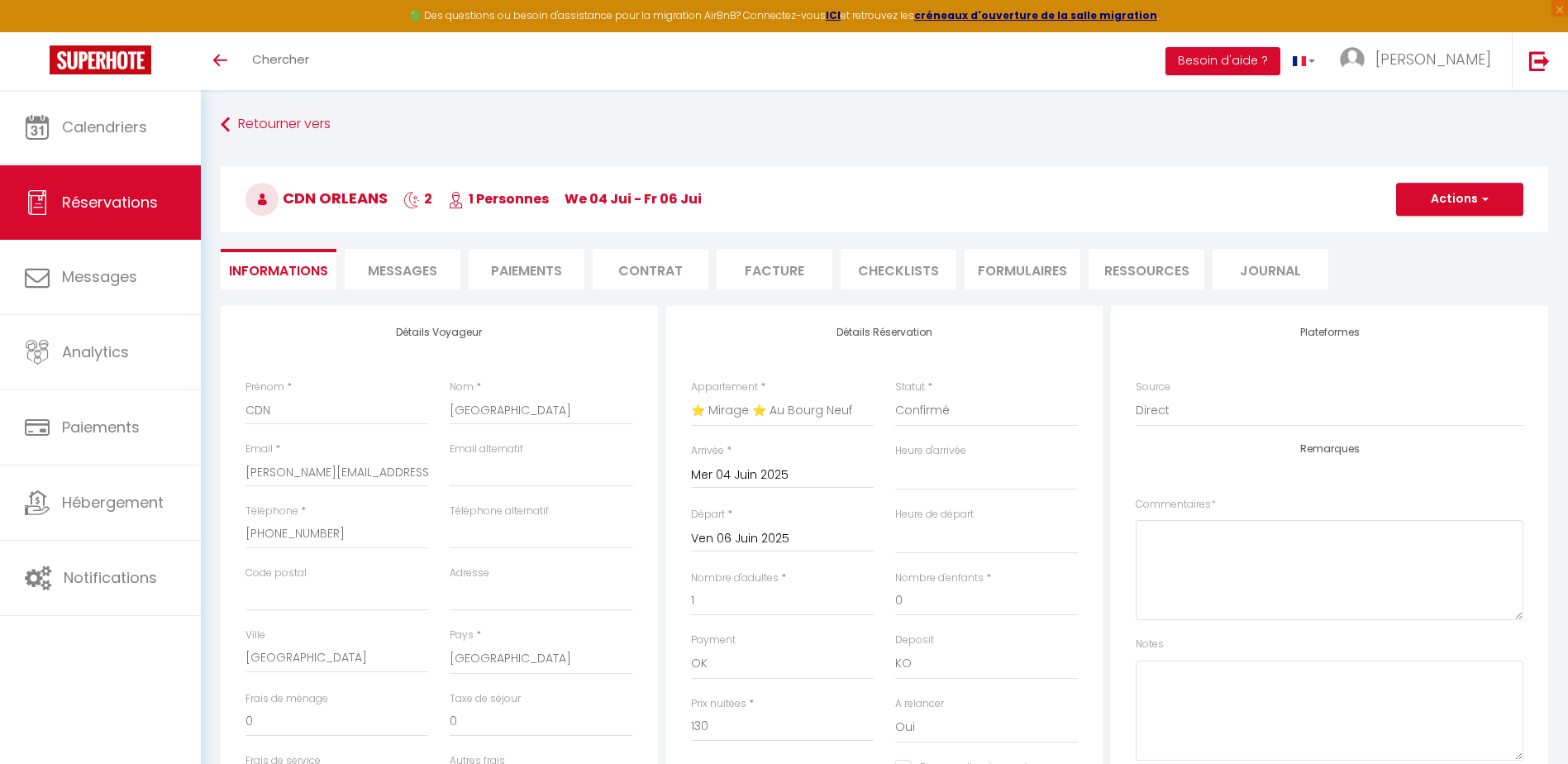
type input "25"
type input "6.5"
select select
checkbox input "false"
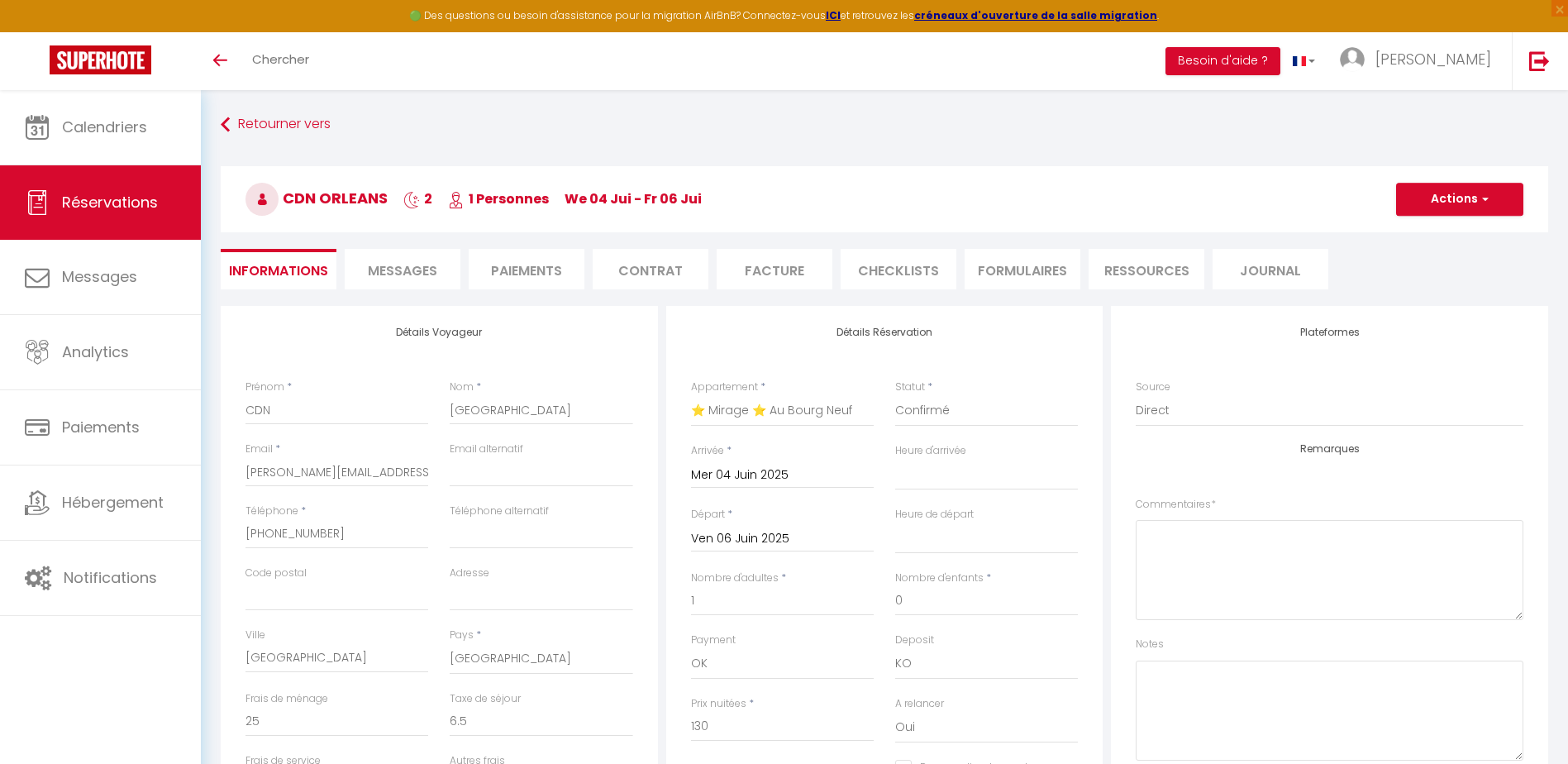
select select
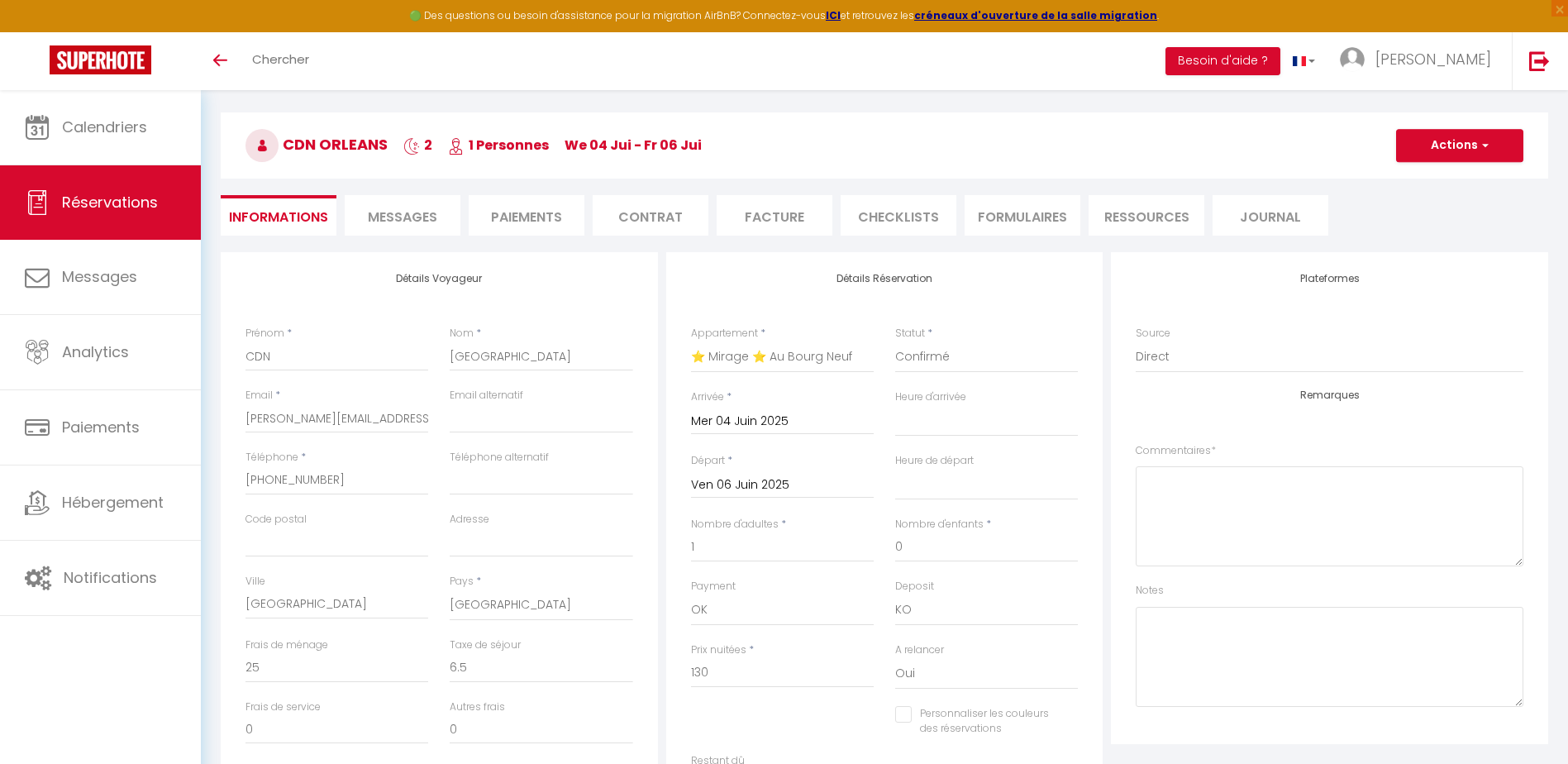
scroll to position [83, 0]
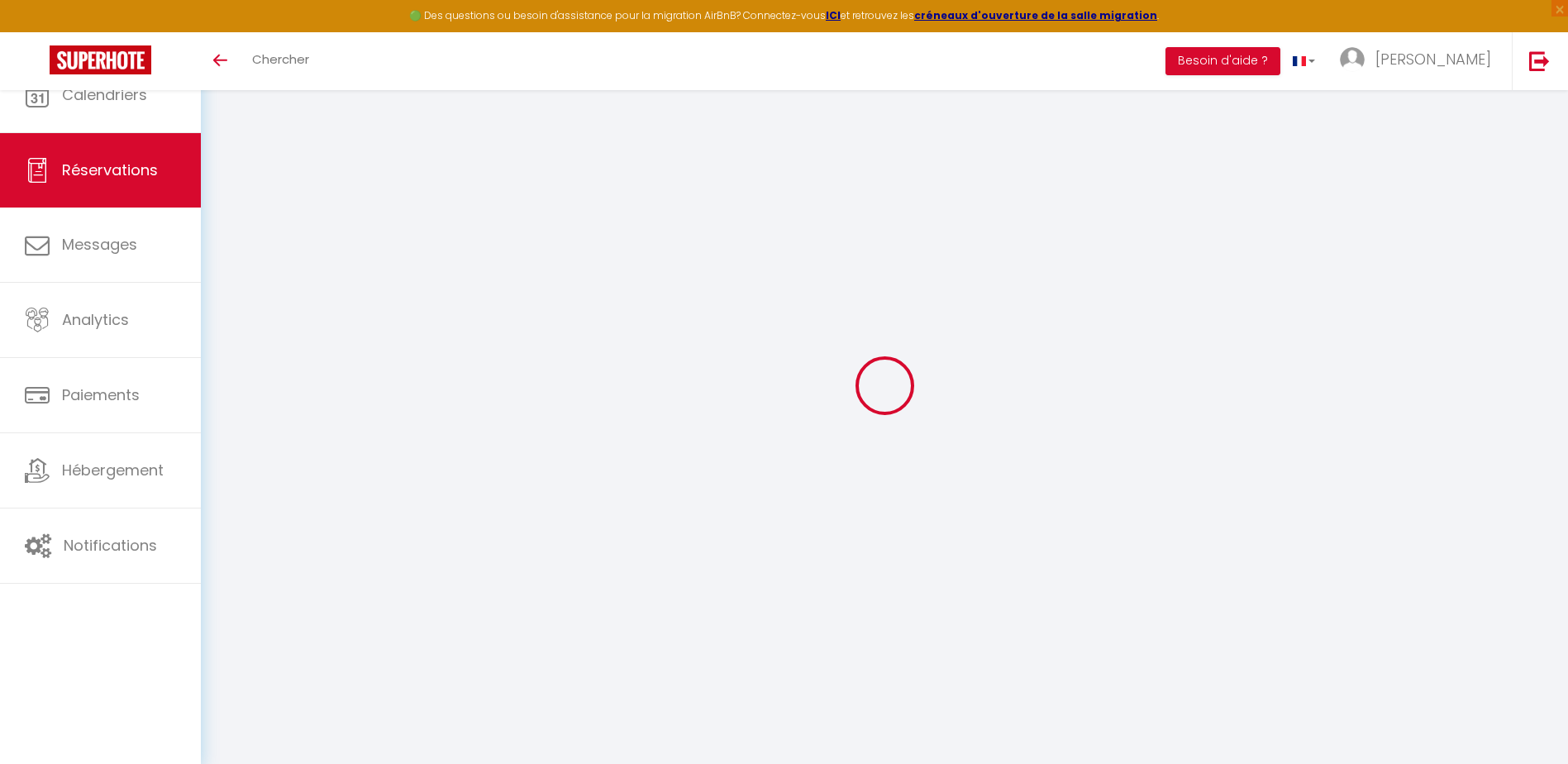
select select
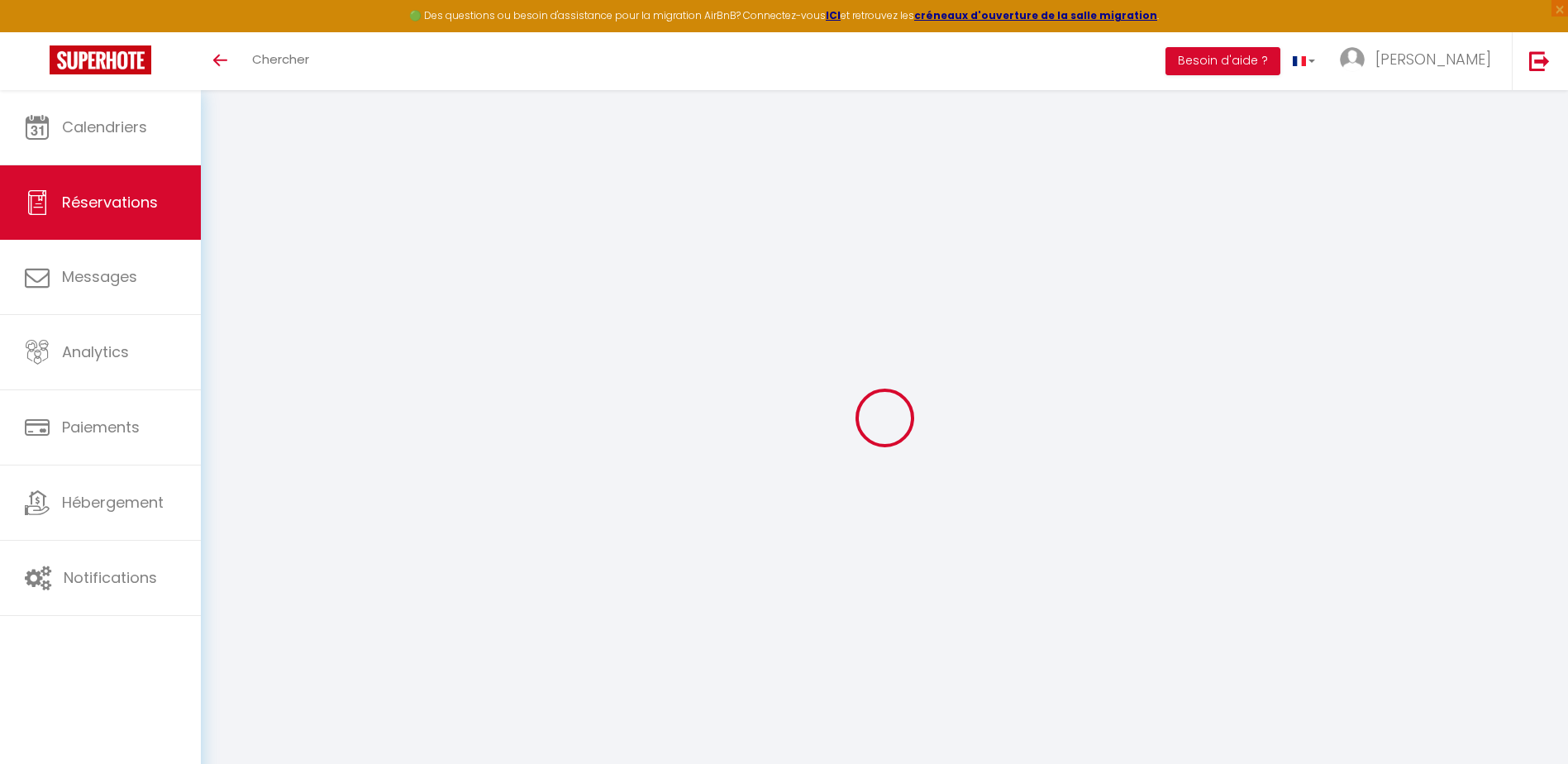
type input "CDN"
type input "[GEOGRAPHIC_DATA]"
type input "[PERSON_NAME][EMAIL_ADDRESS][DOMAIN_NAME]"
type input "[PHONE_NUMBER]"
type input "[GEOGRAPHIC_DATA]"
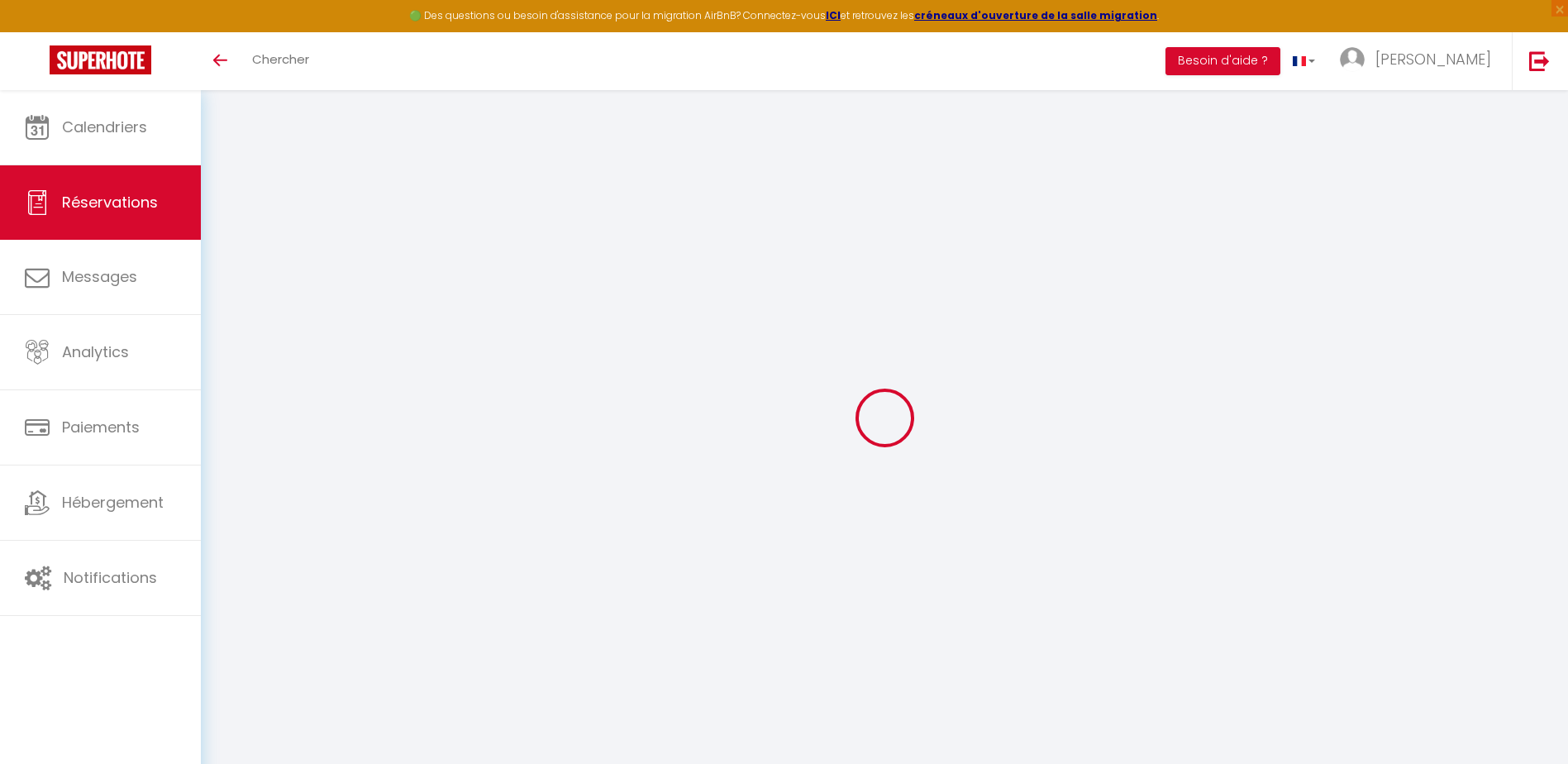
select select "FR"
select select "2226"
select select "1"
type input "Mar 10 Juin 2025"
select select
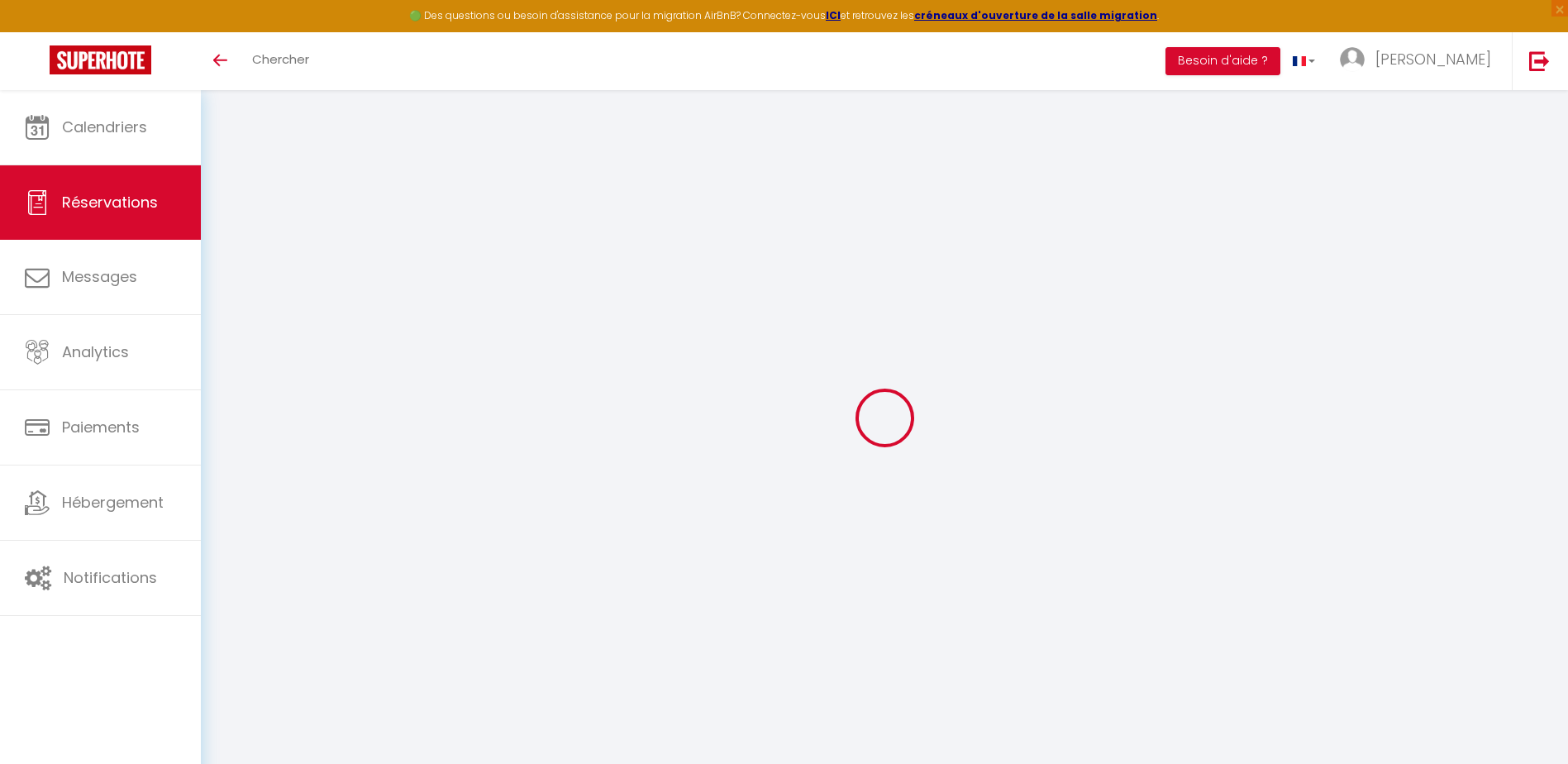
type input "Ven 13 Juin 2025"
select select
type input "1"
select select "12"
select select
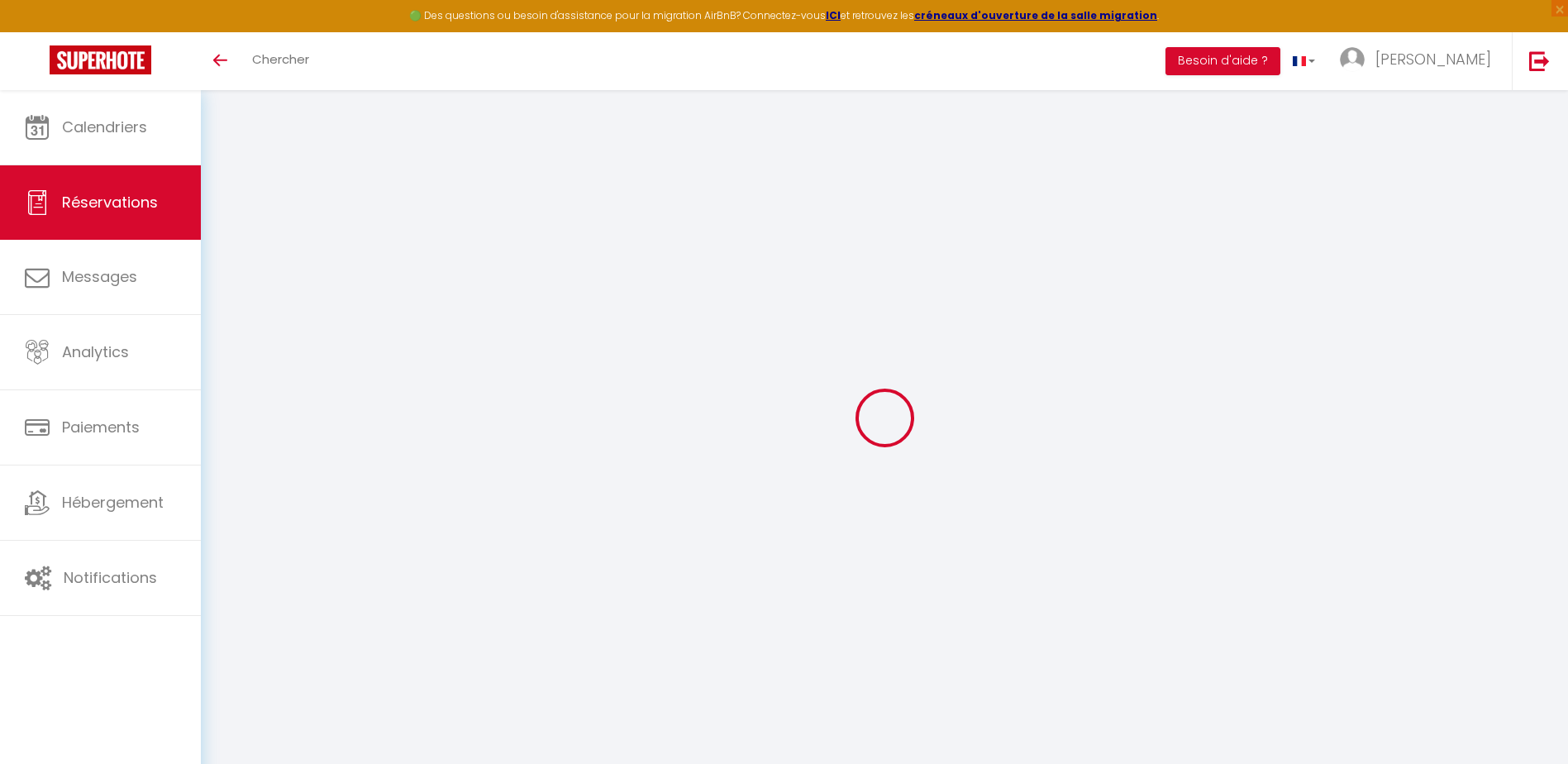
type input "195"
checkbox input "false"
type input "0"
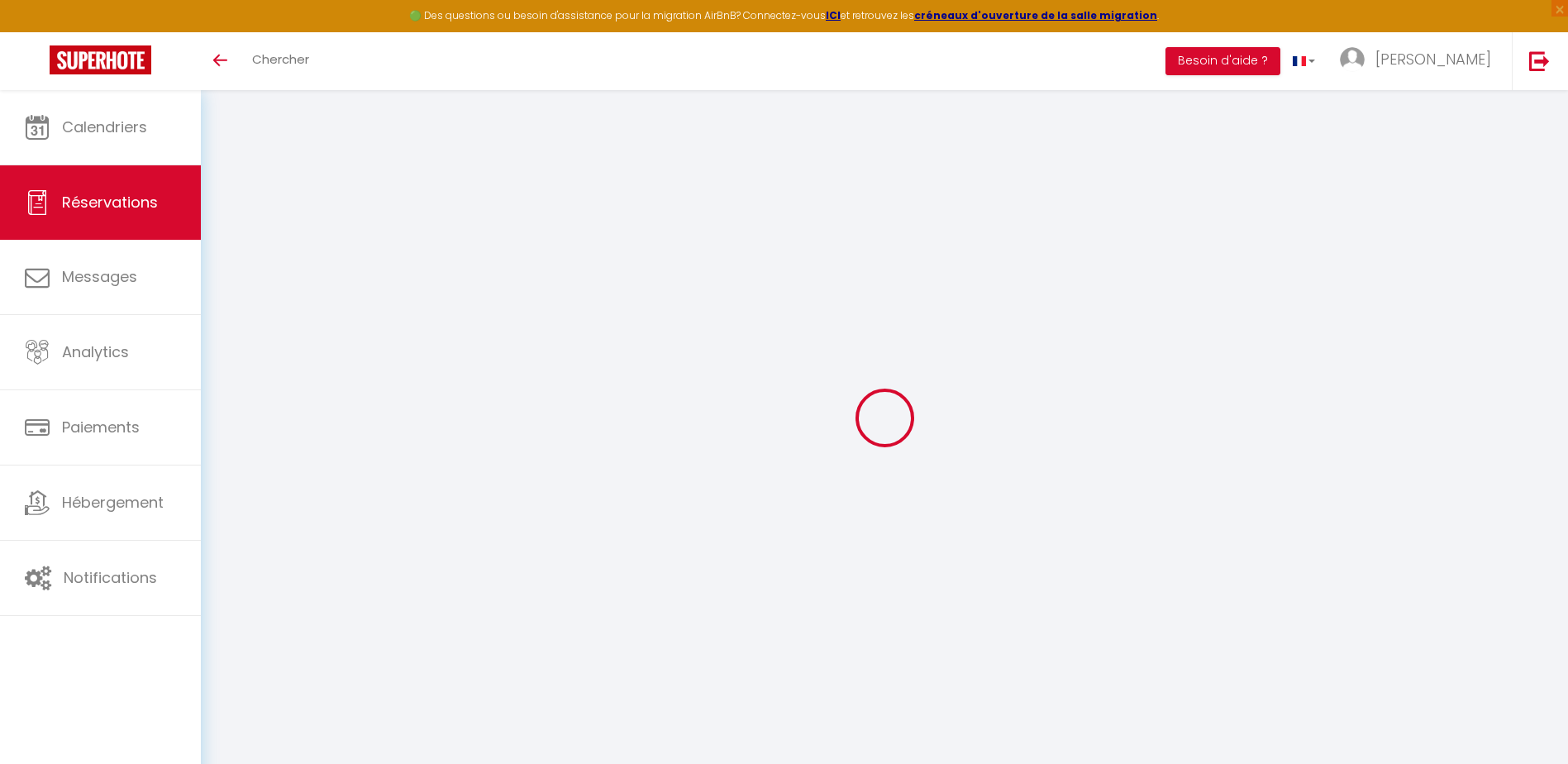
type input "0"
select select
select select "14"
checkbox input "false"
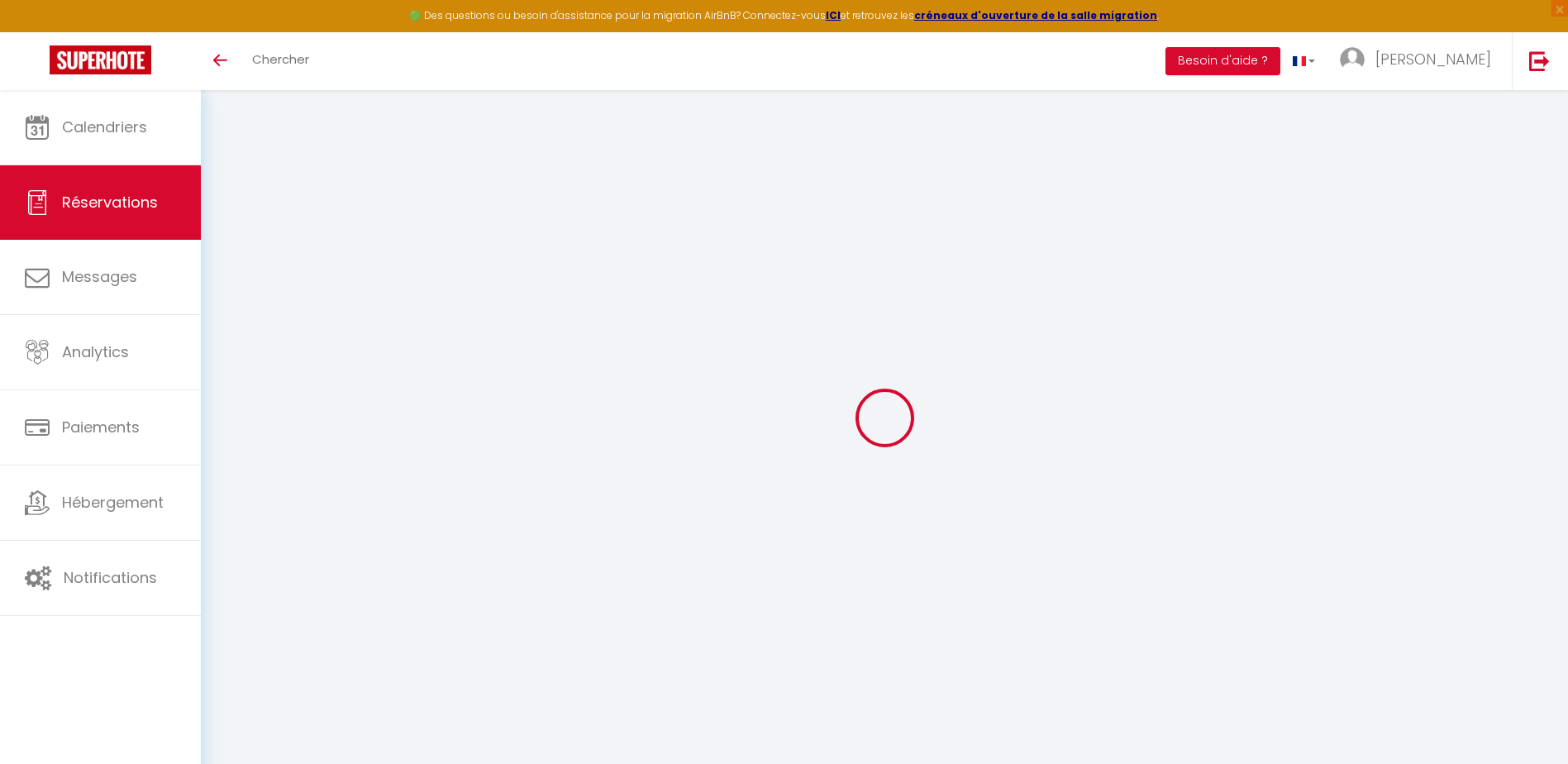
select select
checkbox input "false"
select select
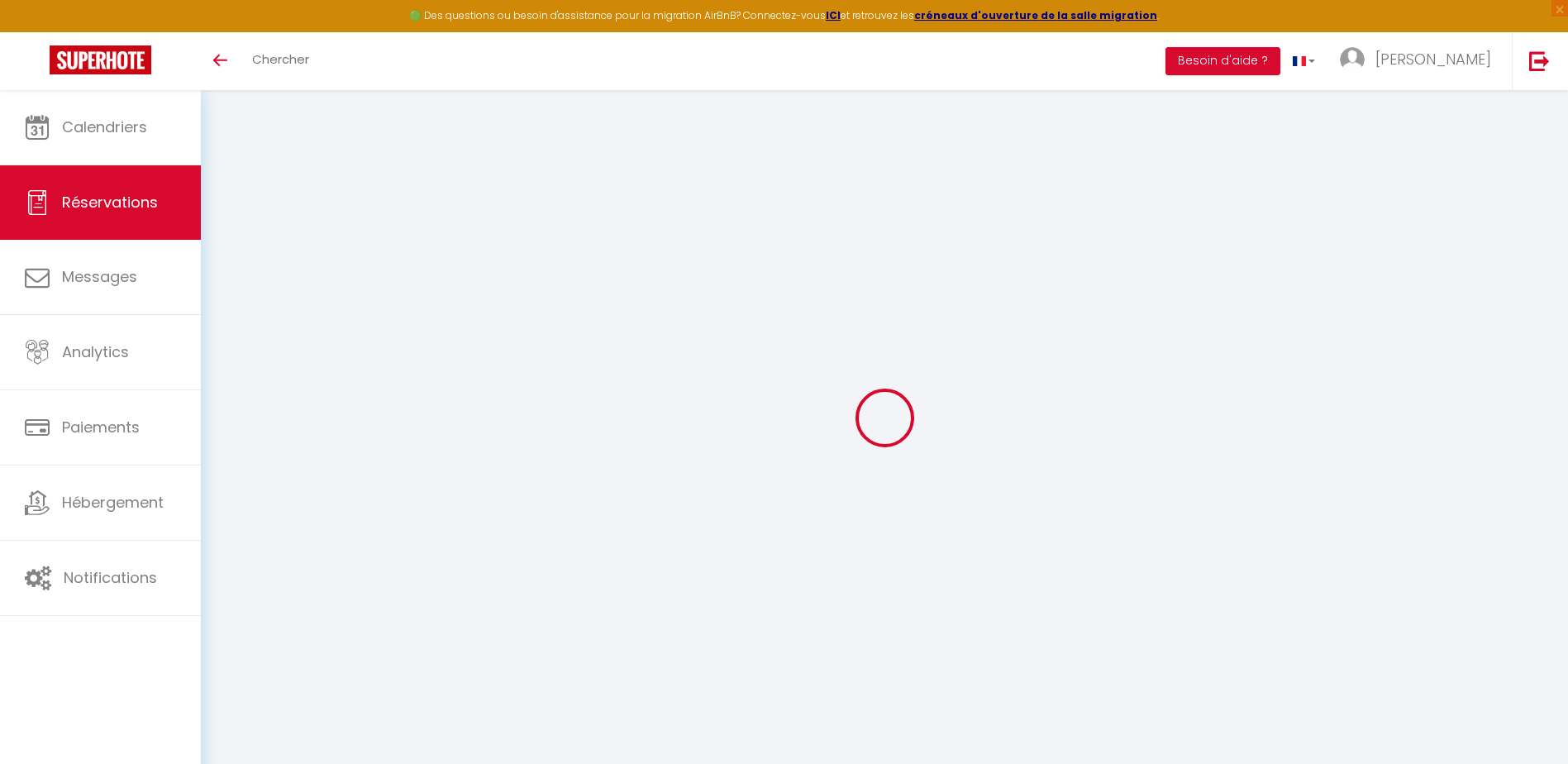
checkbox input "false"
select select
checkbox input "false"
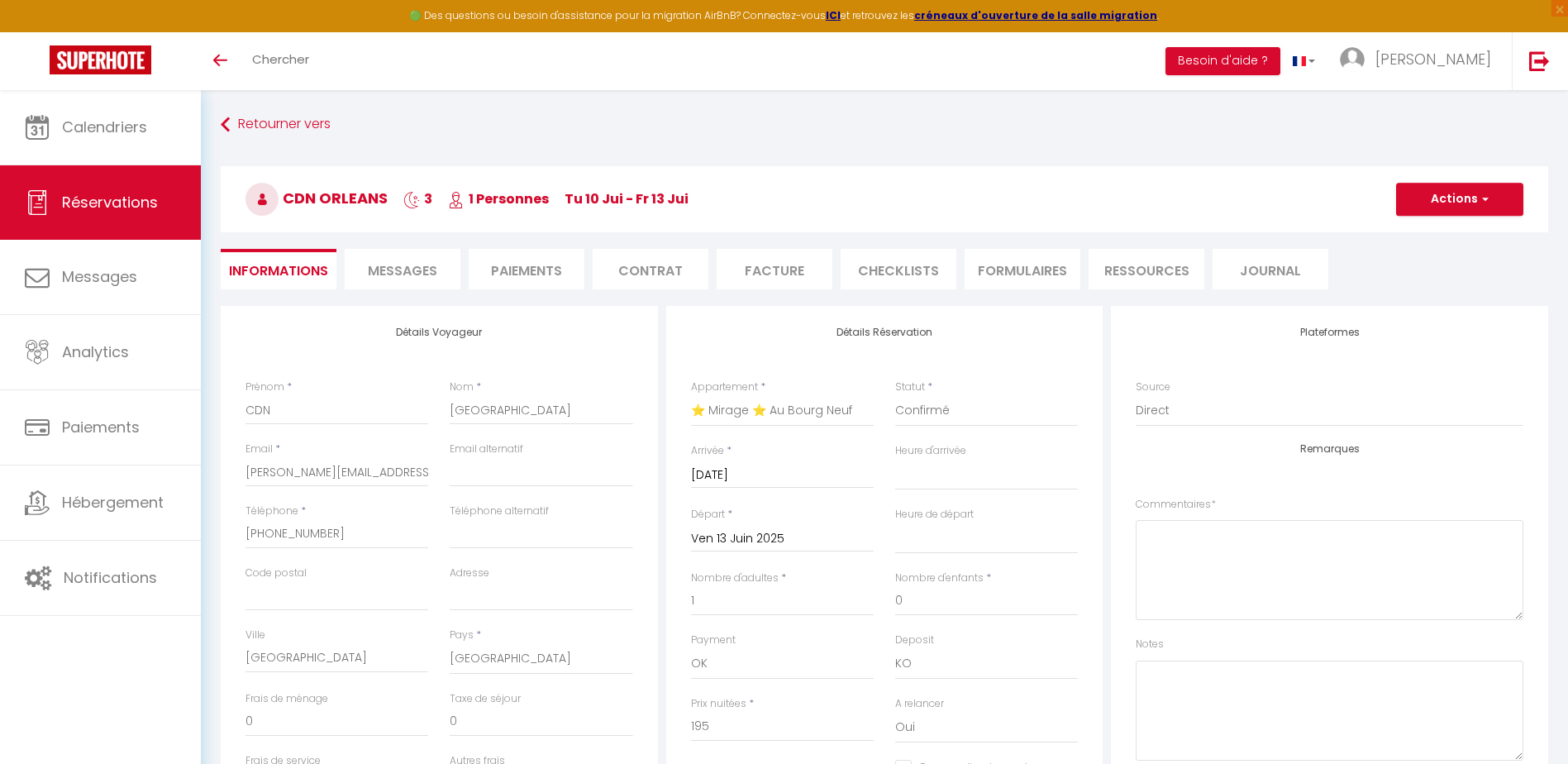
type input "25"
type input "9.75"
select select
checkbox input "false"
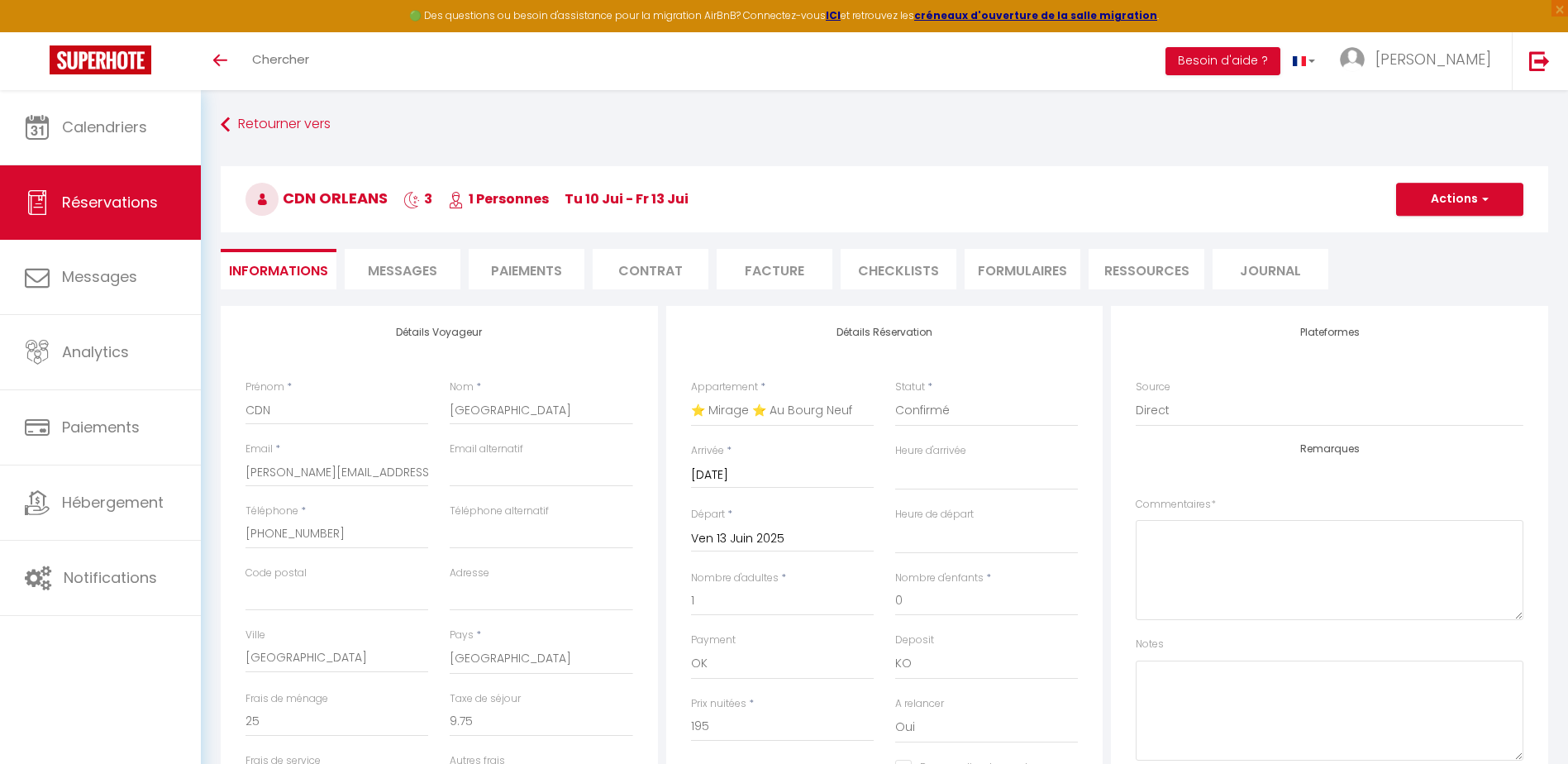
select select
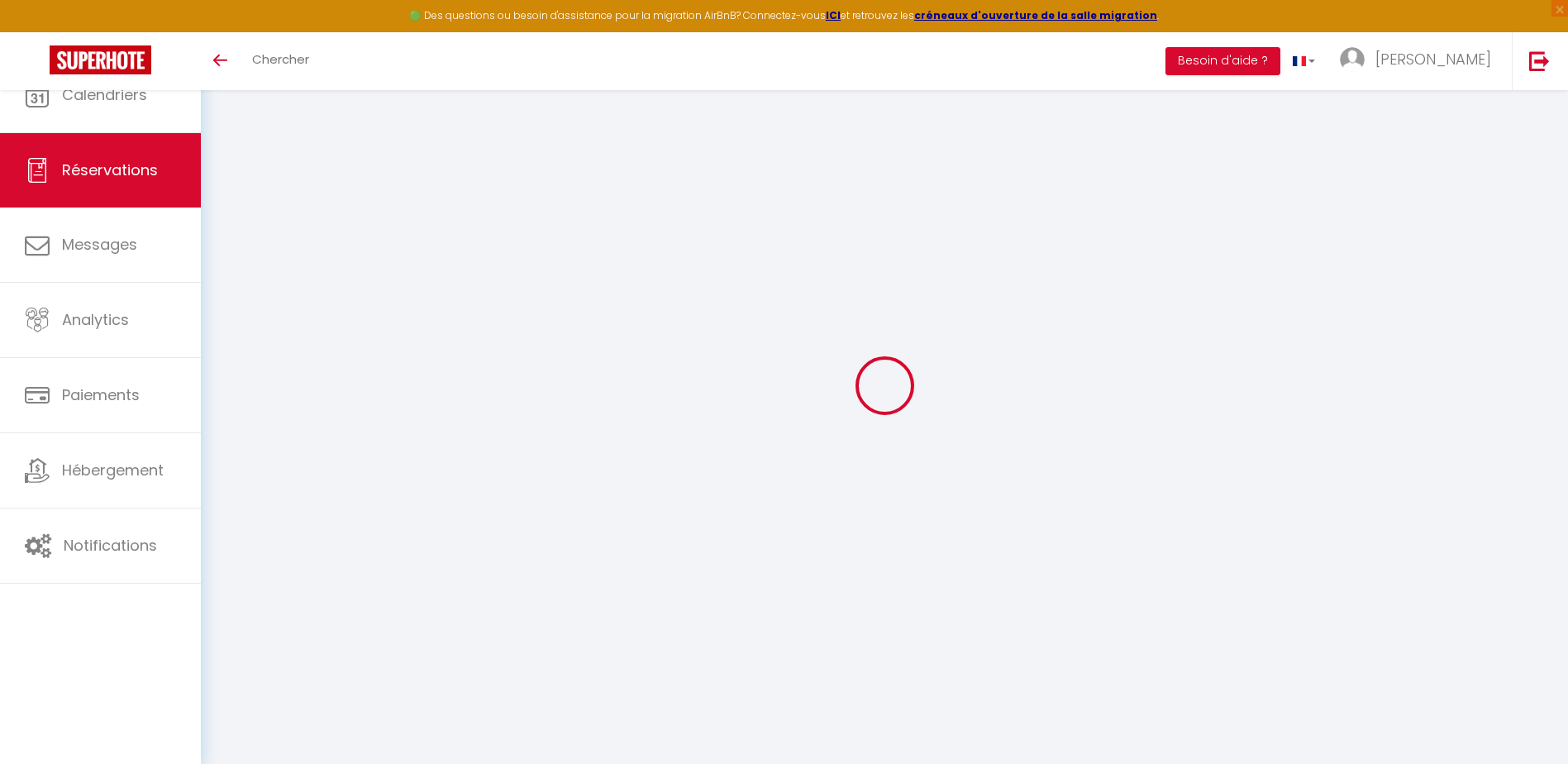
select select
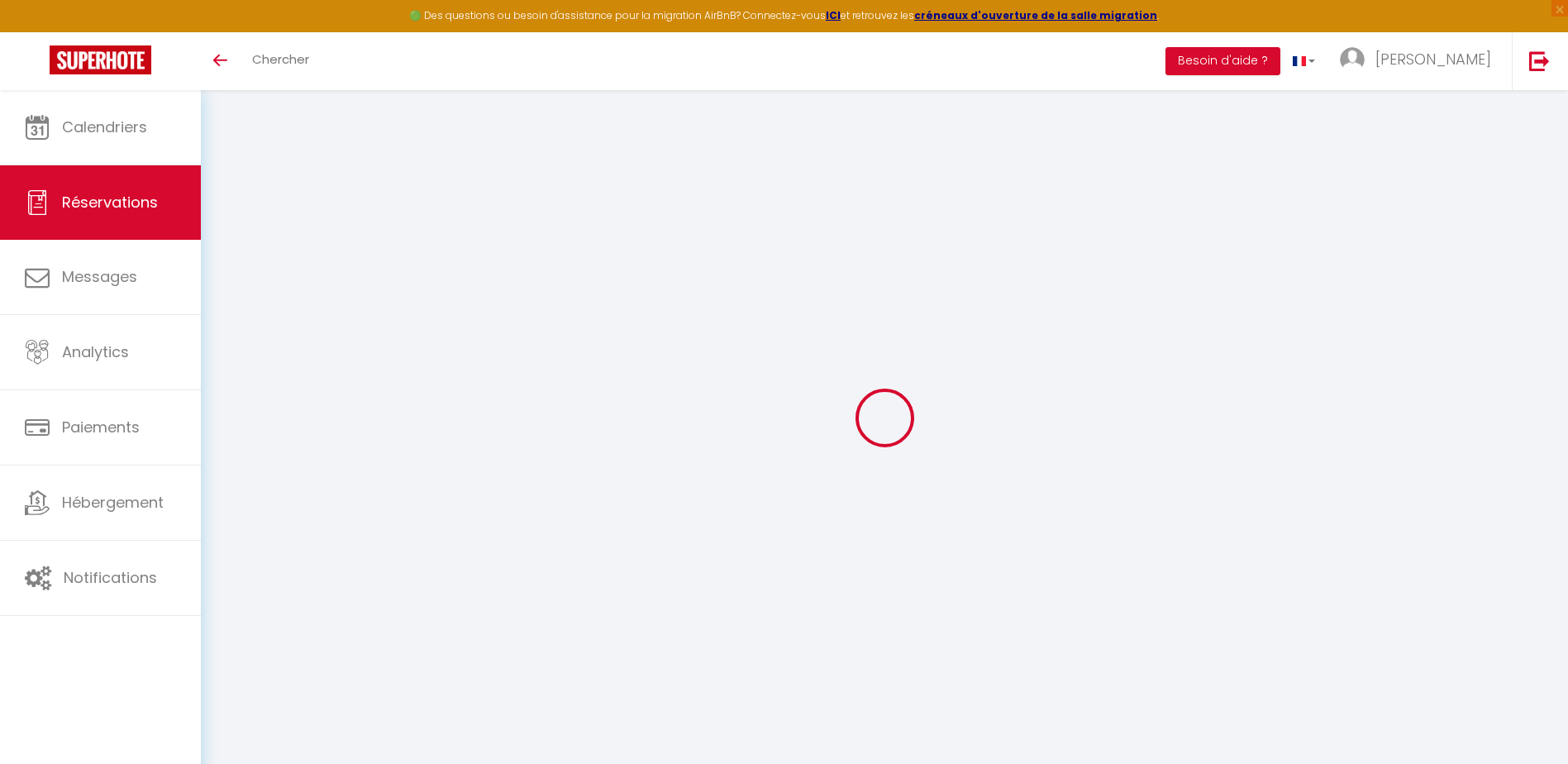
type input "CDN"
type input "[GEOGRAPHIC_DATA]"
type input "emilie.leroy@cdn-orleans.com"
type input "+33618398603"
type input "[GEOGRAPHIC_DATA]"
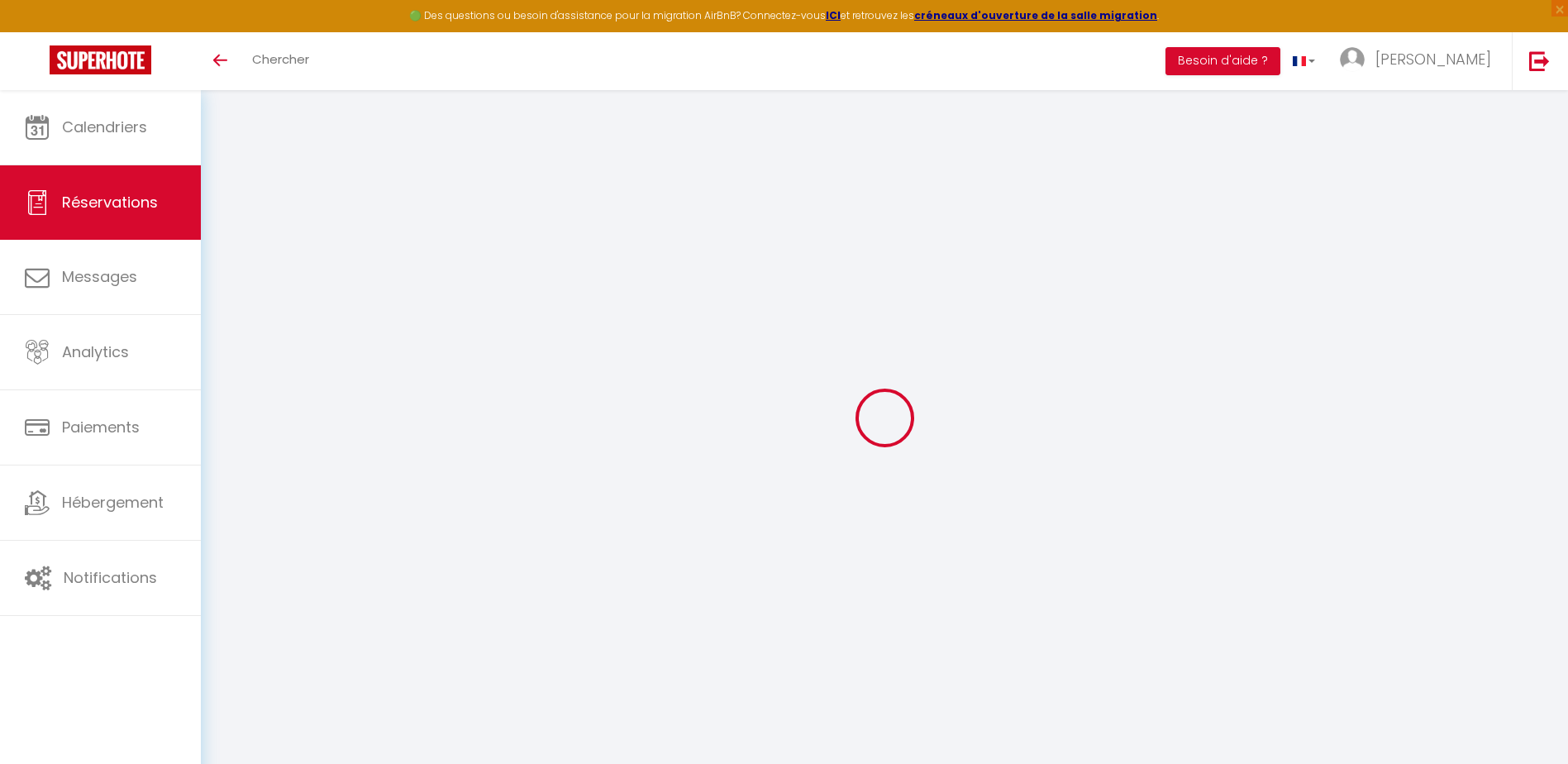
select select "FR"
select select "2226"
select select "1"
type input "Lun 16 Juin 2025"
select select
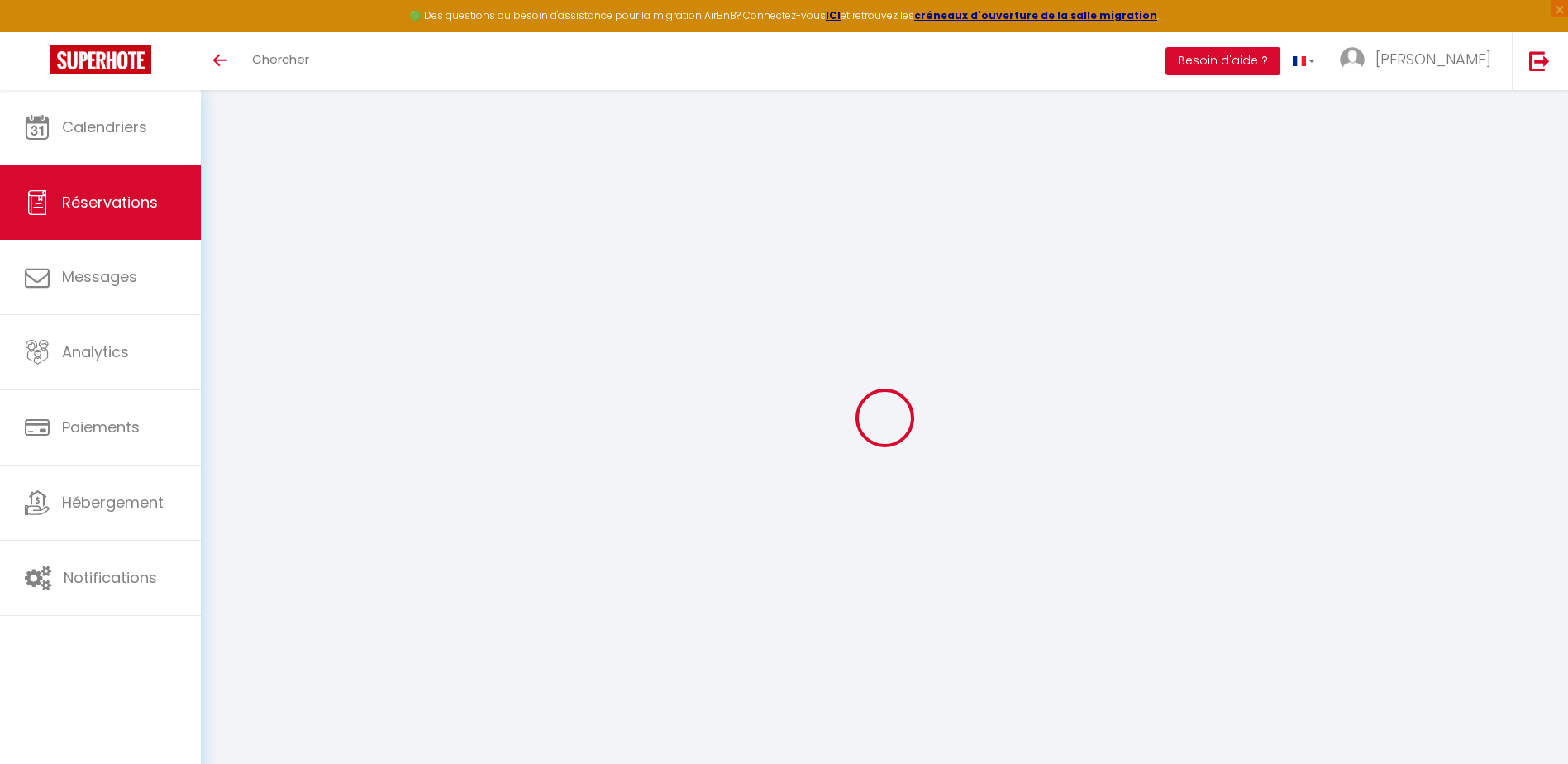
type input "Ven 20 Juin 2025"
select select
type input "1"
select select "12"
select select
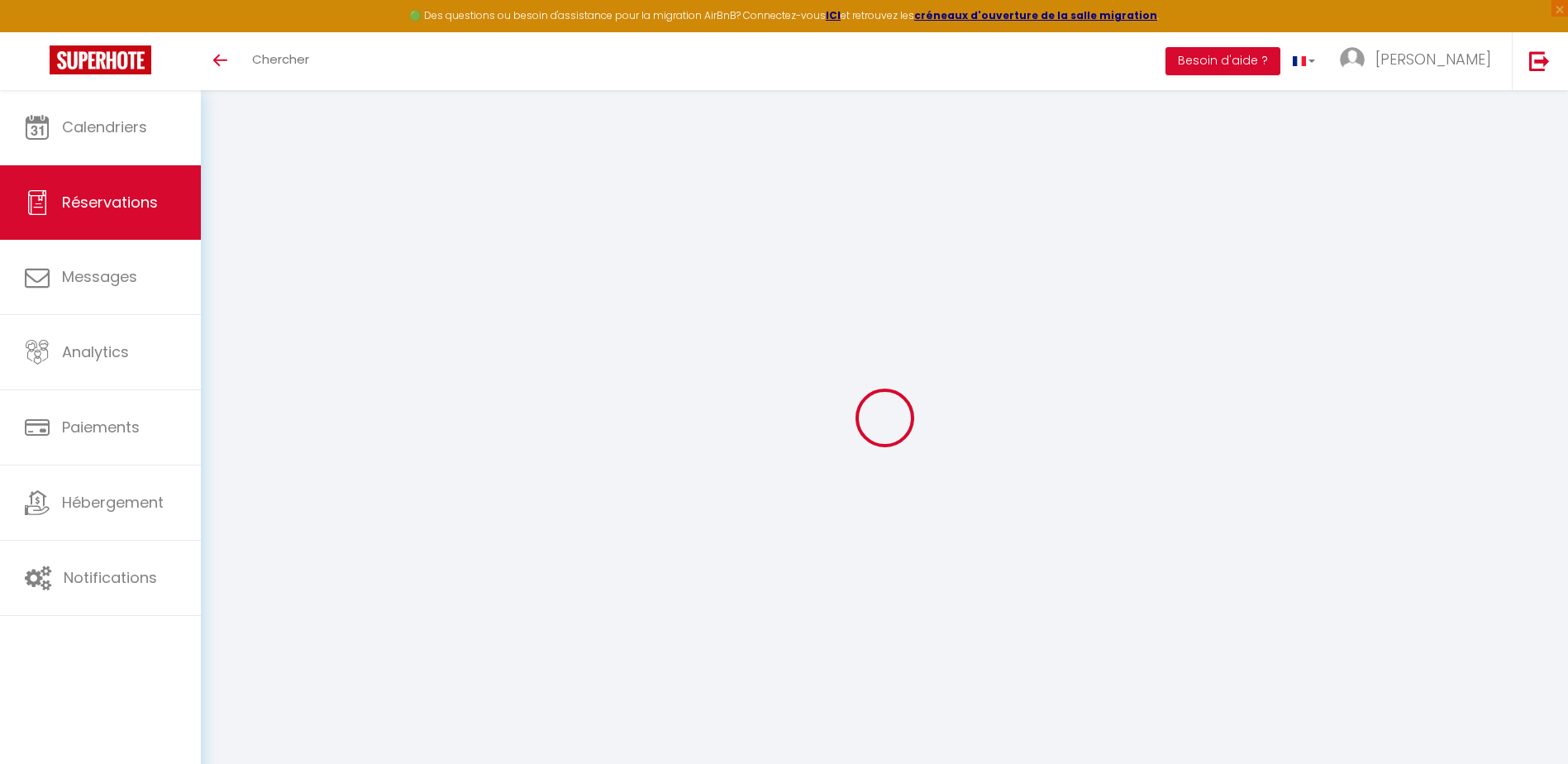
type input "260"
checkbox input "false"
type input "0"
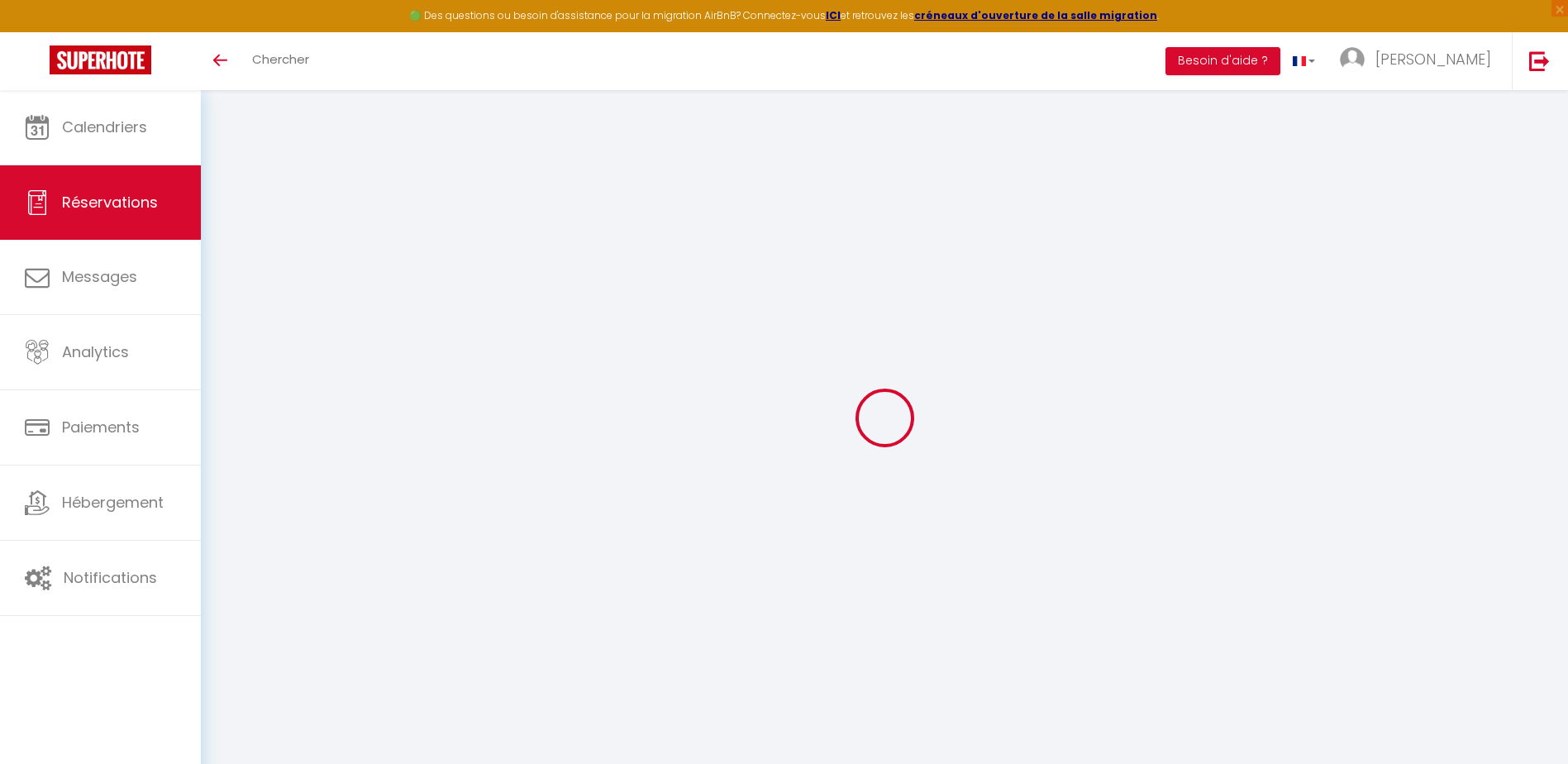
type input "0"
select select
select select "14"
checkbox input "false"
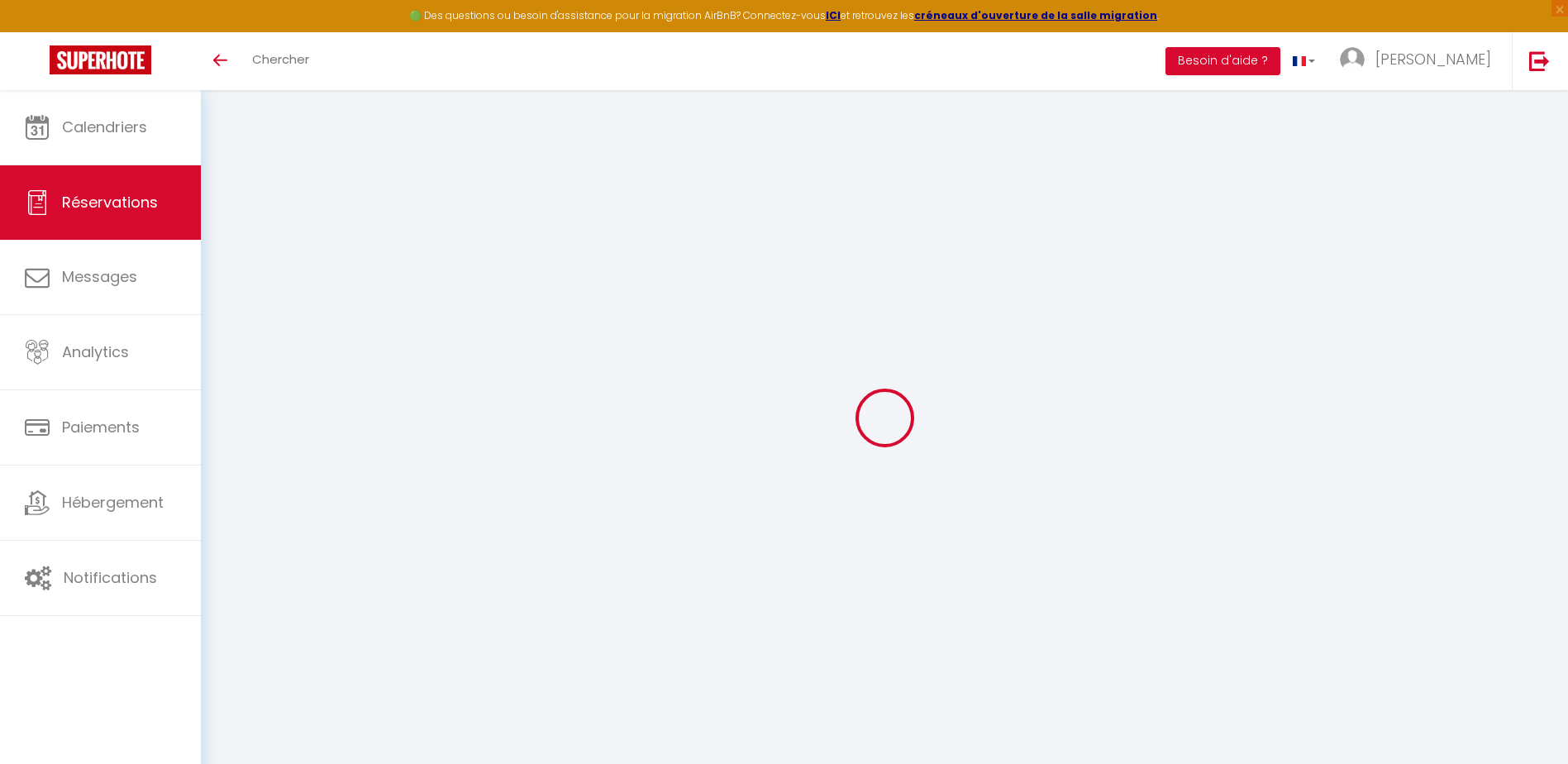
select select
checkbox input "false"
select select
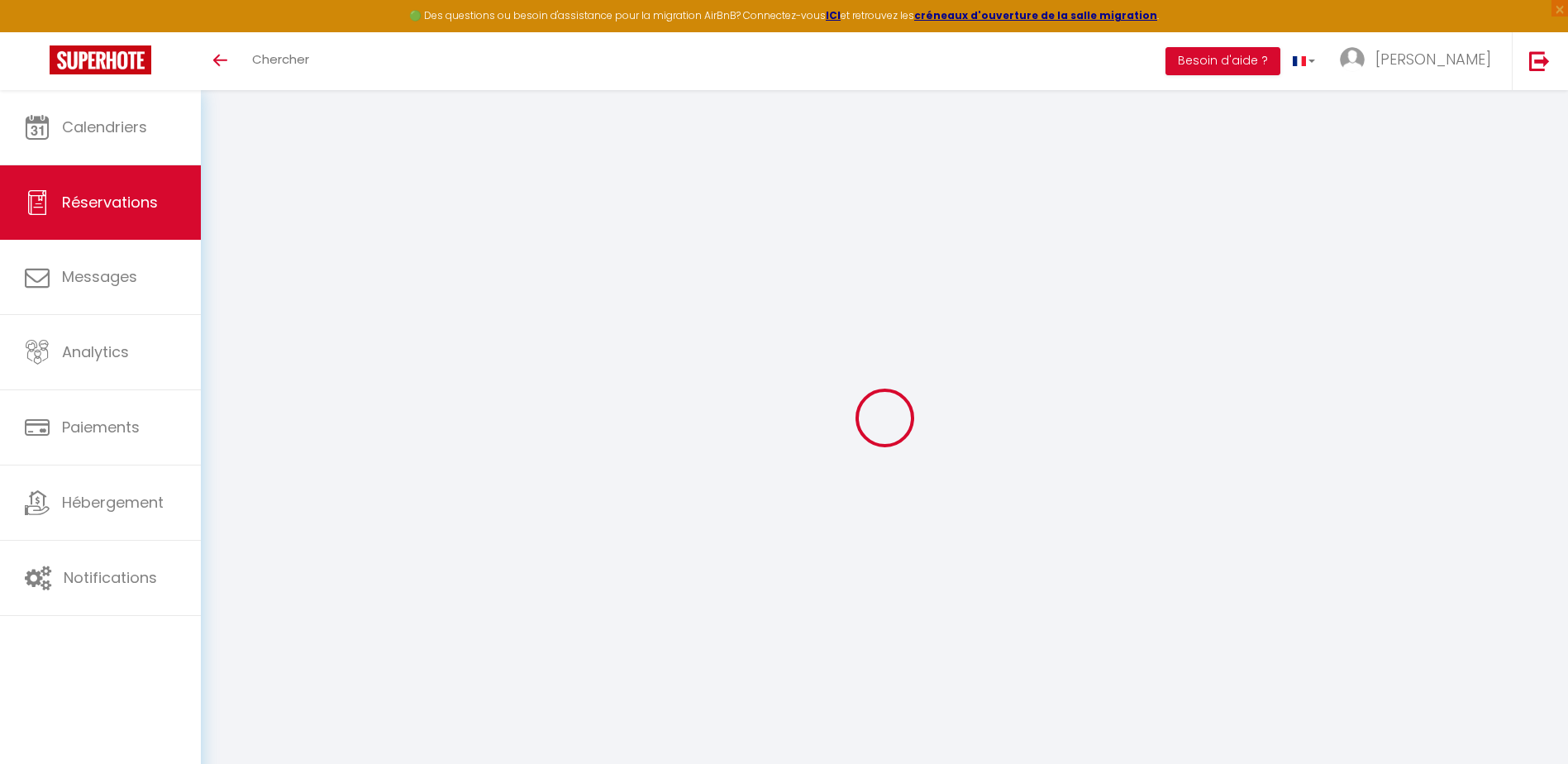
checkbox input "false"
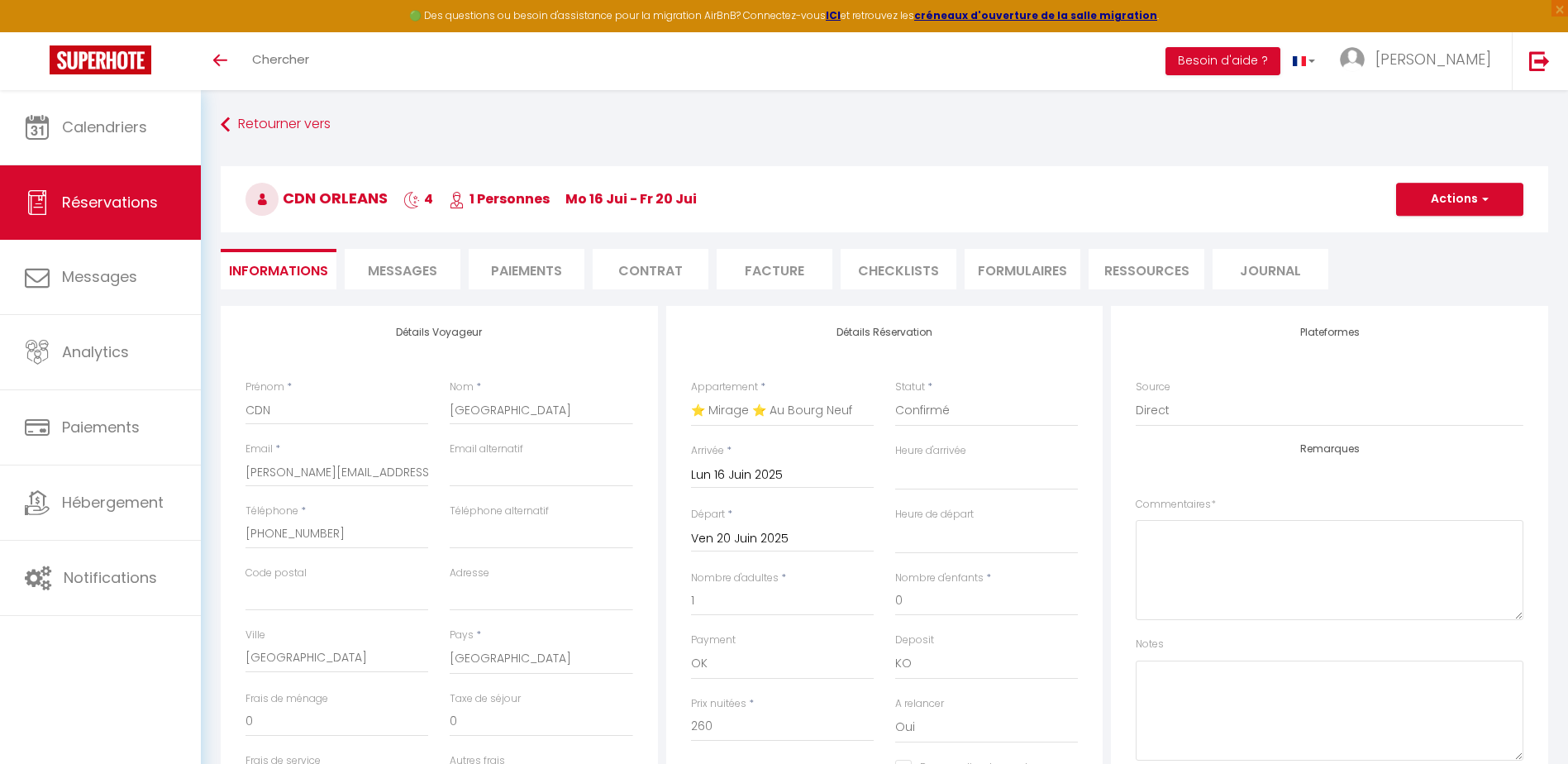
type input "25"
type input "13"
select select
checkbox input "false"
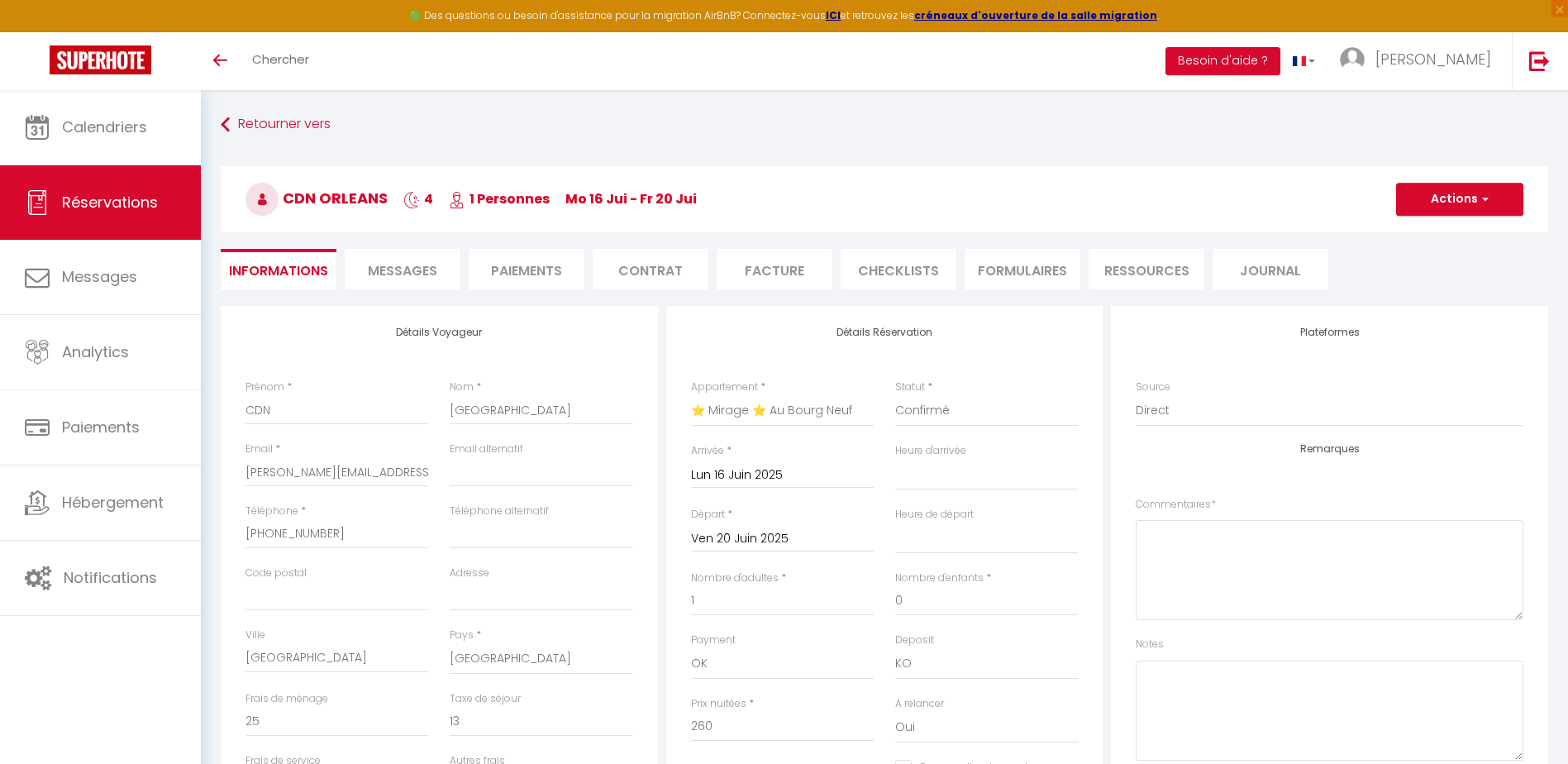
select select
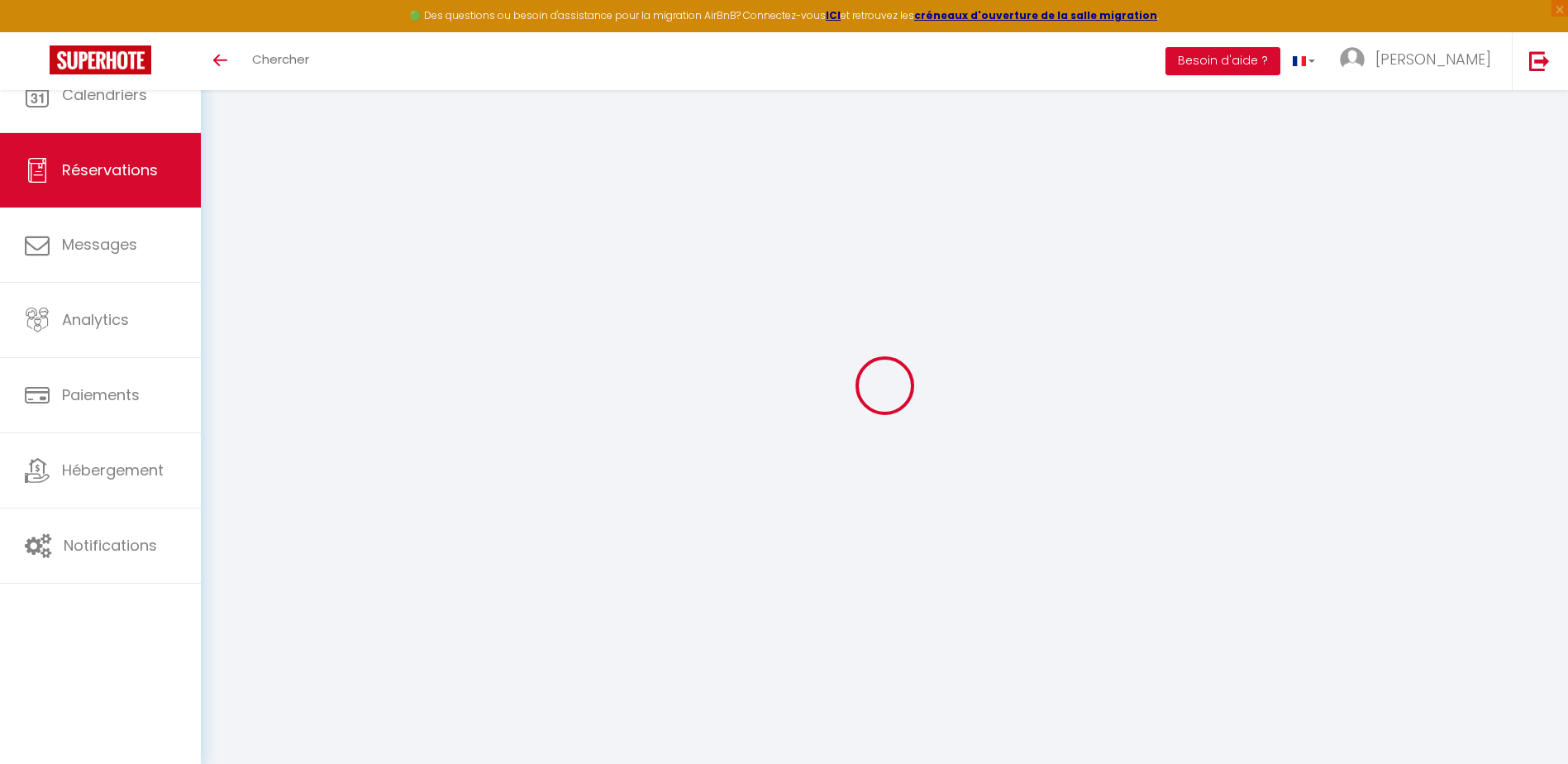
select select
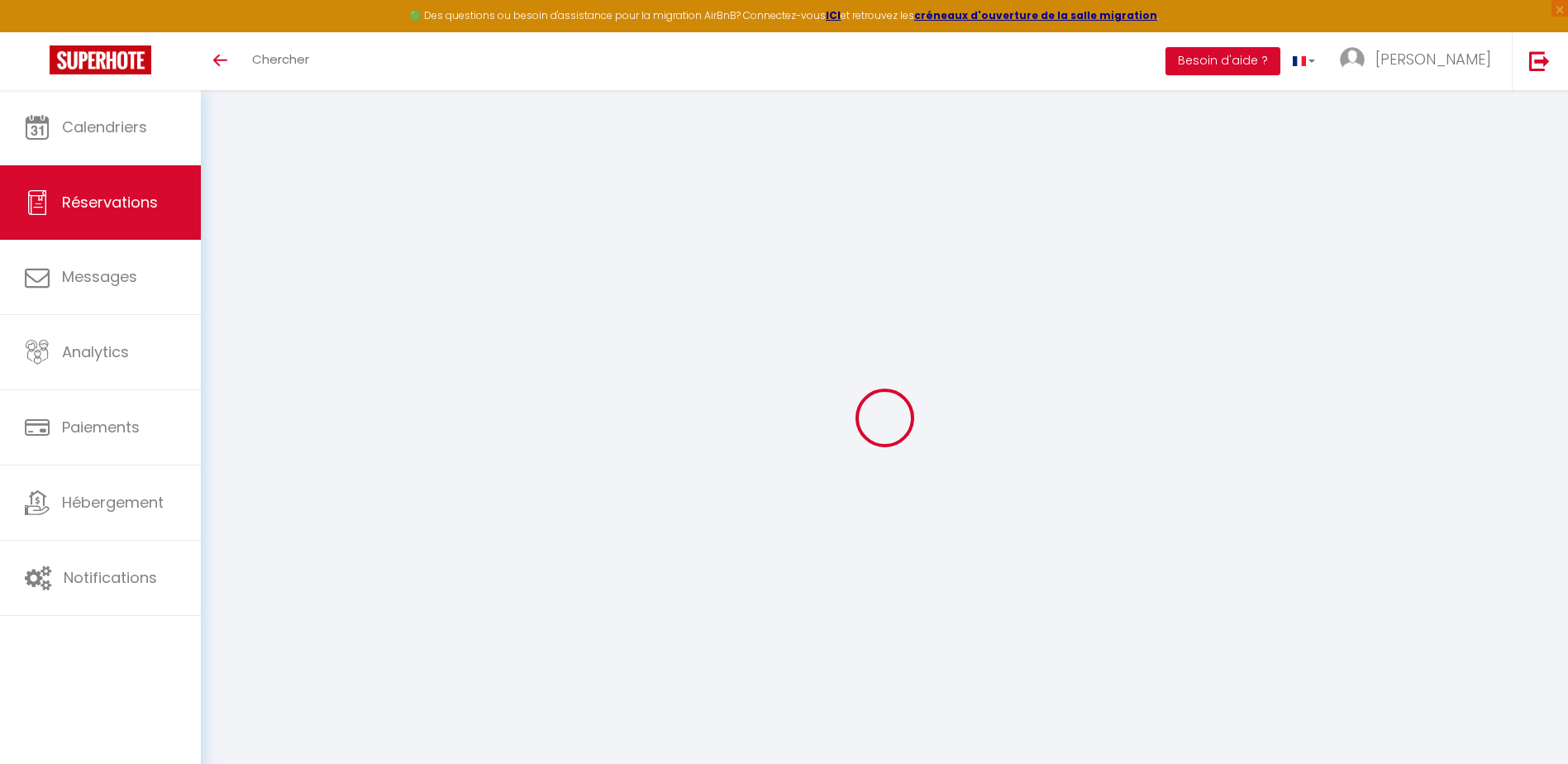
type input "CDN"
type input "[GEOGRAPHIC_DATA]"
type input "emilie.leroy@cdn-orleans.com"
type input "+33618398603"
type input "[GEOGRAPHIC_DATA]"
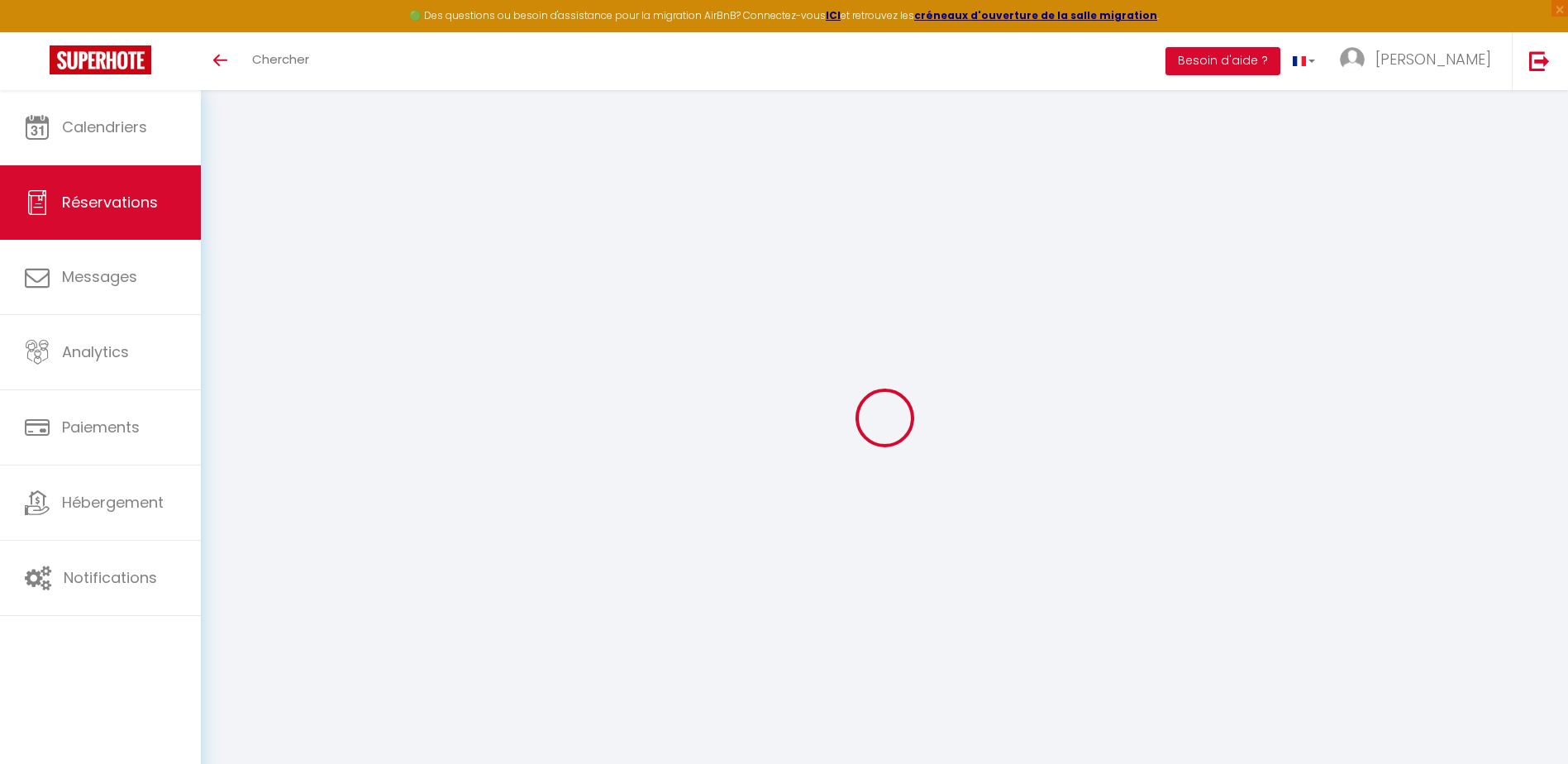
select select "FR"
select select "2226"
select select "1"
type input "Lun 23 Juin 2025"
select select
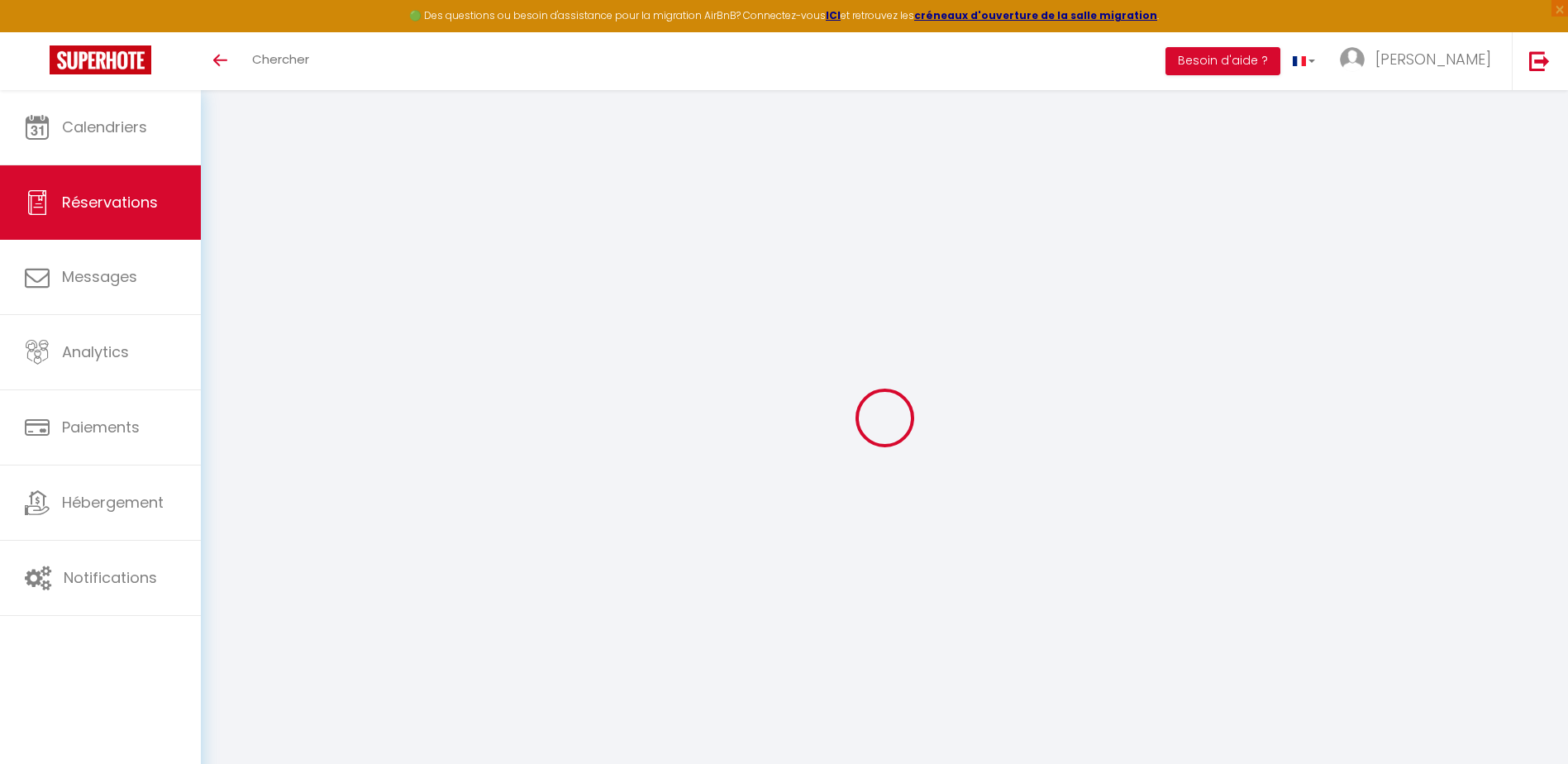
type input "Mer 25 Juin 2025"
select select
type input "1"
select select "12"
select select
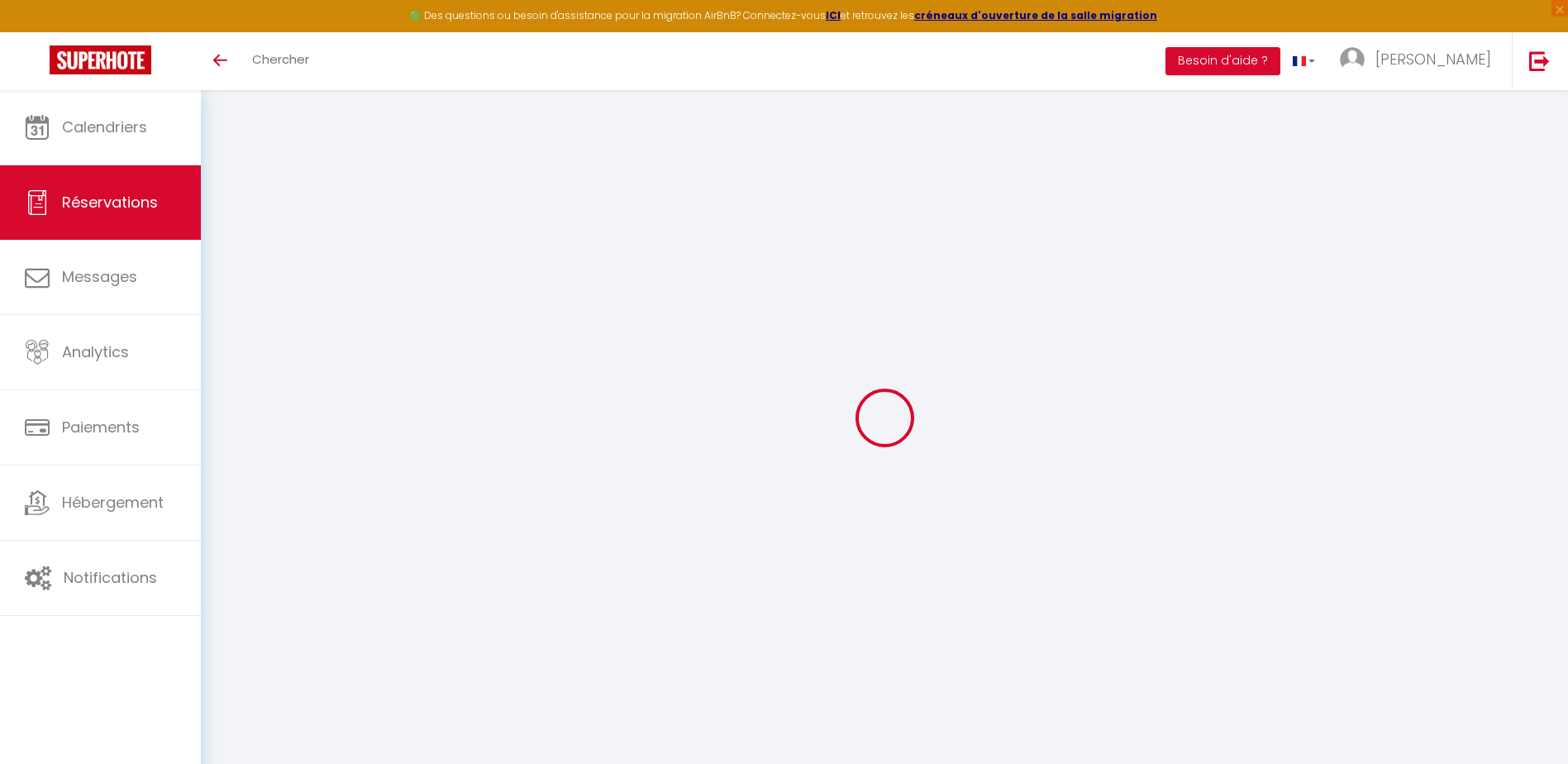
type input "130"
checkbox input "false"
type input "0"
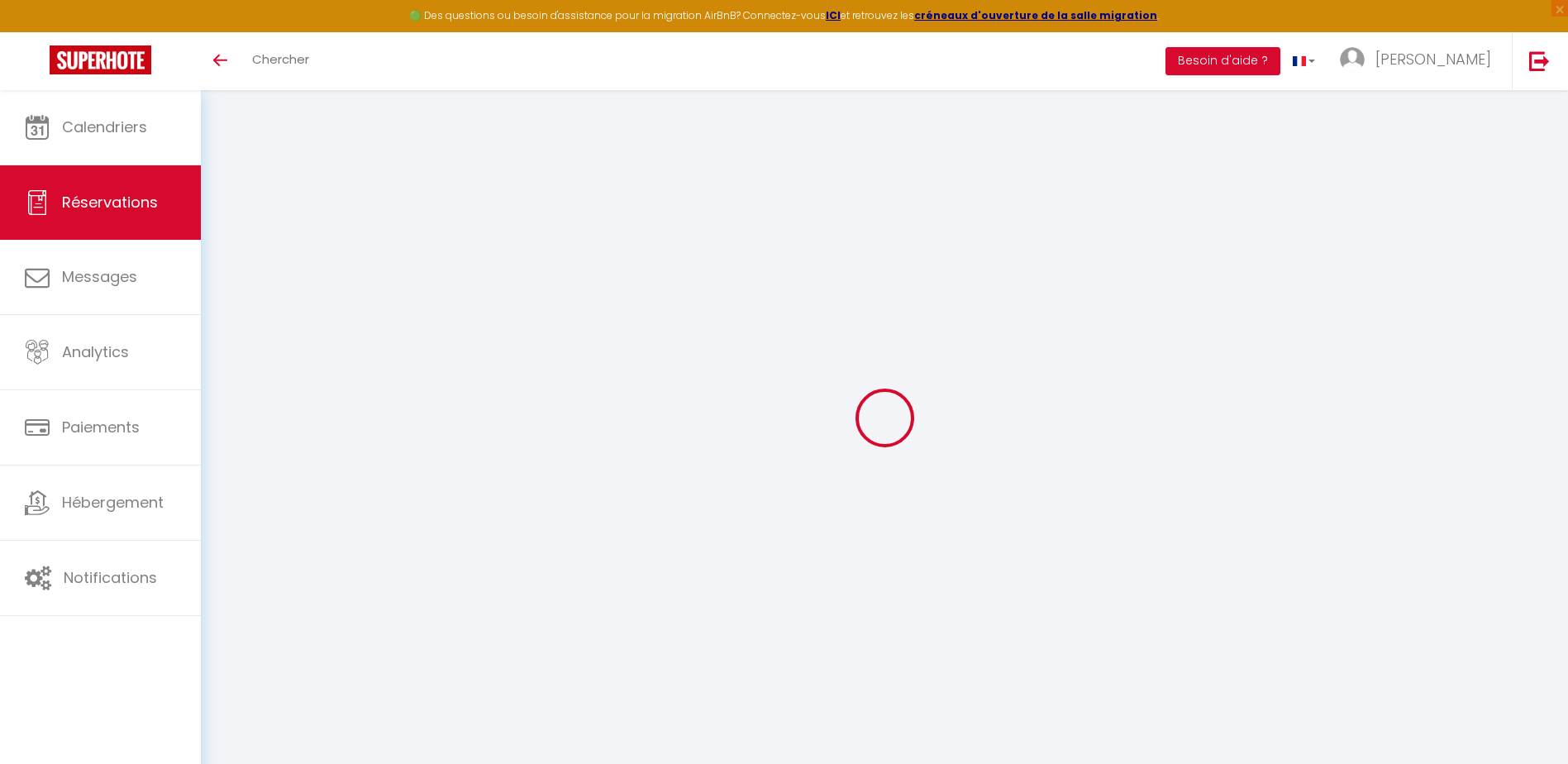
type input "0"
select select
select select "14"
checkbox input "false"
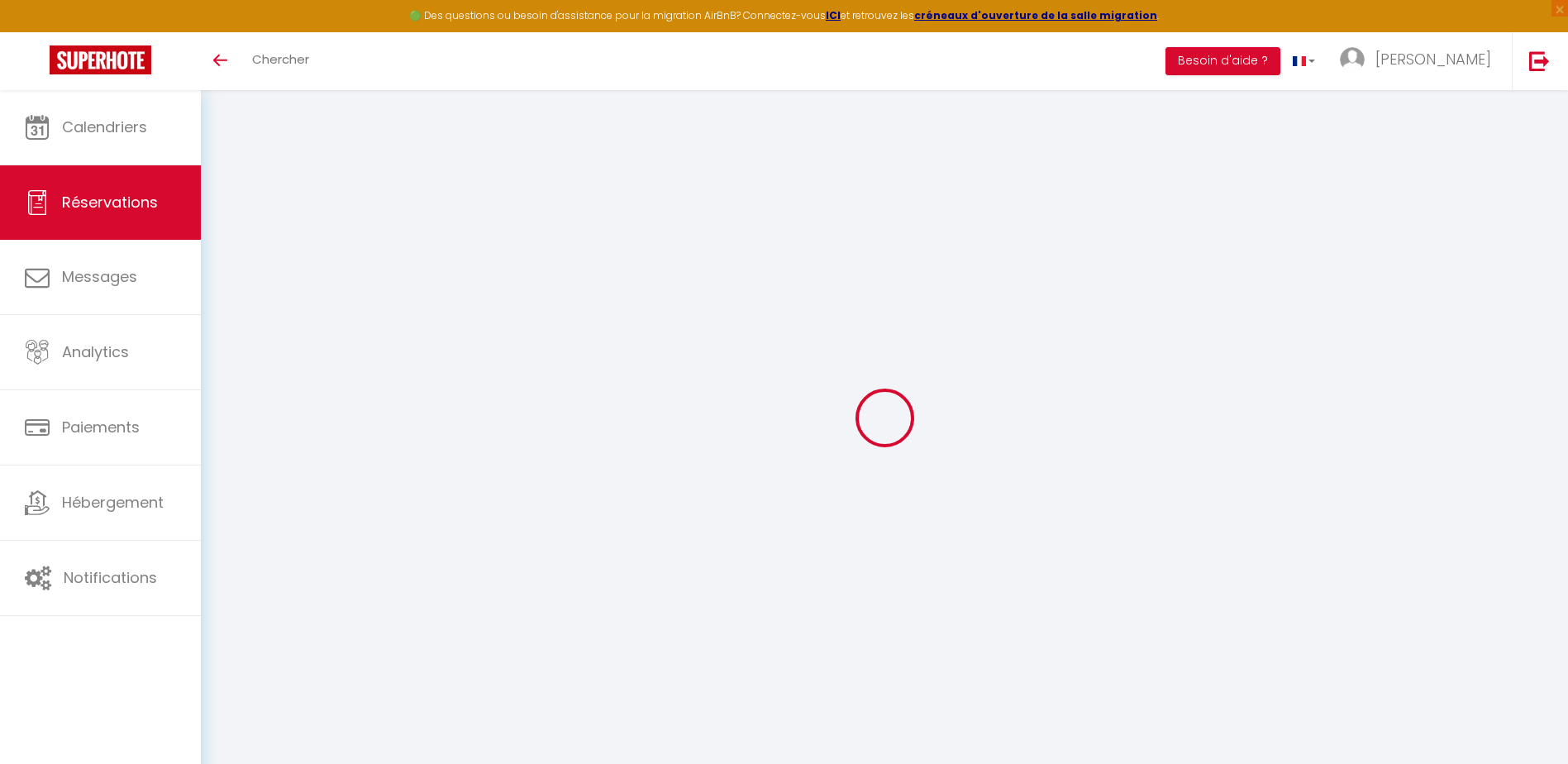
select select
checkbox input "false"
select select
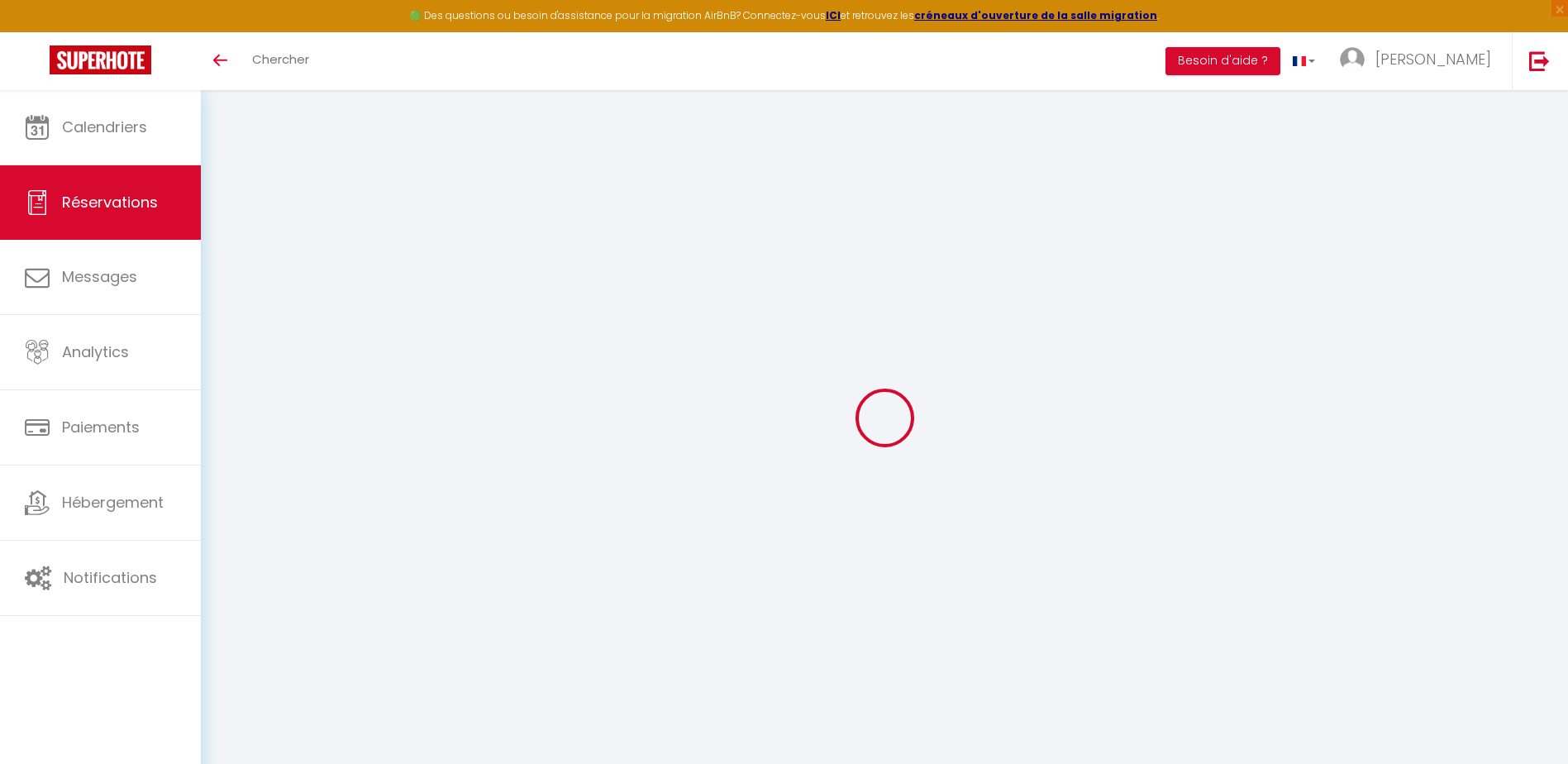
checkbox input "false"
select select
checkbox input "false"
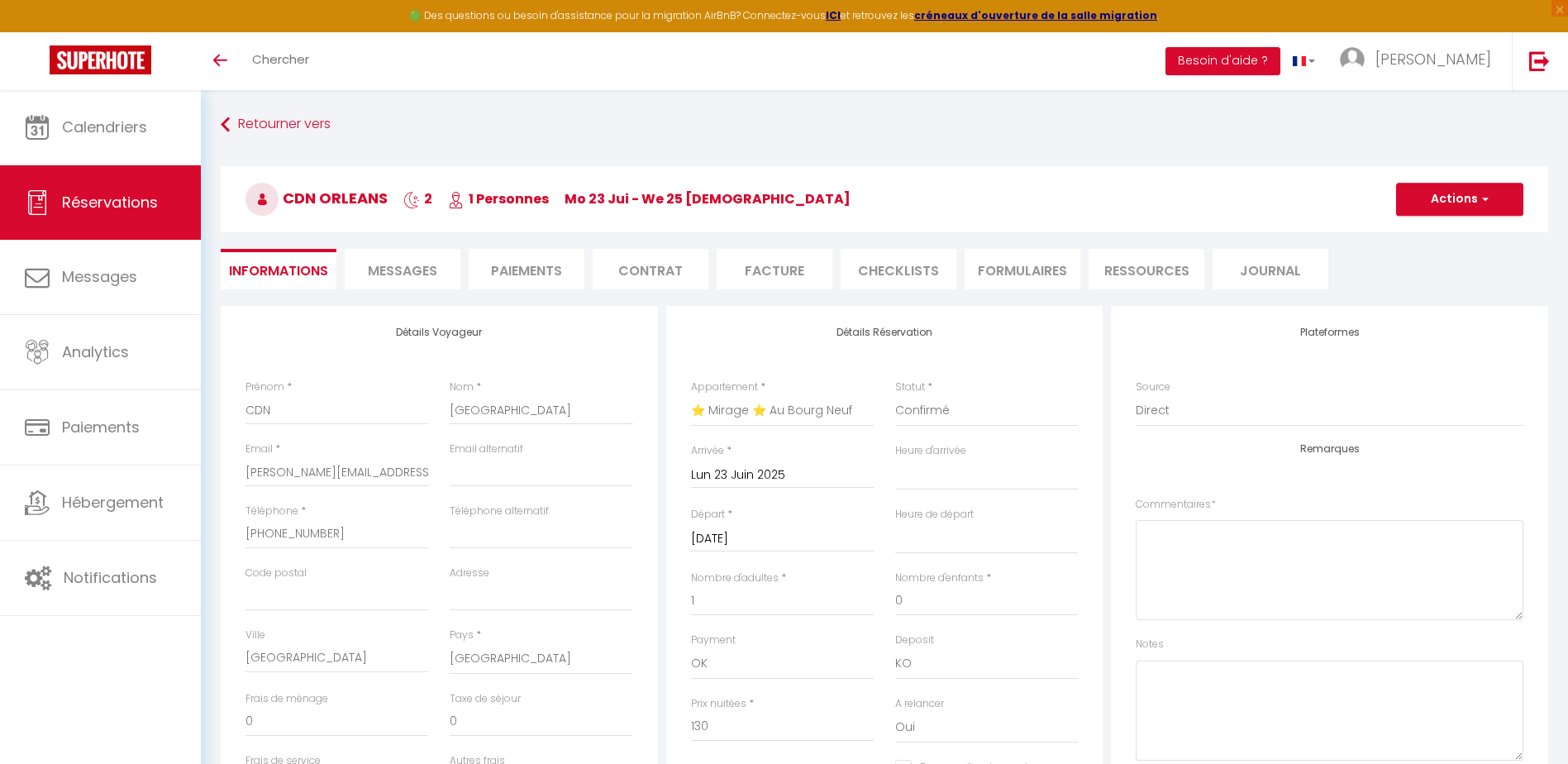
type input "25"
type input "6.5"
select select
checkbox input "false"
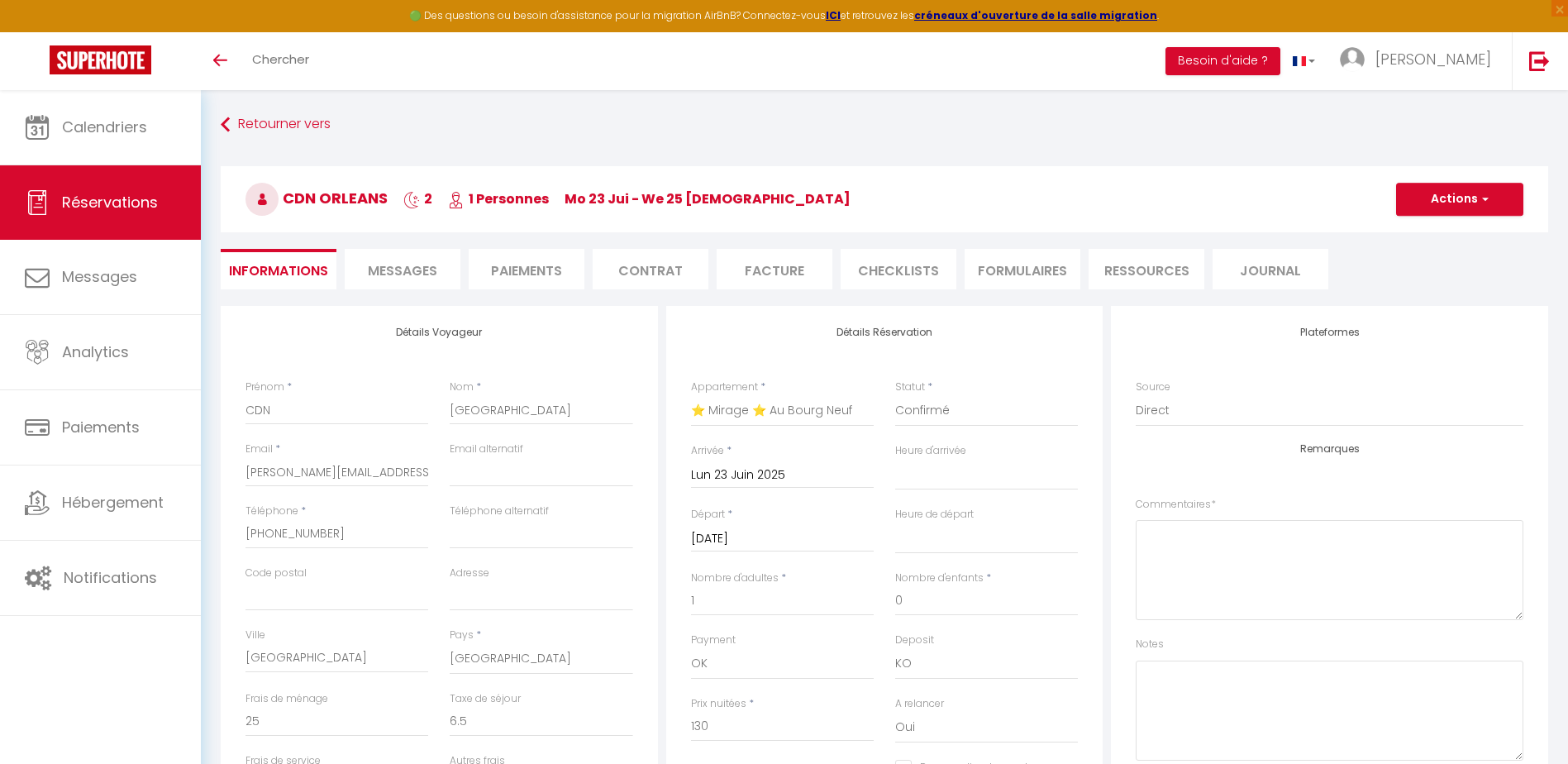
select select
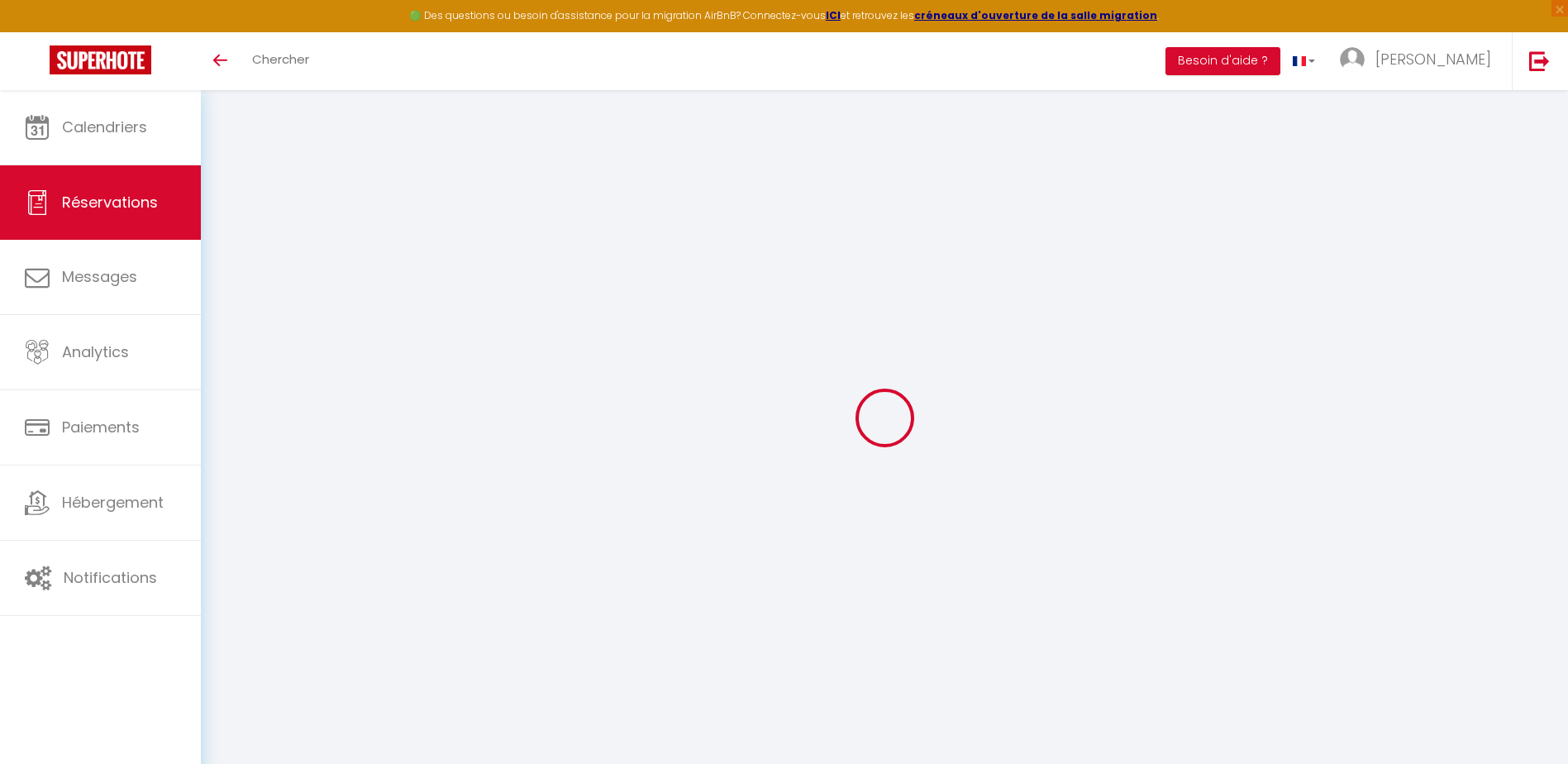
select select
checkbox input "false"
select select
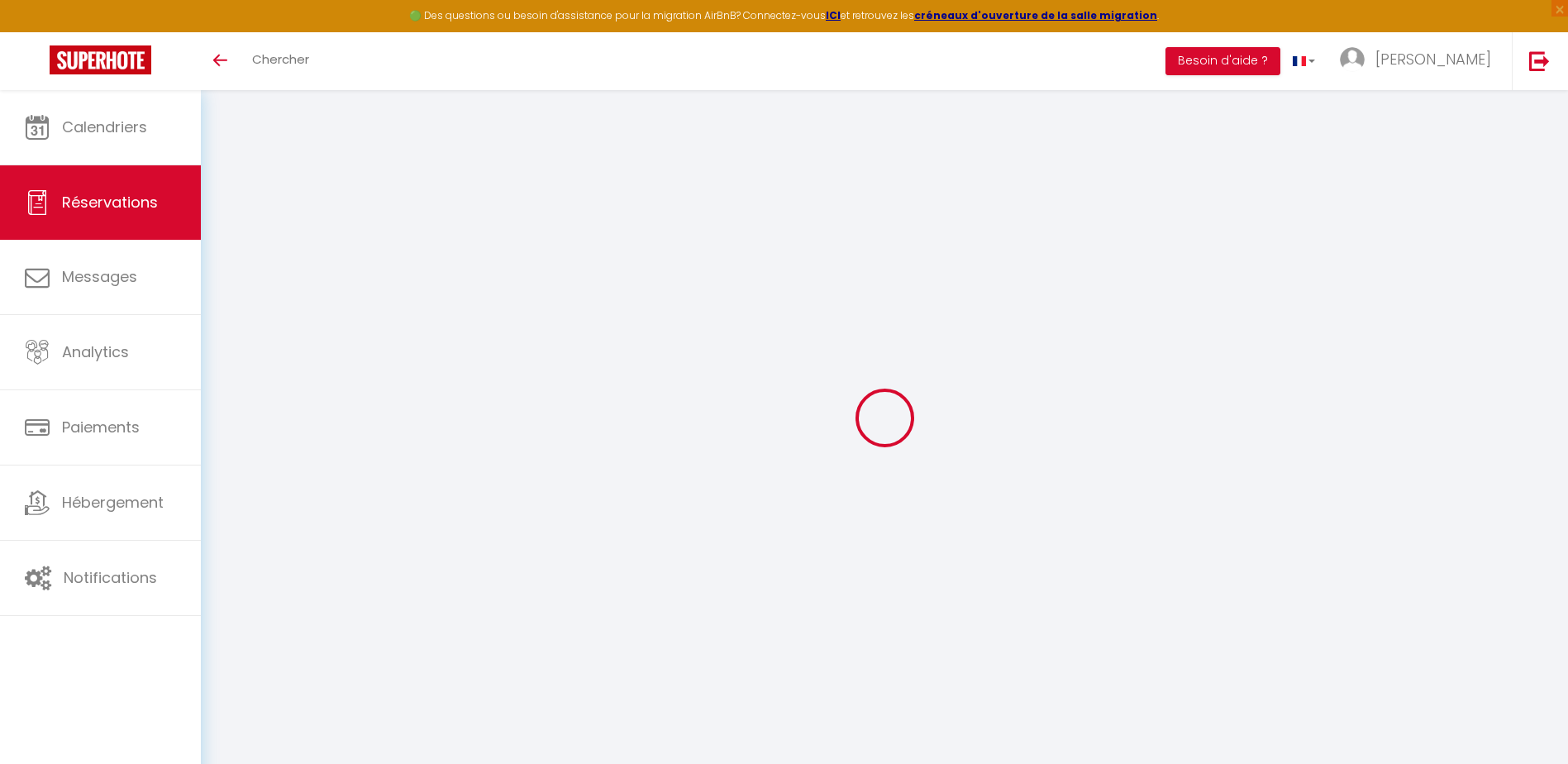
checkbox input "false"
type input "25"
type input "3.25"
select select
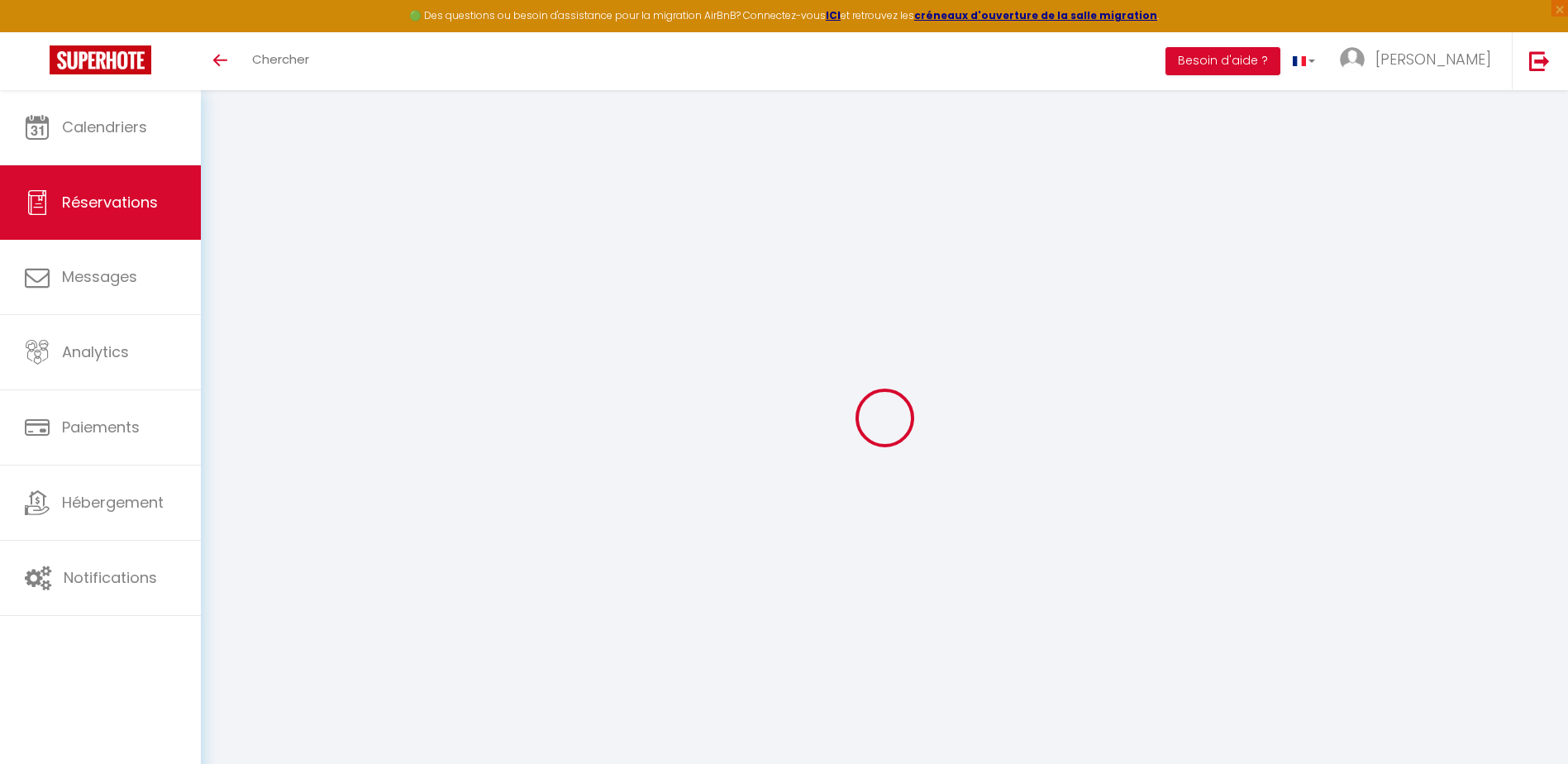
checkbox input "false"
select select
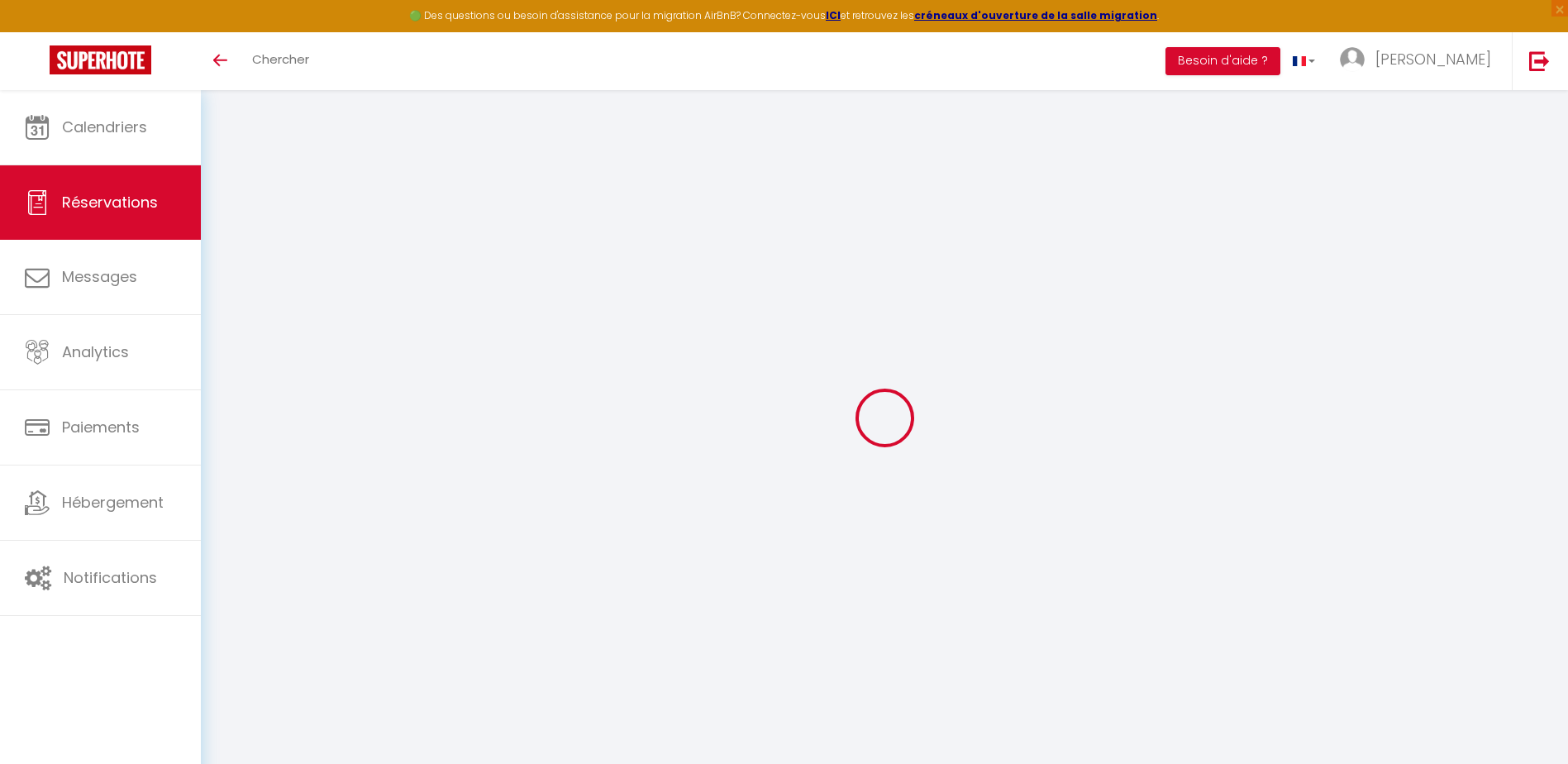
checkbox input "false"
select select
checkbox input "false"
select select
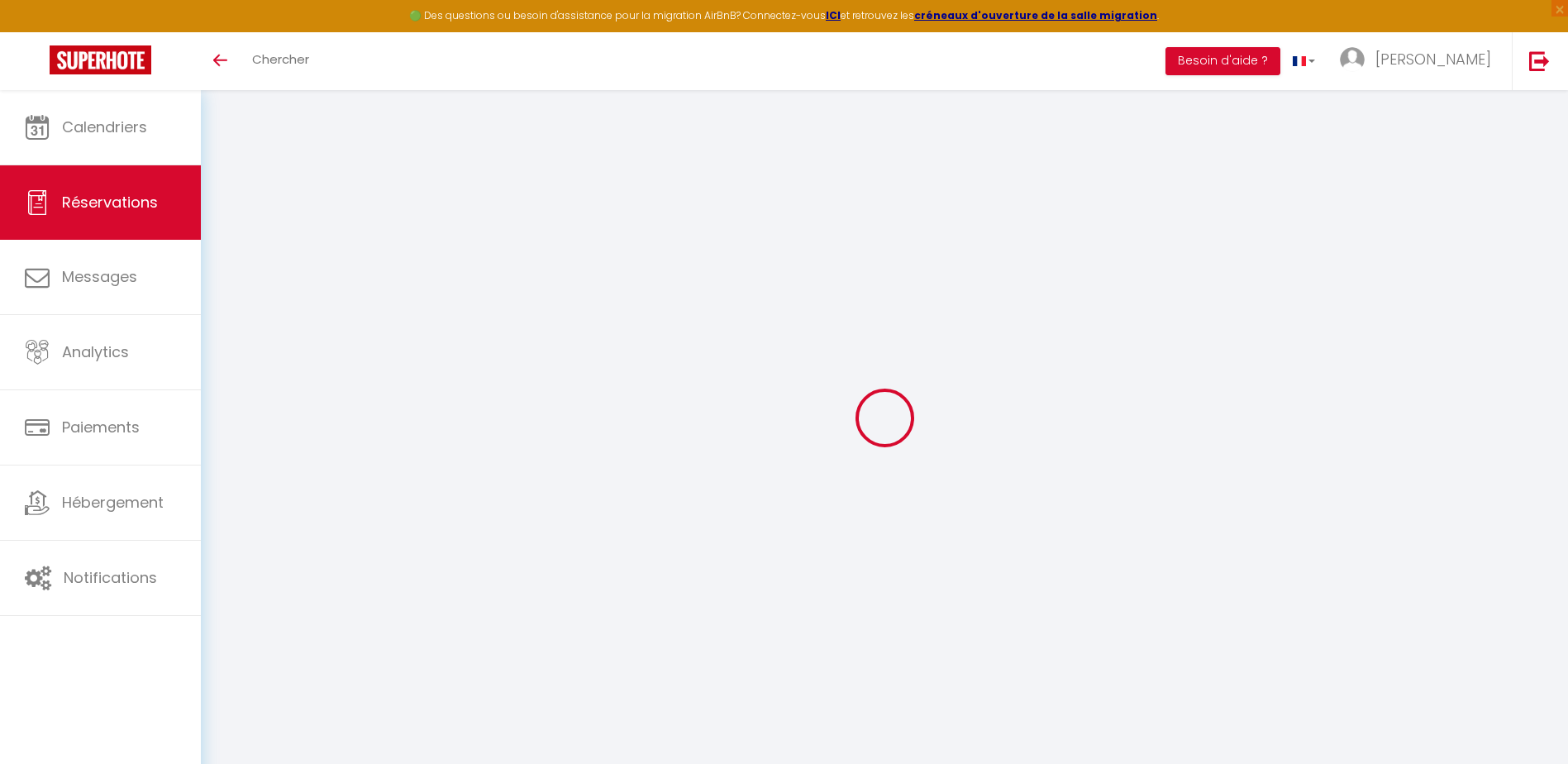
select select
checkbox input "false"
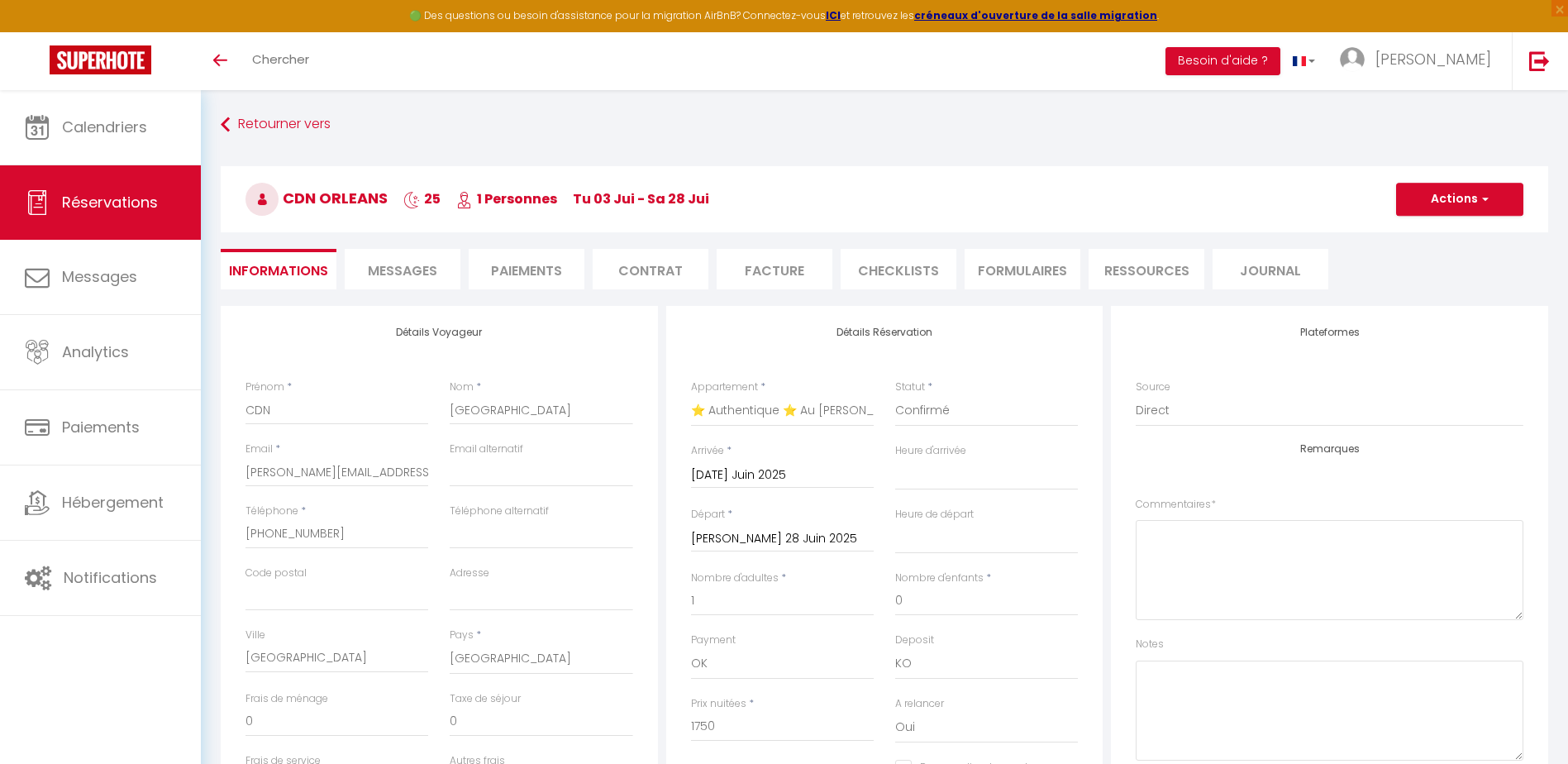
type input "25"
type input "87.5"
select select
checkbox input "false"
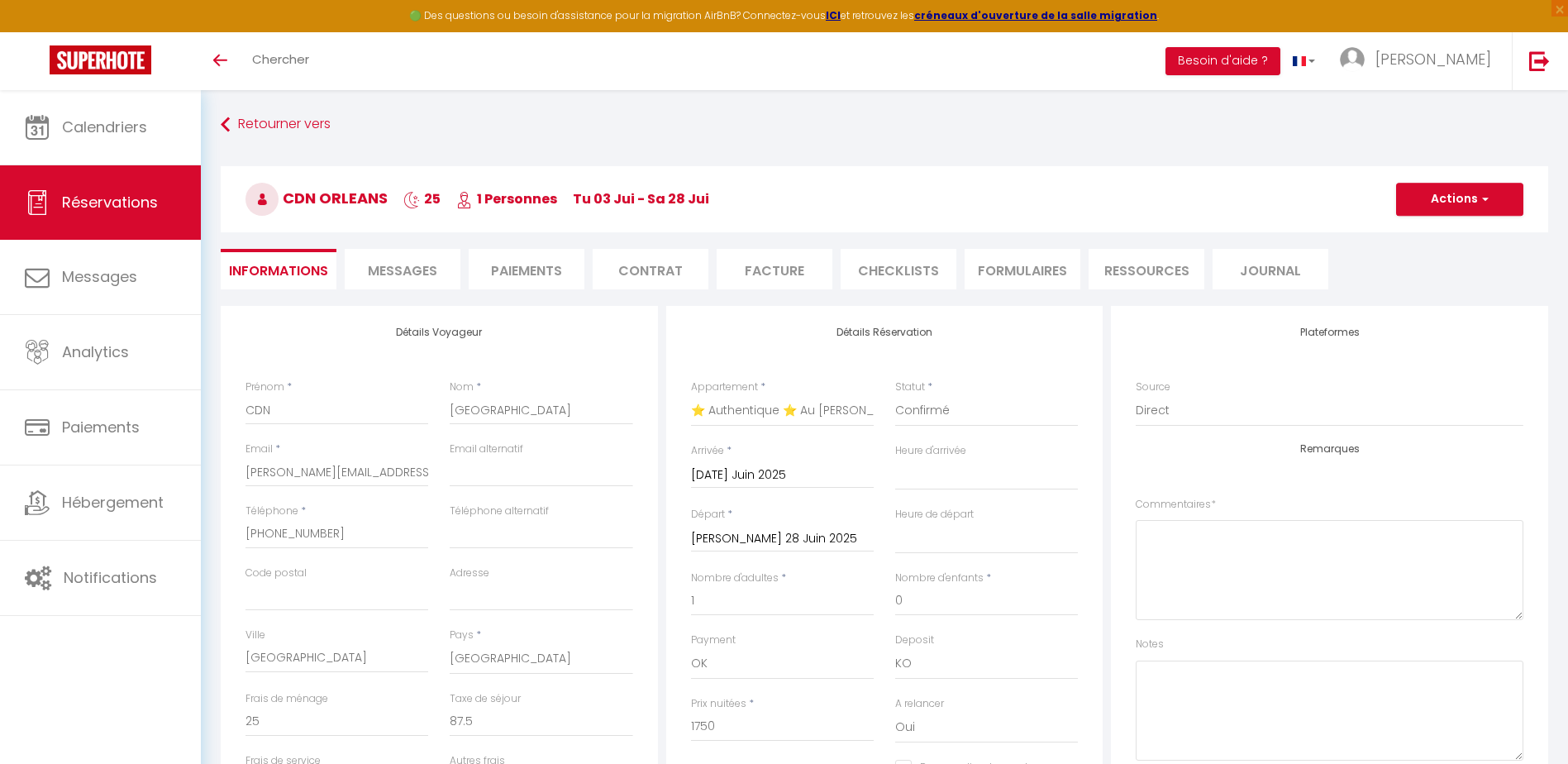
select select
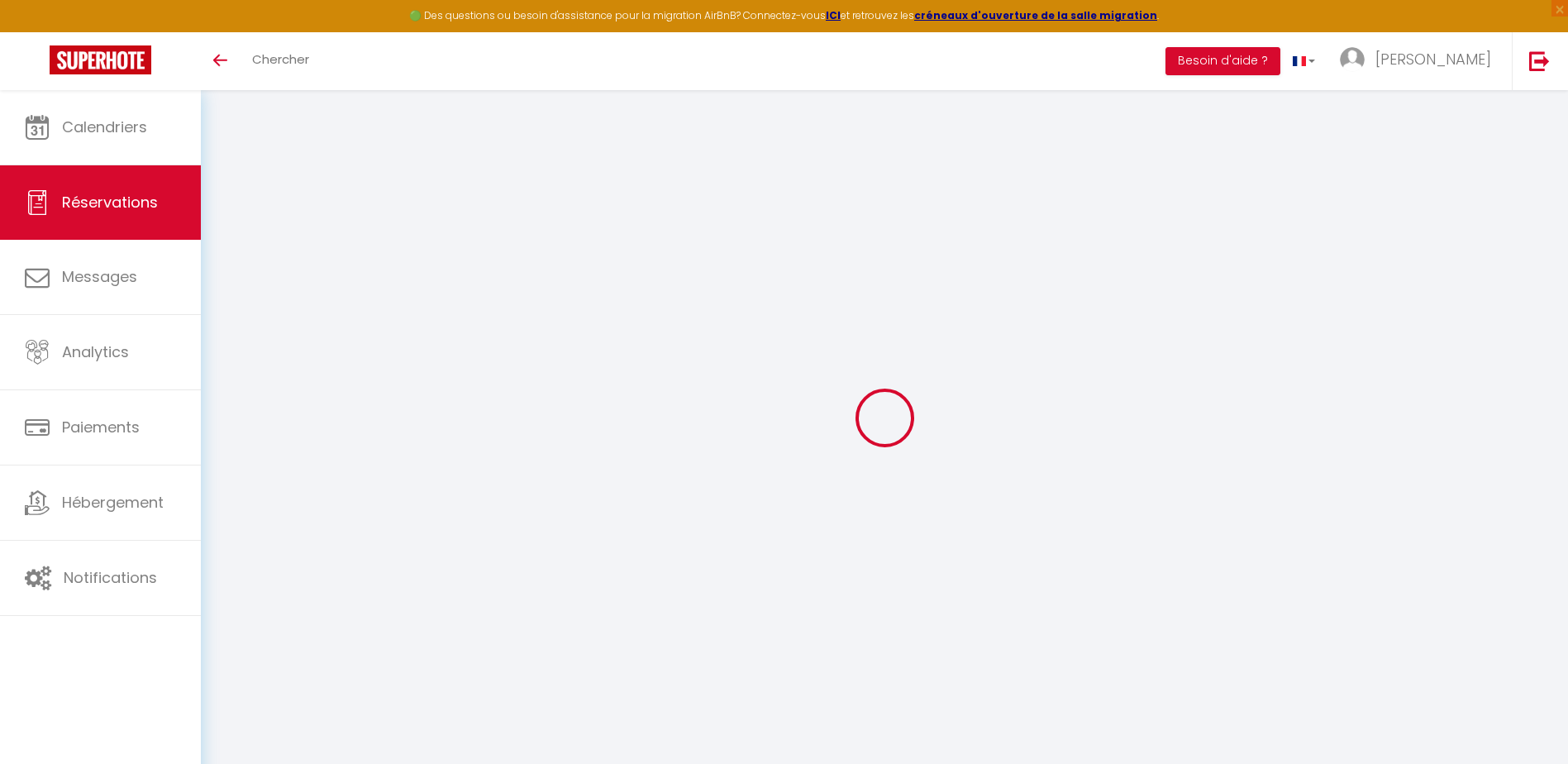
select select
checkbox input "false"
select select
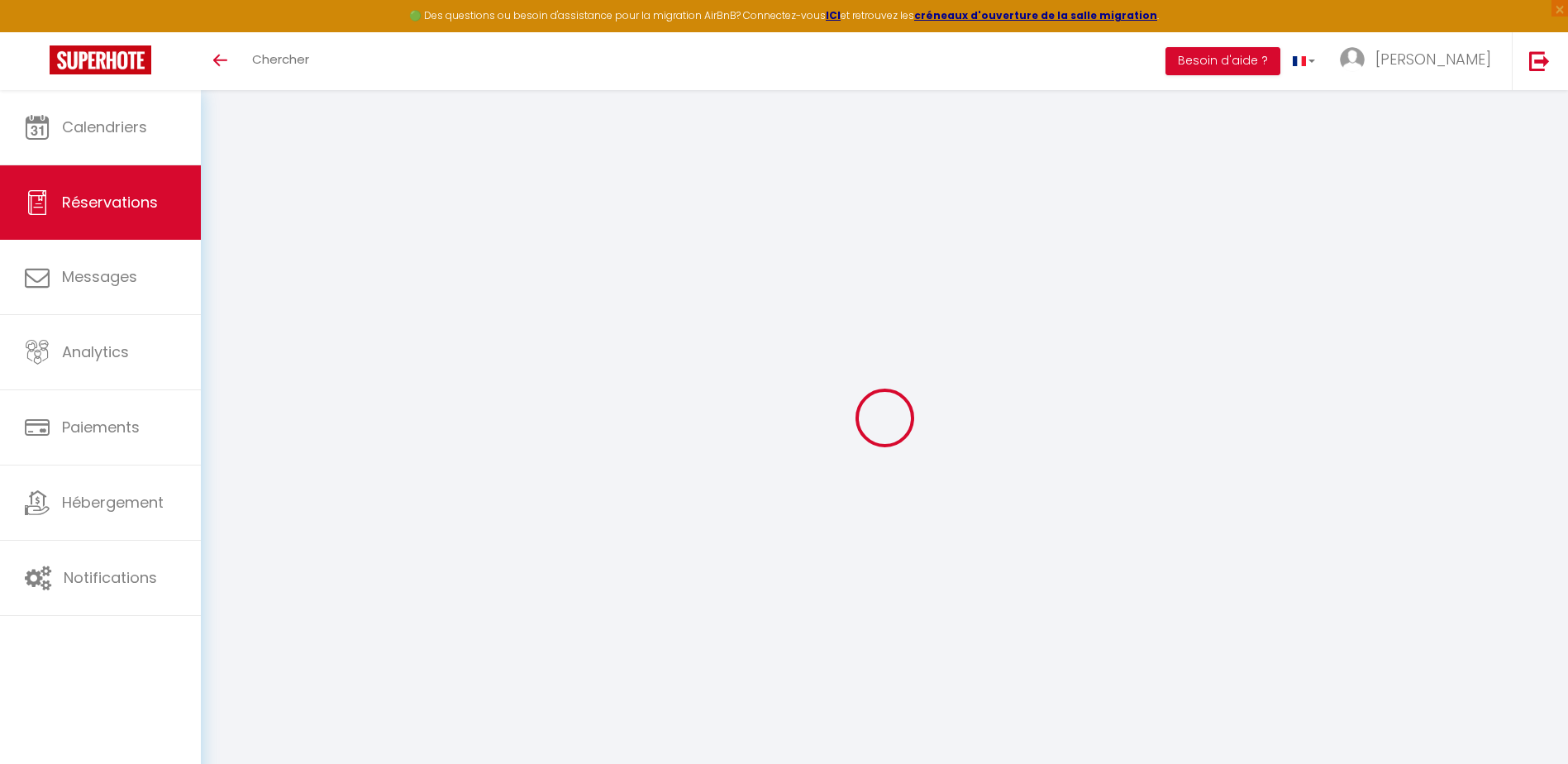
checkbox input "false"
type input "15"
type input "2"
select select
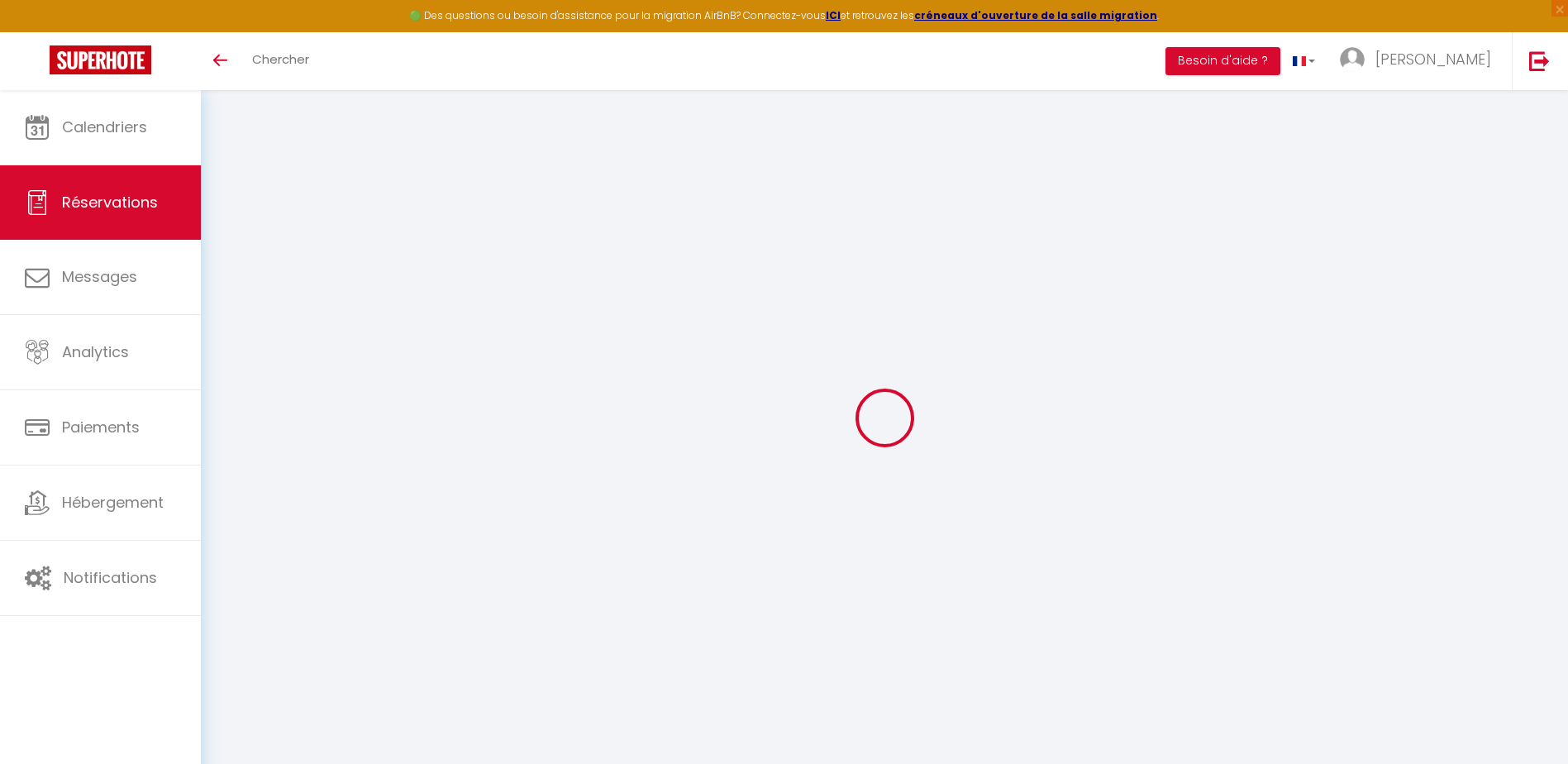
checkbox input "false"
select select
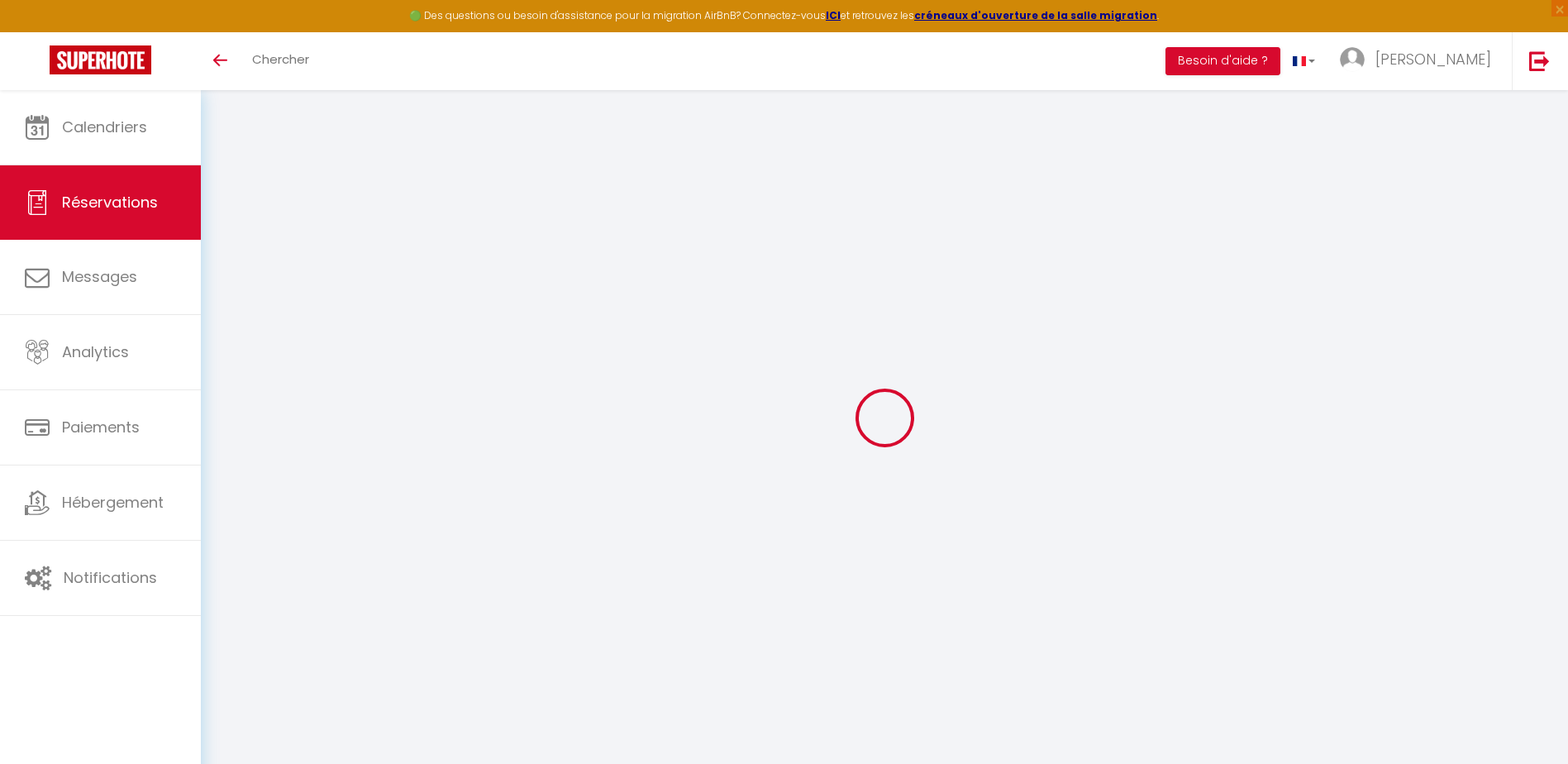
checkbox input "false"
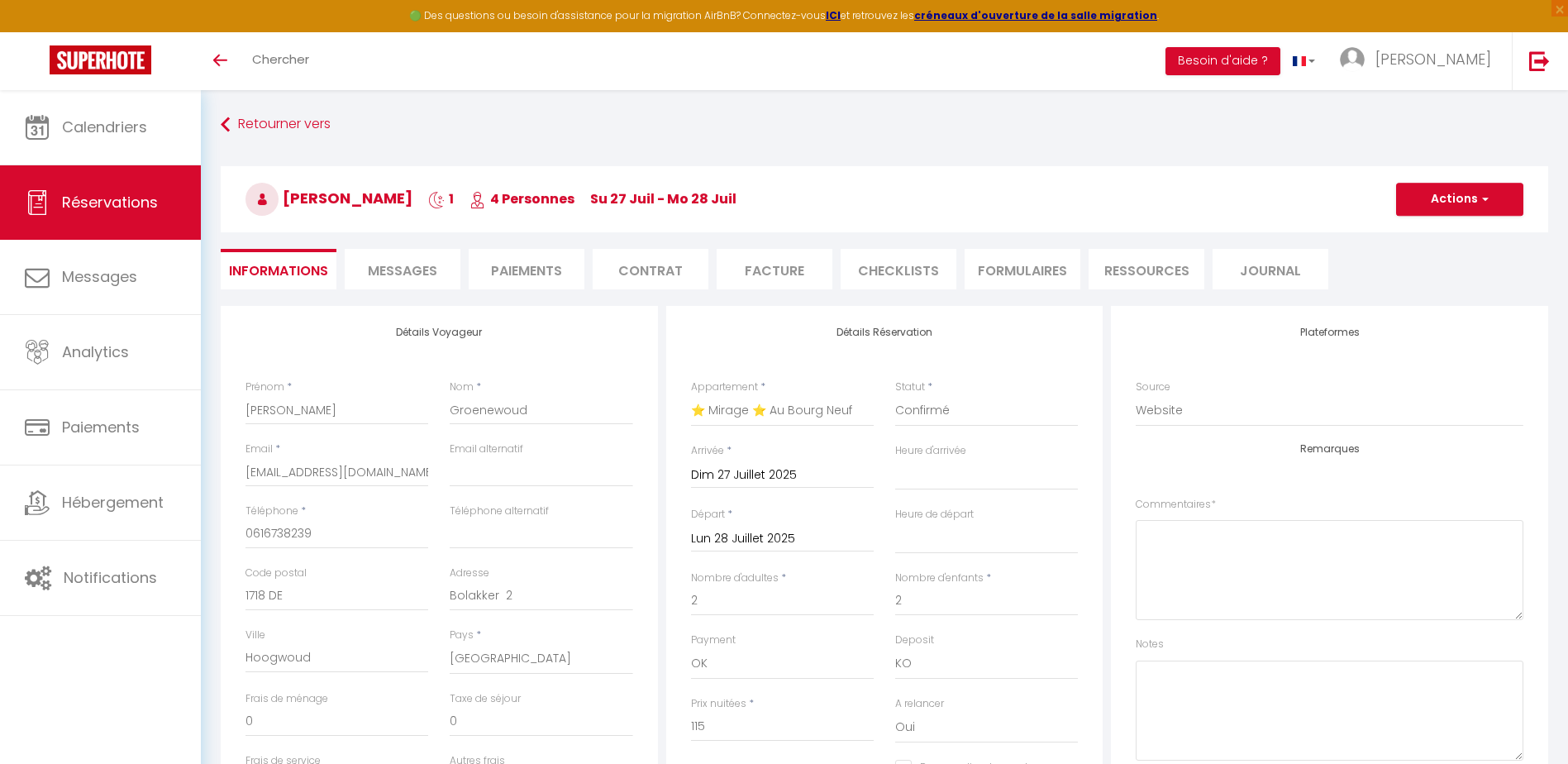
select select
checkbox input "false"
type input "20"
type input "4.6"
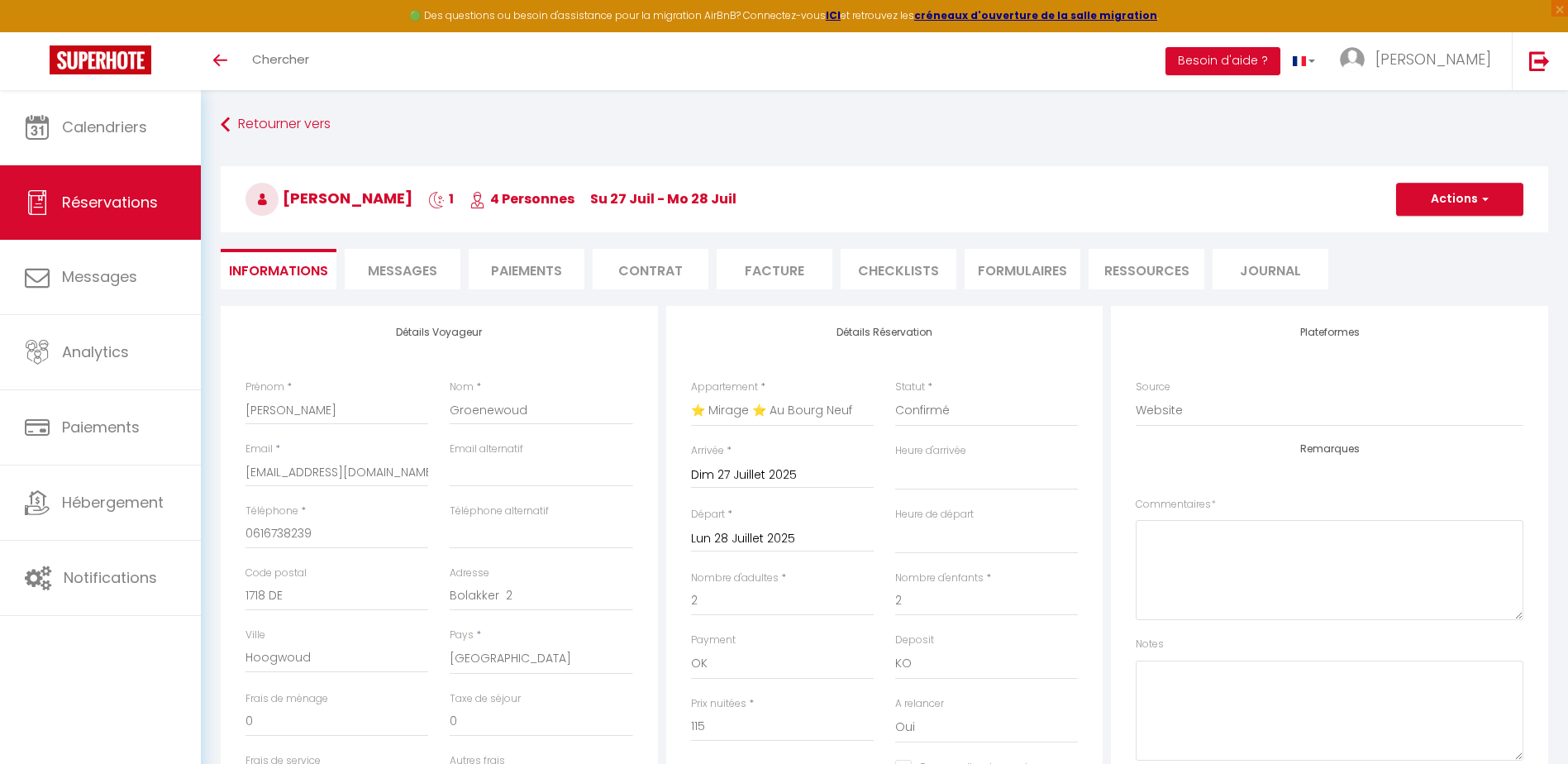
select select
checkbox input "false"
select select
